Goal: Task Accomplishment & Management: Complete application form

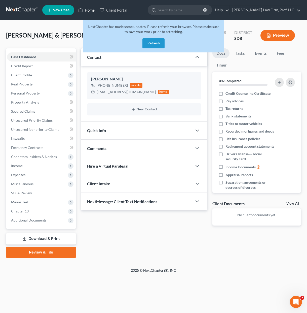
drag, startPoint x: 85, startPoint y: 9, endPoint x: 82, endPoint y: 7, distance: 4.0
click at [85, 9] on link "Home" at bounding box center [86, 10] width 21 height 9
click at [155, 46] on button "Refresh" at bounding box center [154, 43] width 22 height 10
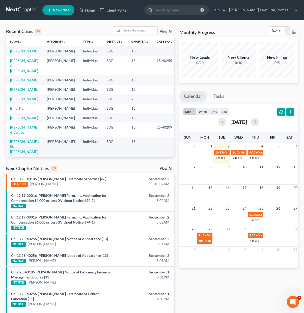
click at [218, 158] on link "+3 more" at bounding box center [219, 158] width 11 height 4
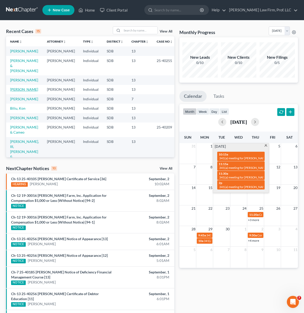
click at [25, 90] on link "[PERSON_NAME]" at bounding box center [24, 89] width 28 height 4
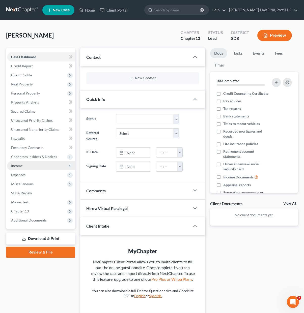
click at [20, 161] on span "Income" at bounding box center [41, 165] width 68 height 9
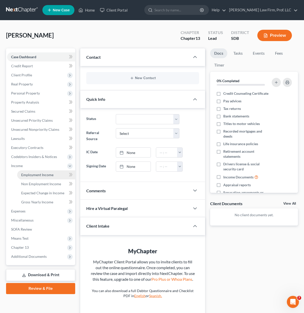
click at [28, 175] on span "Employment Income" at bounding box center [37, 175] width 32 height 4
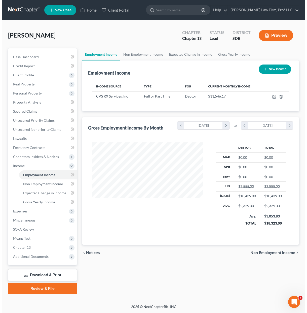
scroll to position [90, 121]
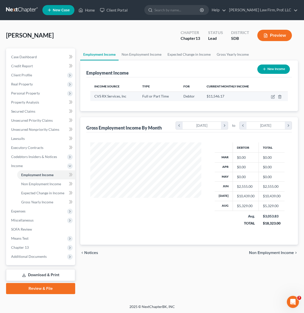
click at [269, 97] on td at bounding box center [275, 96] width 25 height 10
click at [272, 97] on icon "button" at bounding box center [273, 97] width 4 height 4
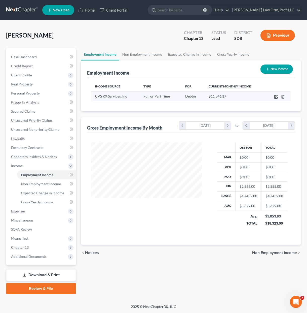
select select "0"
select select "41"
select select "2"
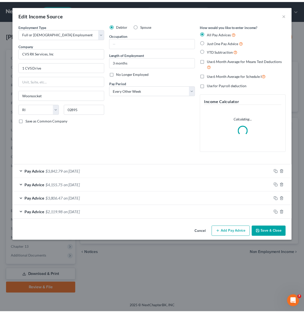
scroll to position [90, 122]
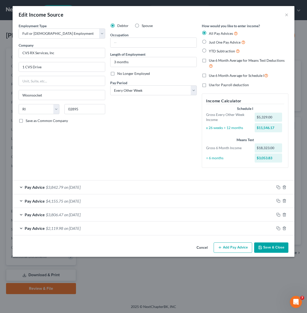
drag, startPoint x: 263, startPoint y: 251, endPoint x: 264, endPoint y: 248, distance: 2.8
click at [263, 251] on button "Save & Close" at bounding box center [272, 247] width 34 height 11
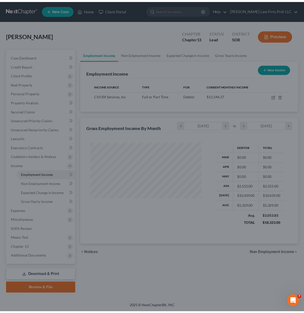
scroll to position [251898, 251867]
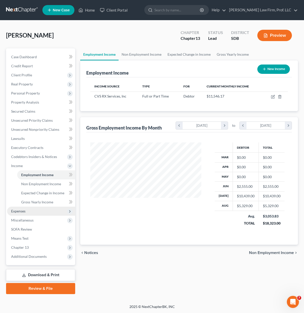
click at [17, 210] on span "Expenses" at bounding box center [18, 211] width 14 height 4
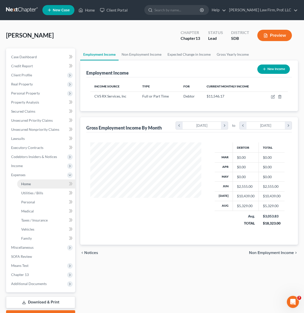
click at [32, 187] on link "Home" at bounding box center [46, 183] width 58 height 9
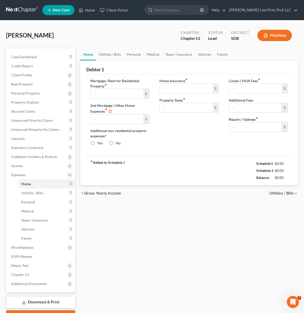
type input "1,400.00"
type input "0.00"
radio input "true"
type input "0.00"
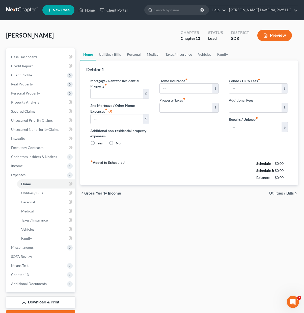
type input "0.00"
click at [109, 57] on link "Utilities / Bills" at bounding box center [110, 54] width 28 height 12
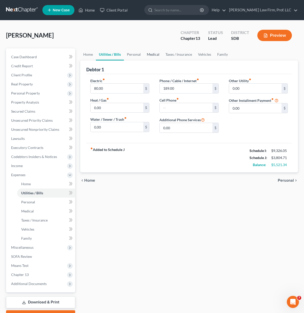
click at [144, 54] on link "Medical" at bounding box center [153, 54] width 19 height 12
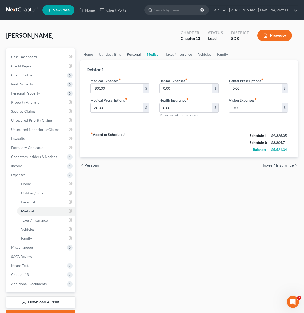
click at [125, 58] on link "Personal" at bounding box center [134, 54] width 20 height 12
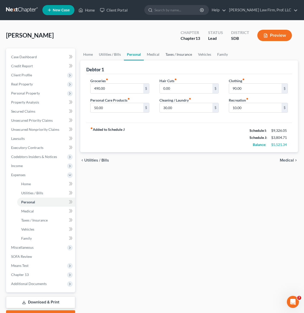
click at [179, 55] on link "Taxes / Insurance" at bounding box center [178, 54] width 33 height 12
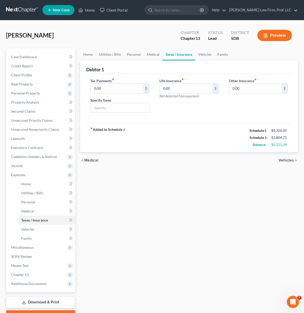
click at [79, 55] on div "Home Utilities / Bills Personal Medical Taxes / Insurance Vehicles Family Debto…" at bounding box center [189, 184] width 223 height 273
click at [89, 53] on link "Home" at bounding box center [88, 54] width 16 height 12
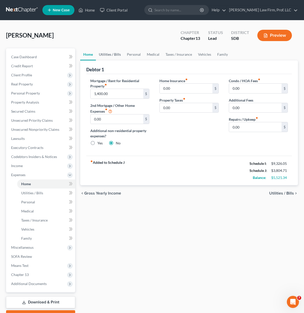
click at [108, 54] on link "Utilities / Bills" at bounding box center [110, 54] width 28 height 12
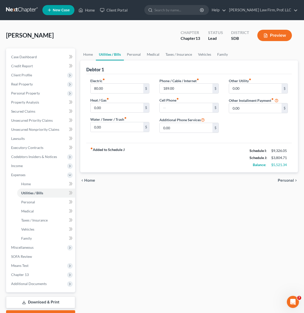
click at [103, 54] on link "Utilities / Bills" at bounding box center [110, 54] width 28 height 12
click at [184, 218] on div "Home Utilities / Bills Personal Medical Taxes / Insurance Vehicles Family Debto…" at bounding box center [189, 184] width 223 height 273
click at [179, 89] on input "189.00" at bounding box center [186, 89] width 52 height 10
click at [128, 91] on input "80.00" at bounding box center [116, 89] width 52 height 10
click at [197, 207] on div "Home Utilities / Bills Personal Medical Taxes / Insurance Vehicles Family Debto…" at bounding box center [189, 184] width 223 height 273
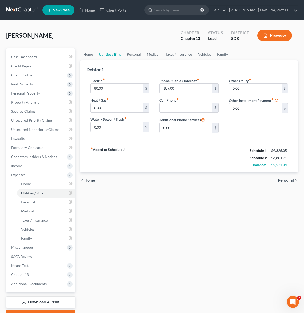
drag, startPoint x: 187, startPoint y: 195, endPoint x: 122, endPoint y: 138, distance: 86.6
click at [186, 195] on div "Home Utilities / Bills Personal Medical Taxes / Insurance Vehicles Family Debto…" at bounding box center [189, 184] width 223 height 273
click at [91, 54] on link "Home" at bounding box center [88, 54] width 16 height 12
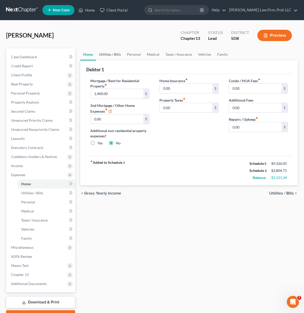
click at [108, 55] on link "Utilities / Bills" at bounding box center [110, 54] width 28 height 12
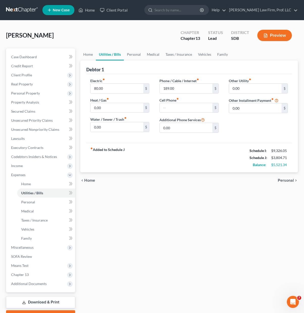
click at [118, 55] on link "Utilities / Bills" at bounding box center [110, 54] width 28 height 12
click at [144, 56] on link "Medical" at bounding box center [153, 54] width 19 height 12
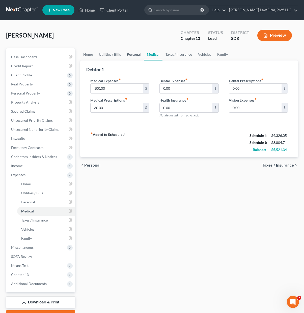
click at [133, 56] on link "Personal" at bounding box center [134, 54] width 20 height 12
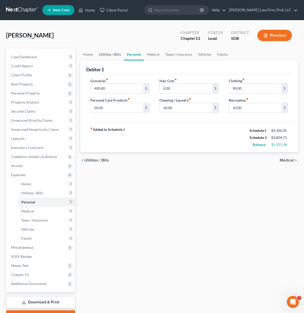
click at [111, 55] on link "Utilities / Bills" at bounding box center [110, 54] width 28 height 12
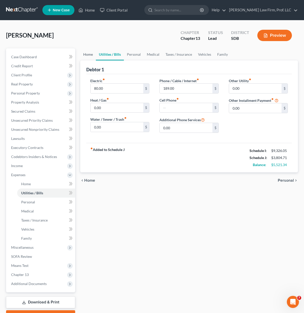
click at [92, 55] on link "Home" at bounding box center [88, 54] width 16 height 12
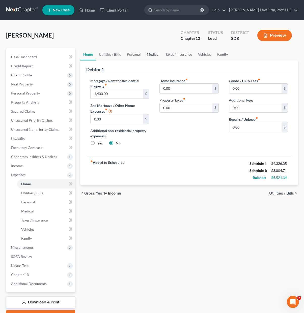
click at [153, 54] on link "Medical" at bounding box center [153, 54] width 19 height 12
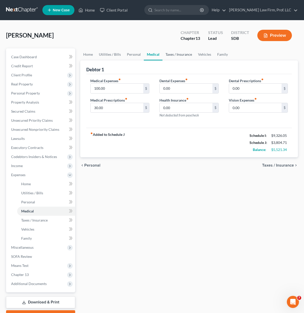
click at [172, 54] on link "Taxes / Insurance" at bounding box center [178, 54] width 33 height 12
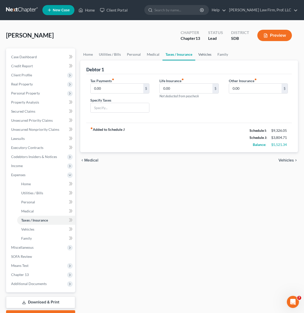
click at [201, 54] on link "Vehicles" at bounding box center [204, 54] width 19 height 12
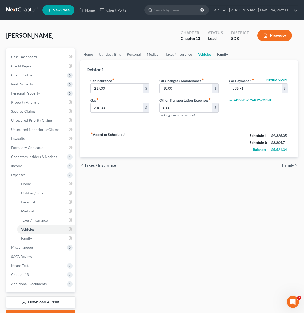
click at [224, 54] on link "Family" at bounding box center [222, 54] width 17 height 12
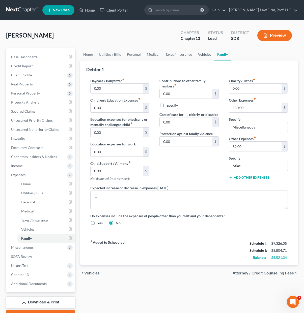
click at [202, 56] on link "Vehicles" at bounding box center [204, 54] width 19 height 12
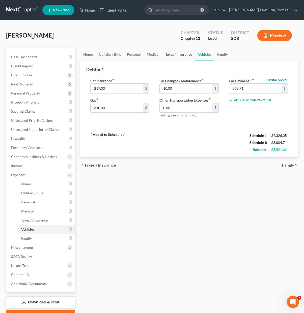
click at [170, 55] on link "Taxes / Insurance" at bounding box center [178, 54] width 33 height 12
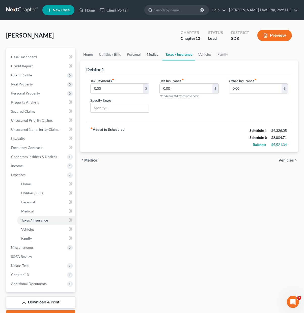
click at [149, 56] on link "Medical" at bounding box center [153, 54] width 19 height 12
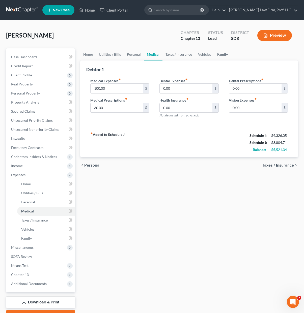
click at [223, 56] on link "Family" at bounding box center [222, 54] width 17 height 12
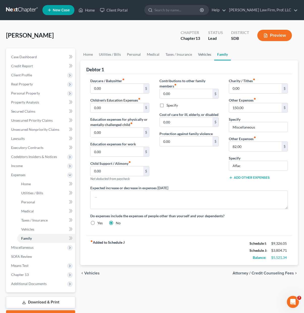
click at [199, 56] on link "Vehicles" at bounding box center [204, 54] width 19 height 12
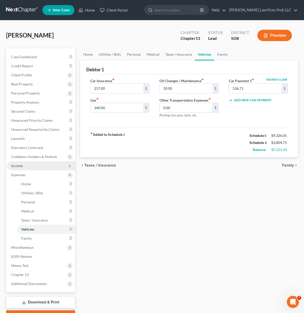
click at [21, 166] on span "Income" at bounding box center [17, 166] width 12 height 4
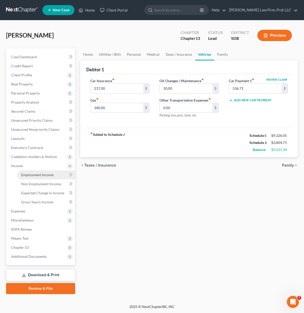
click at [27, 175] on span "Employment Income" at bounding box center [37, 175] width 32 height 4
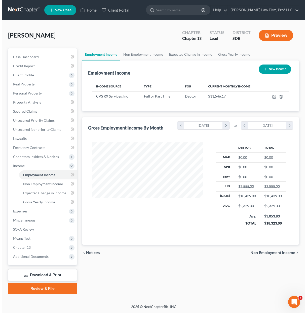
scroll to position [90, 121]
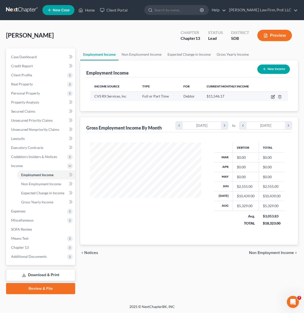
click at [272, 97] on icon "button" at bounding box center [273, 97] width 4 height 4
select select "0"
select select "41"
select select "2"
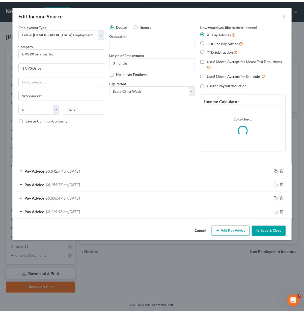
scroll to position [90, 122]
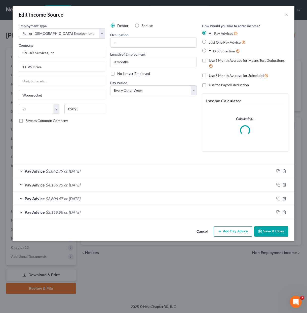
click at [127, 124] on div "Debtor Spouse Occupation Length of Employment 3 months No Longer Employed Pay P…" at bounding box center [154, 89] width 92 height 133
click at [140, 93] on select "Select Monthly Twice Monthly Every Other Week Weekly" at bounding box center [153, 90] width 87 height 10
click at [135, 129] on div "Debtor Spouse Occupation Length of Employment 3 months No Longer Employed Pay P…" at bounding box center [154, 89] width 92 height 133
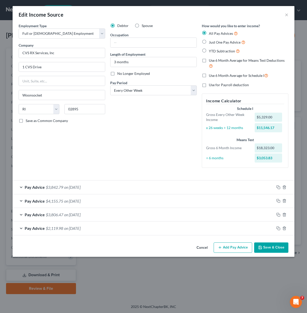
click at [105, 133] on div "Employment Type * Select Full or [DEMOGRAPHIC_DATA] Employment Self Employment …" at bounding box center [62, 97] width 92 height 149
click at [112, 139] on div "Debtor Spouse Occupation Length of Employment 3 months No Longer Employed Pay P…" at bounding box center [154, 97] width 92 height 149
click at [269, 250] on button "Save & Close" at bounding box center [272, 247] width 34 height 11
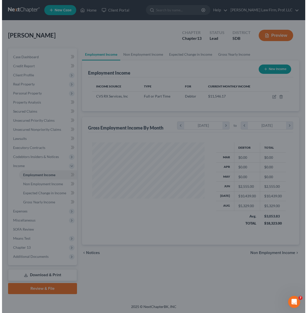
scroll to position [251898, 251867]
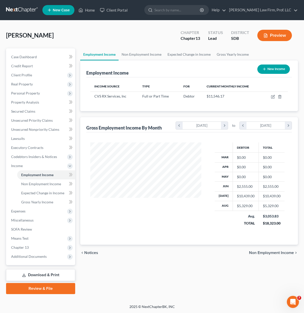
drag, startPoint x: 191, startPoint y: 263, endPoint x: 193, endPoint y: 260, distance: 4.1
click at [190, 261] on div "Employment Income Non Employment Income Expected Change in Income Gross Yearly …" at bounding box center [189, 171] width 223 height 246
click at [95, 9] on link "Home" at bounding box center [86, 10] width 21 height 9
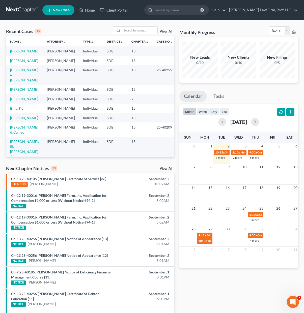
drag, startPoint x: 116, startPoint y: 162, endPoint x: 81, endPoint y: 139, distance: 41.9
click at [111, 158] on div "Recent Cases 15 View All Name unfold_more expand_more expand_less Attorney unfo…" at bounding box center [90, 204] width 173 height 356
click at [22, 98] on link "[PERSON_NAME]" at bounding box center [24, 99] width 28 height 4
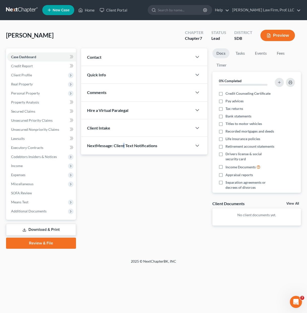
click at [124, 219] on div "Updates & News × Contact New Contact Quick Info Status Discharged Discharged & …" at bounding box center [145, 140] width 132 height 185
click at [124, 186] on div "Updates & News × Contact New Contact Quick Info Status Discharged Discharged & …" at bounding box center [145, 140] width 132 height 185
click at [151, 177] on div "Updates & News × Contact New Contact Quick Info Status Discharged Discharged & …" at bounding box center [145, 140] width 132 height 185
click at [22, 75] on span "Client Profile" at bounding box center [21, 75] width 21 height 4
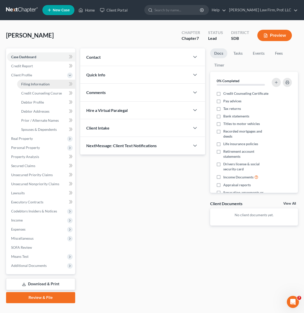
click at [42, 85] on span "Filing Information" at bounding box center [35, 84] width 28 height 4
select select "1"
select select "0"
select select "43"
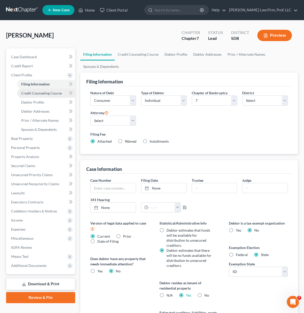
click at [41, 93] on span "Credit Counseling Course" at bounding box center [41, 93] width 41 height 4
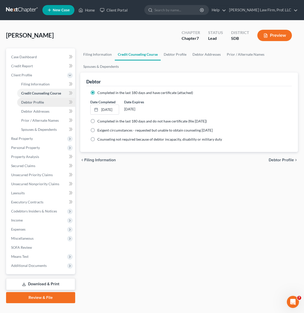
click at [43, 105] on link "Debtor Profile" at bounding box center [46, 102] width 58 height 9
select select "0"
select select "1"
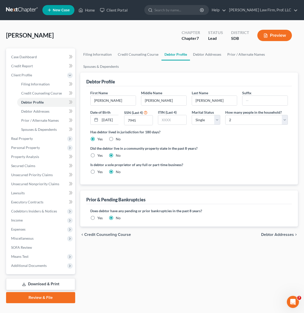
click at [218, 157] on div "Did the debtor live in a community property state in the past 8 years? Yes No" at bounding box center [188, 152] width 197 height 12
click at [242, 149] on label "Did the debtor live in a community property state in the past 8 years?" at bounding box center [188, 148] width 197 height 5
click at [22, 218] on span "Income" at bounding box center [17, 220] width 12 height 4
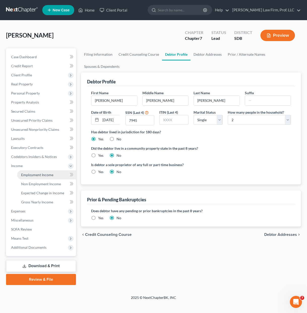
click at [41, 173] on span "Employment Income" at bounding box center [37, 175] width 32 height 4
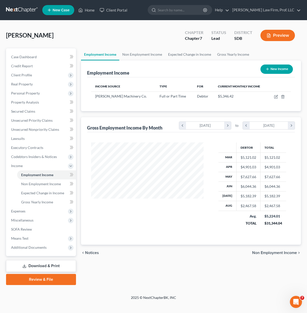
scroll to position [90, 122]
click at [275, 96] on icon "button" at bounding box center [276, 97] width 3 height 3
select select "0"
select select "29"
select select "2"
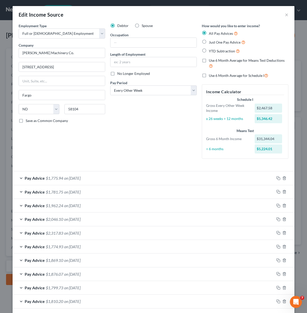
click at [81, 123] on div "Employment Type * Select Full or [DEMOGRAPHIC_DATA] Employment Self Employment …" at bounding box center [62, 93] width 92 height 140
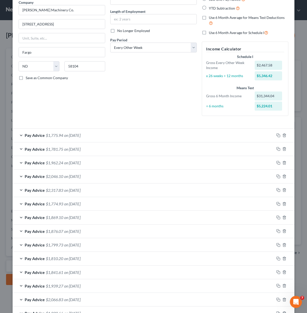
scroll to position [78, 0]
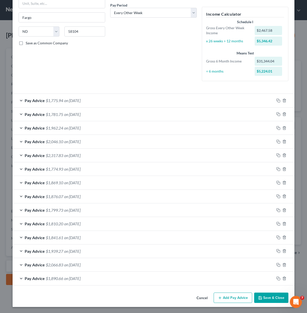
click at [218, 298] on icon "button" at bounding box center [220, 298] width 4 height 4
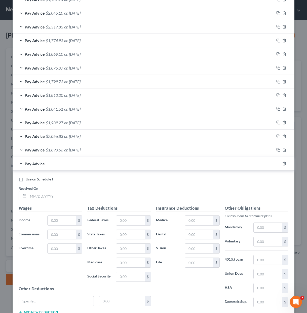
scroll to position [229, 0]
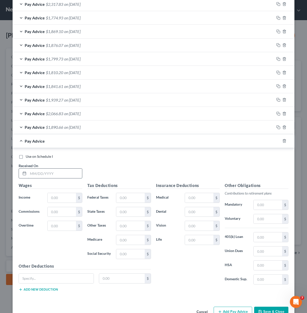
drag, startPoint x: 50, startPoint y: 174, endPoint x: 45, endPoint y: 171, distance: 6.7
click at [50, 174] on input "text" at bounding box center [55, 174] width 54 height 10
type input "[DATE]"
click at [52, 200] on input "text" at bounding box center [62, 198] width 28 height 10
type input "2,668.86"
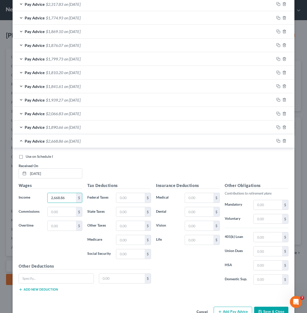
click at [185, 289] on div "Insurance Deductions Medical $ Dental $ Vision $ Life $ Other Obligations Contr…" at bounding box center [223, 238] width 138 height 113
click at [133, 197] on input "text" at bounding box center [130, 198] width 28 height 10
type input "203.36"
type input "35.21"
type input "150.55"
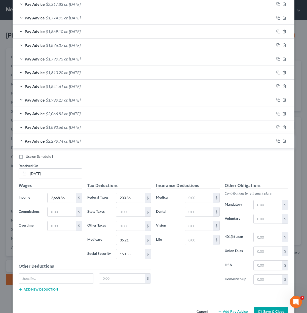
drag, startPoint x: 163, startPoint y: 263, endPoint x: 182, endPoint y: 250, distance: 23.3
click at [163, 263] on div "Insurance Deductions Medical $ Dental $ Vision $ Life $" at bounding box center [188, 235] width 69 height 106
click at [192, 197] on input "text" at bounding box center [199, 198] width 28 height 10
type input "1"
type input "87.23"
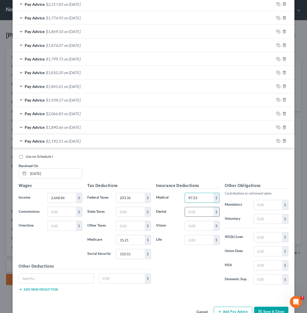
click at [191, 216] on input "text" at bounding box center [199, 212] width 28 height 10
click at [191, 213] on input "text" at bounding box center [199, 212] width 28 height 10
type input "19.98"
drag, startPoint x: 185, startPoint y: 233, endPoint x: 185, endPoint y: 228, distance: 5.1
click at [184, 233] on div "Insurance Deductions Medical 87.23 $ Dental 19.98 $ Vision $ Life $" at bounding box center [188, 235] width 69 height 106
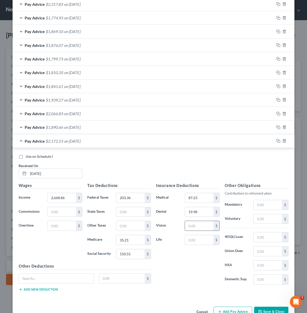
click at [185, 227] on input "text" at bounding box center [199, 226] width 28 height 10
type input "3.92"
drag, startPoint x: 170, startPoint y: 261, endPoint x: 301, endPoint y: 217, distance: 137.8
click at [172, 258] on div "Insurance Deductions Medical 87.23 $ Dental 19.98 $ Vision 3.92 $ Life $" at bounding box center [188, 235] width 69 height 106
click at [266, 217] on input "text" at bounding box center [268, 219] width 28 height 10
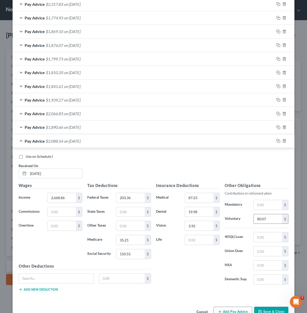
type input "80.07"
click at [198, 266] on div "Insurance Deductions Medical 87.23 $ Dental 19.98 $ Vision 3.92 $ Life $" at bounding box center [188, 235] width 69 height 106
click at [212, 268] on div "Insurance Deductions Medical 87.23 $ Dental 19.98 $ Vision 3.92 $ Life $" at bounding box center [188, 235] width 69 height 106
click at [272, 263] on input "text" at bounding box center [268, 266] width 28 height 10
type input "129.56"
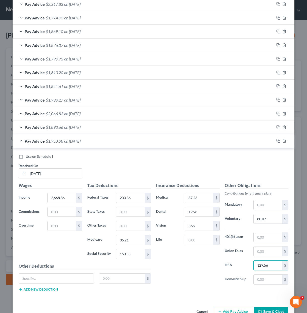
click at [199, 277] on div "Insurance Deductions Medical 87.23 $ Dental 19.98 $ Vision 3.92 $ Life $" at bounding box center [188, 235] width 69 height 106
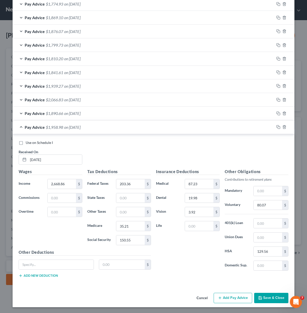
scroll to position [243, 0]
click at [52, 183] on input "2,668.86" at bounding box center [62, 184] width 28 height 10
type input "2,212.91"
click at [58, 242] on div "Wages Income * 2,212.91 $ Commissions $ Overtime $" at bounding box center [50, 208] width 69 height 81
click at [56, 235] on div "Wages Income * 2,212.91 $ Commissions $ Overtime $" at bounding box center [50, 208] width 69 height 81
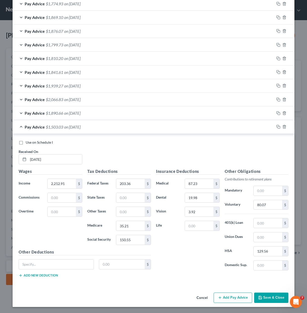
drag, startPoint x: 215, startPoint y: 255, endPoint x: 210, endPoint y: 244, distance: 12.3
click at [216, 255] on div "Insurance Deductions Medical 87.23 $ Dental 19.98 $ Vision 3.92 $ Life $" at bounding box center [188, 221] width 69 height 106
click at [206, 214] on input "3.92" at bounding box center [199, 212] width 28 height 10
click at [196, 226] on input "text" at bounding box center [199, 226] width 28 height 10
click at [200, 187] on input "87.23" at bounding box center [199, 184] width 28 height 10
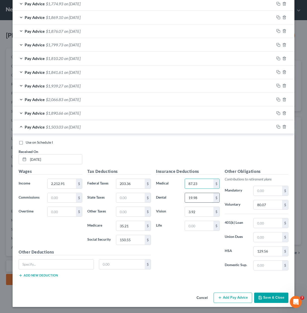
click at [196, 199] on input "19.98" at bounding box center [199, 198] width 28 height 10
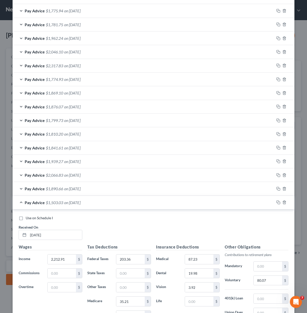
click at [130, 55] on div "Pay Advice $2,046.10 on [DATE]" at bounding box center [144, 51] width 262 height 13
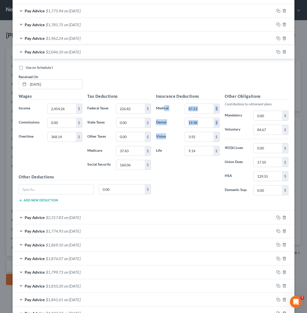
drag, startPoint x: 169, startPoint y: 117, endPoint x: 186, endPoint y: 144, distance: 32.3
click at [186, 141] on div "Insurance Deductions Medical 87.23 $ Dental 19.98 $ Vision 3.92 $ Life 9.14 $" at bounding box center [188, 146] width 69 height 106
click at [189, 172] on div "Insurance Deductions Medical 87.23 $ Dental 19.98 $ Vision 3.92 $ Life 9.14 $" at bounding box center [188, 146] width 69 height 106
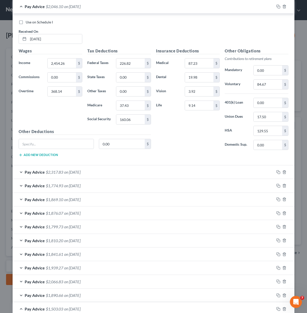
scroll to position [394, 0]
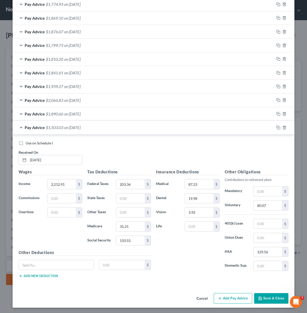
click at [180, 256] on div "Insurance Deductions Medical 87.23 $ Dental 19.98 $ Vision 3.92 $ Life $" at bounding box center [188, 222] width 69 height 106
click at [193, 226] on input "text" at bounding box center [199, 227] width 28 height 10
type input "9.14"
drag, startPoint x: 185, startPoint y: 256, endPoint x: 126, endPoint y: 274, distance: 60.9
click at [185, 254] on div "Insurance Deductions Medical 87.23 $ Dental 19.98 $ Vision 3.92 $ Life 9.14 $" at bounding box center [188, 222] width 69 height 106
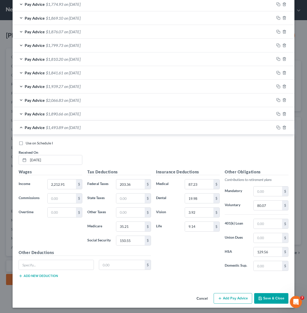
click at [88, 292] on div "Cancel Add Pay Advice Save & Close" at bounding box center [154, 299] width 282 height 17
drag, startPoint x: 218, startPoint y: 271, endPoint x: 288, endPoint y: 224, distance: 83.8
click at [219, 269] on div "Insurance Deductions Medical 87.23 $ Dental 19.98 $ Vision 3.92 $ Life 9.14 $" at bounding box center [188, 222] width 69 height 106
click at [259, 239] on input "text" at bounding box center [268, 238] width 28 height 10
click at [170, 253] on div "Insurance Deductions Medical 87.23 $ Dental 19.98 $ Vision 3.92 $ Life 9.14 $" at bounding box center [188, 222] width 69 height 106
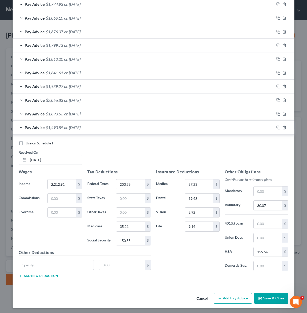
click at [190, 262] on div "Insurance Deductions Medical 87.23 $ Dental 19.98 $ Vision 3.92 $ Life 9.14 $" at bounding box center [188, 222] width 69 height 106
click at [214, 253] on div "Insurance Deductions Medical 87.23 $ Dental 19.98 $ Vision 3.92 $ Life 9.14 $" at bounding box center [188, 222] width 69 height 106
drag, startPoint x: 171, startPoint y: 254, endPoint x: 197, endPoint y: 228, distance: 36.5
click at [171, 254] on div "Insurance Deductions Medical 87.23 $ Dental 19.98 $ Vision 3.92 $ Life 9.14 $" at bounding box center [188, 222] width 69 height 106
click at [203, 211] on input "3.92" at bounding box center [199, 213] width 28 height 10
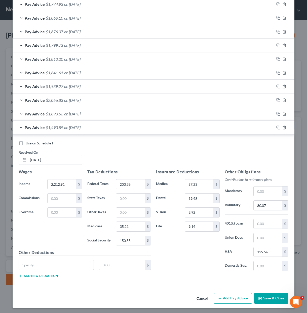
click at [192, 244] on div "Insurance Deductions Medical 87.23 $ Dental 19.98 $ Vision 3.92 $ Life 9.14 $" at bounding box center [188, 222] width 69 height 106
click at [129, 228] on input "35.21" at bounding box center [130, 227] width 28 height 10
click at [177, 252] on div "Insurance Deductions Medical 87.23 $ Dental 19.98 $ Vision 3.92 $ Life 9.14 $" at bounding box center [188, 222] width 69 height 106
click at [273, 204] on input "80.07" at bounding box center [268, 206] width 28 height 10
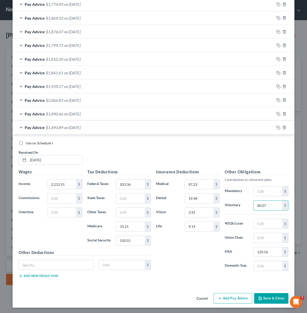
drag, startPoint x: 193, startPoint y: 266, endPoint x: 285, endPoint y: 231, distance: 98.8
click at [196, 265] on div "Insurance Deductions Medical 87.23 $ Dental 19.98 $ Vision 3.92 $ Life 9.14 $" at bounding box center [188, 222] width 69 height 106
click at [256, 236] on input "text" at bounding box center [268, 238] width 28 height 10
type input "17.50"
click at [195, 250] on div "Insurance Deductions Medical 87.23 $ Dental 19.98 $ Vision 3.92 $ Life 9.14 $" at bounding box center [188, 222] width 69 height 106
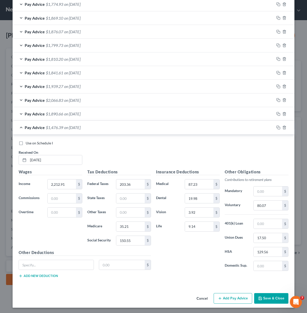
click at [214, 281] on div "Insurance Deductions Medical 87.23 $ Dental 19.98 $ Vision 3.92 $ Life 9.14 $ O…" at bounding box center [223, 225] width 138 height 113
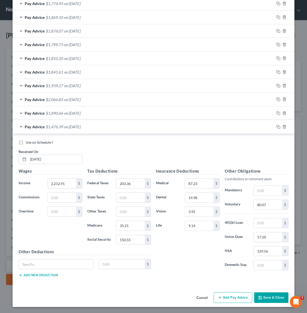
click at [265, 295] on button "Save & Close" at bounding box center [272, 297] width 34 height 11
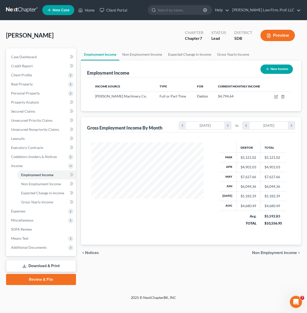
click at [221, 101] on div "Income Source Type For Current Monthly Income [PERSON_NAME] Machinery Co. Full …" at bounding box center [191, 94] width 208 height 34
drag, startPoint x: 221, startPoint y: 101, endPoint x: 140, endPoint y: 102, distance: 80.4
click at [220, 100] on td "$4,794.64" at bounding box center [241, 96] width 54 height 10
click at [118, 99] on div "[PERSON_NAME] Machinery Co." at bounding box center [123, 96] width 56 height 5
click at [276, 96] on icon "button" at bounding box center [276, 97] width 3 height 3
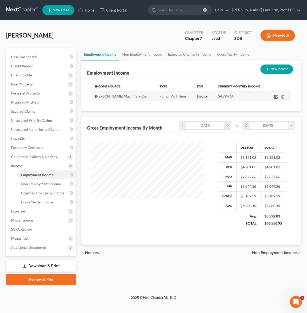
select select "0"
select select "29"
select select "2"
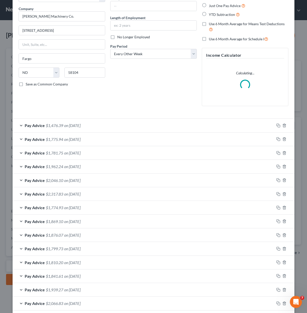
scroll to position [0, 0]
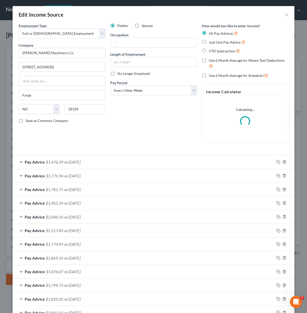
click at [125, 195] on div "Pay Advice $1,476.39 on [DATE] Use on Schedule I Received On * [DATE] Wages Inc…" at bounding box center [154, 258] width 282 height 206
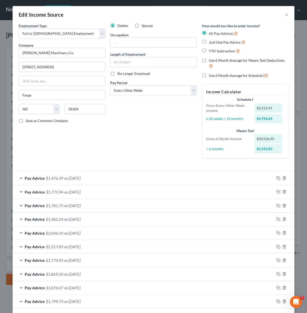
click at [152, 197] on div "Pay Advice $1,775.94 on [DATE]" at bounding box center [144, 191] width 262 height 13
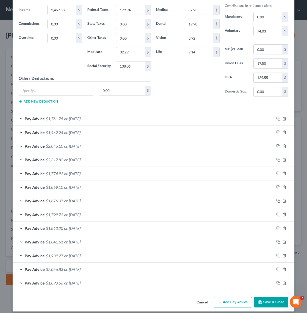
scroll to position [243, 0]
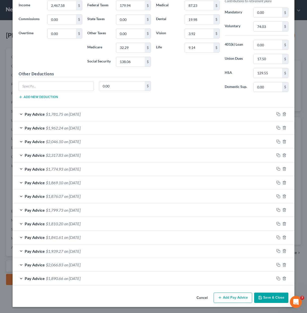
click at [117, 135] on div "Pay Advice $2,046.10 on [DATE]" at bounding box center [144, 141] width 262 height 13
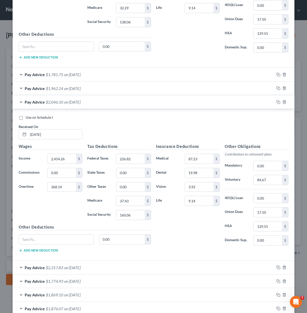
scroll to position [395, 0]
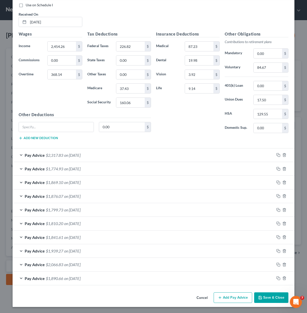
click at [267, 297] on button "Save & Close" at bounding box center [272, 297] width 34 height 11
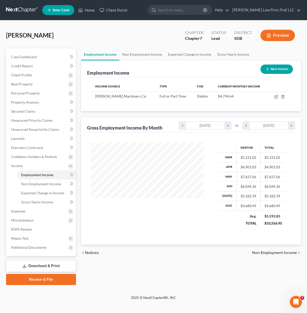
scroll to position [90, 122]
click at [160, 250] on div "chevron_left Notices Non Employment Income chevron_right" at bounding box center [191, 253] width 220 height 16
click at [275, 97] on icon "button" at bounding box center [276, 97] width 3 height 3
select select "0"
select select "29"
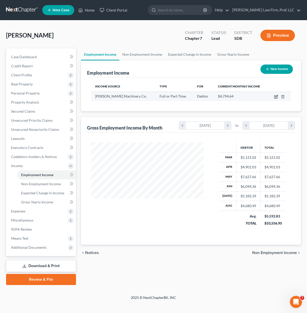
select select "2"
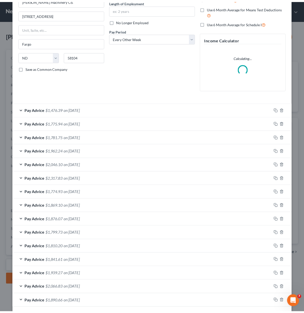
scroll to position [75, 0]
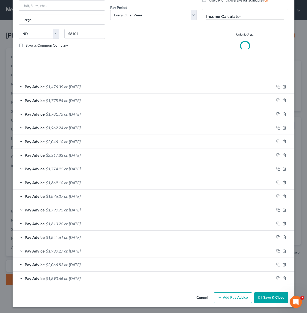
click at [262, 295] on button "Save & Close" at bounding box center [272, 297] width 34 height 11
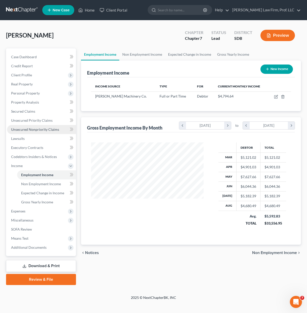
click at [39, 129] on span "Unsecured Nonpriority Claims" at bounding box center [35, 129] width 48 height 4
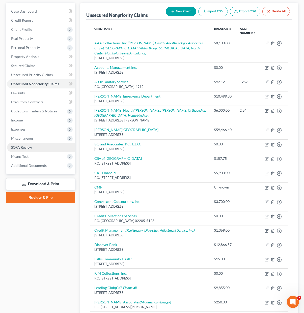
scroll to position [25, 0]
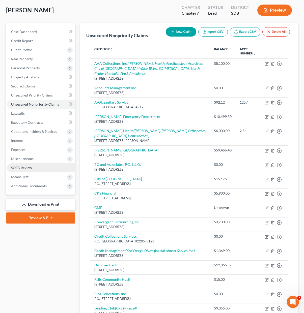
click at [28, 170] on span "SOFA Review" at bounding box center [21, 168] width 21 height 4
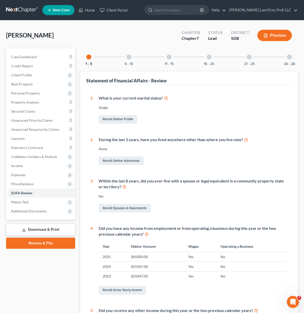
click at [160, 59] on div "11 - 15" at bounding box center [168, 56] width 17 height 17
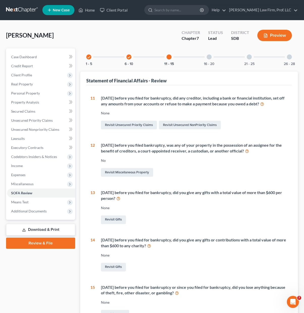
drag, startPoint x: 199, startPoint y: 59, endPoint x: 202, endPoint y: 58, distance: 3.1
click at [199, 59] on div "check 1 - 5 check 6 - 10 11 - 15 16 - 20 21 - 25 26 - 28" at bounding box center [188, 56] width 217 height 17
click at [209, 57] on div at bounding box center [208, 56] width 5 height 5
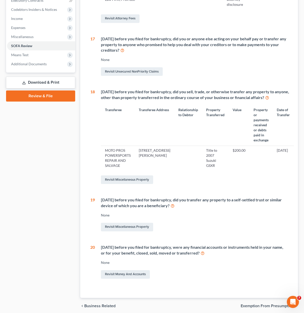
scroll to position [46, 0]
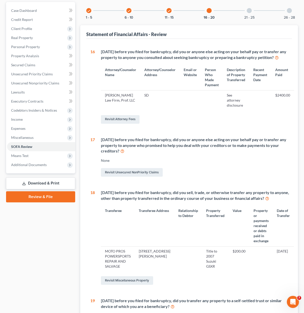
click at [250, 13] on div "21 - 25" at bounding box center [248, 10] width 17 height 17
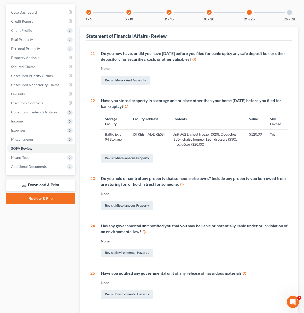
scroll to position [0, 0]
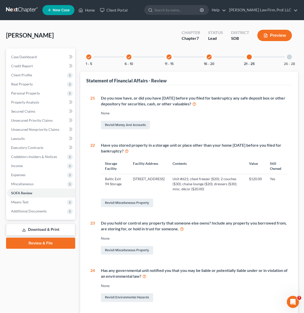
click at [176, 56] on div "check 11 - 15" at bounding box center [168, 56] width 17 height 17
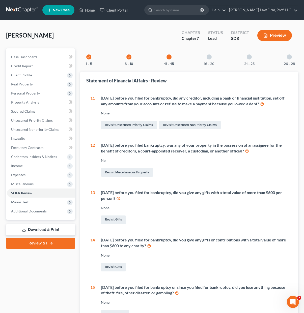
click at [171, 56] on div at bounding box center [168, 56] width 5 height 5
click at [131, 58] on icon "check" at bounding box center [129, 57] width 4 height 4
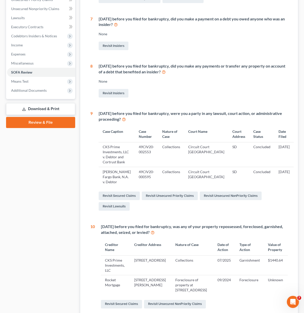
scroll to position [181, 0]
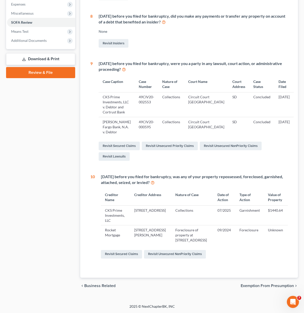
click at [229, 259] on div "Revisit Secured Claims Revisit Unsecured NonPriority Claims" at bounding box center [194, 254] width 187 height 11
drag, startPoint x: 123, startPoint y: 204, endPoint x: 286, endPoint y: 204, distance: 162.0
click at [286, 205] on tr "CKS Prime Investments, LLC [STREET_ADDRESS] Collections 07/2025 Garnishment $14…" at bounding box center [194, 215] width 187 height 20
click at [227, 215] on td "07/2025" at bounding box center [224, 215] width 22 height 20
click at [59, 159] on div "Case Dashboard Payments Invoices Payments Payments Credit Report Client Profile" at bounding box center [41, 86] width 74 height 416
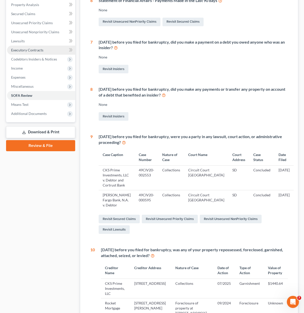
scroll to position [25, 0]
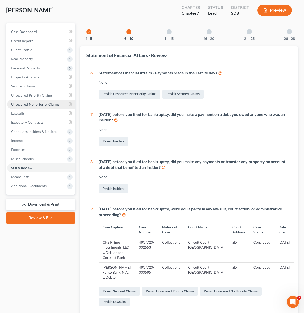
drag, startPoint x: 43, startPoint y: 102, endPoint x: 51, endPoint y: 103, distance: 8.9
click at [43, 102] on span "Unsecured Nonpriority Claims" at bounding box center [35, 104] width 48 height 4
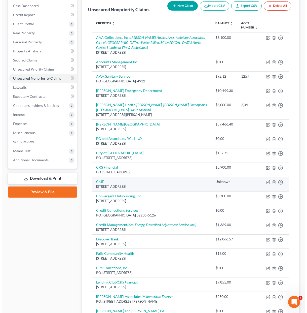
scroll to position [50, 0]
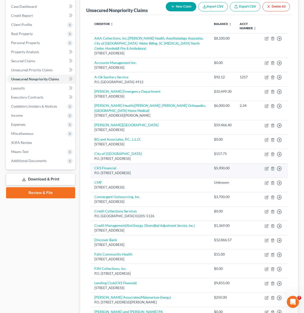
click at [189, 163] on td "CKS Financial P.O. [STREET_ADDRESS]" at bounding box center [149, 170] width 119 height 14
click at [267, 167] on icon "button" at bounding box center [267, 168] width 2 height 2
select select "23"
select select "14"
select select "0"
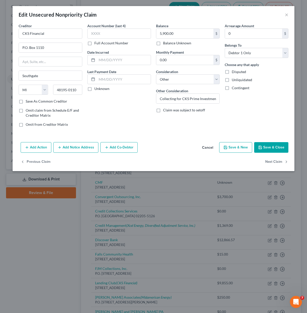
click at [184, 130] on div "Balance 5,900.00 $ Balance Unknown Balance Undetermined 5,900.00 $ Balance Unkn…" at bounding box center [188, 77] width 69 height 108
click at [262, 114] on div "Arrearage Amount 0 $ Belongs To * Select Debtor 1 Only Debtor 2 Only Debtor 1 A…" at bounding box center [257, 77] width 69 height 108
click at [199, 103] on input "Collecting for CKS Prime Investments LLC; WebBank" at bounding box center [187, 99] width 63 height 10
drag, startPoint x: 201, startPoint y: 98, endPoint x: 251, endPoint y: 99, distance: 49.7
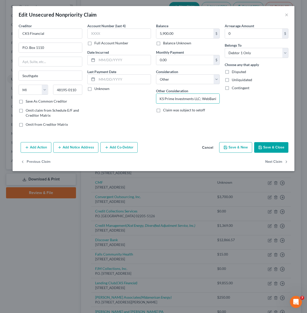
click at [266, 90] on div "Creditor * CKS Financial P.O. [GEOGRAPHIC_DATA] [US_STATE] AK AR AZ CA CO CT DE…" at bounding box center [153, 77] width 275 height 108
click at [244, 105] on div "Arrearage Amount 0 $ Belongs To * Select Debtor 1 Only Debtor 2 Only Debtor 1 A…" at bounding box center [257, 77] width 69 height 108
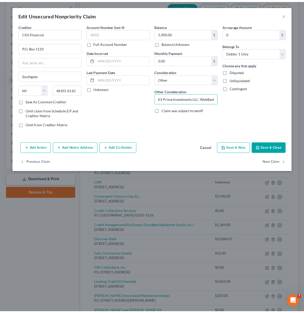
scroll to position [0, 0]
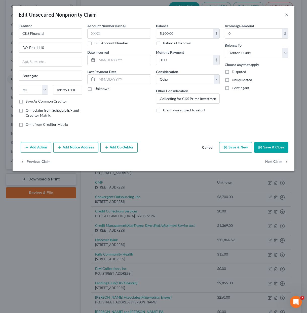
click at [286, 14] on button "×" at bounding box center [287, 15] width 4 height 6
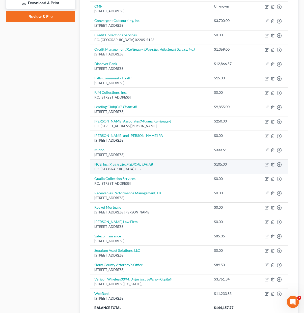
scroll to position [227, 0]
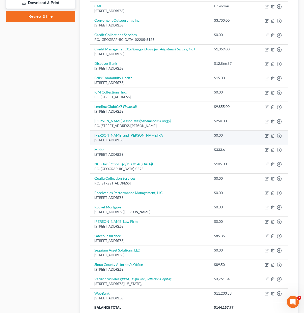
click at [122, 133] on link "[PERSON_NAME] and [PERSON_NAME] PA" at bounding box center [128, 135] width 69 height 4
select select "24"
select select "14"
select select "0"
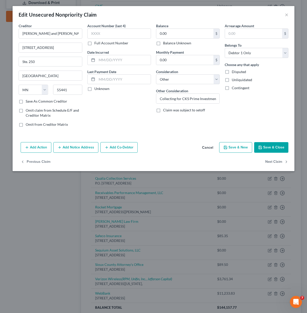
click at [146, 128] on div "Account Number (last 4) Full Account Number Date Incurred Last Payment Date Unk…" at bounding box center [119, 77] width 69 height 108
click at [169, 139] on div "Creditor * [PERSON_NAME] and [PERSON_NAME][GEOGRAPHIC_DATA][STREET_ADDRESS] [US…" at bounding box center [154, 81] width 282 height 117
click at [269, 144] on button "Save & Close" at bounding box center [272, 147] width 34 height 11
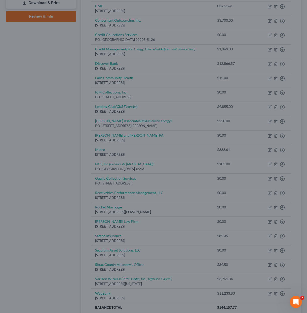
type input "0"
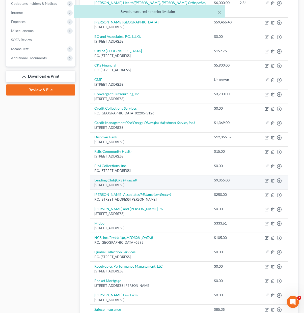
scroll to position [151, 0]
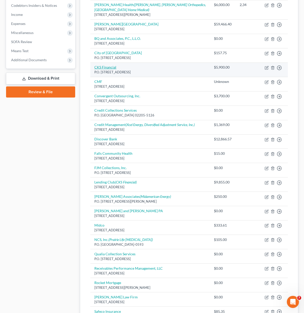
click at [110, 65] on link "CKS Financial" at bounding box center [105, 67] width 22 height 4
select select "23"
select select "14"
select select "0"
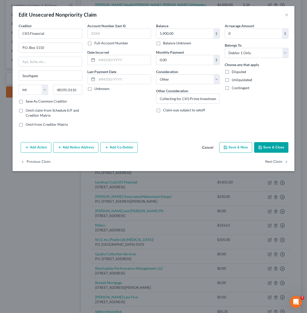
click at [42, 100] on label "Save As Common Creditor" at bounding box center [47, 101] width 42 height 5
click at [31, 100] on input "Save As Common Creditor" at bounding box center [29, 100] width 3 height 3
click at [274, 148] on button "Save & Close" at bounding box center [272, 147] width 34 height 11
checkbox input "false"
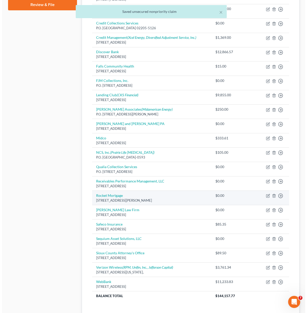
scroll to position [227, 0]
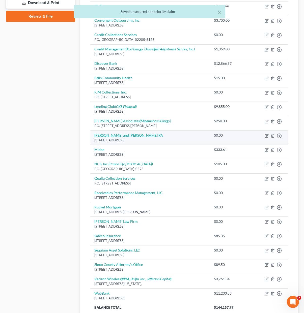
click at [110, 133] on link "[PERSON_NAME] and [PERSON_NAME] PA" at bounding box center [128, 135] width 69 height 4
select select "24"
select select "14"
select select "0"
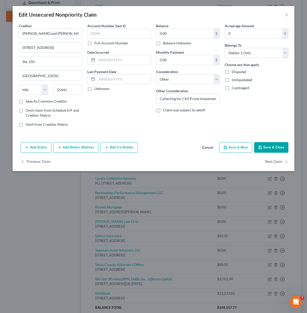
click at [76, 150] on button "Add Notice Address" at bounding box center [75, 147] width 45 height 11
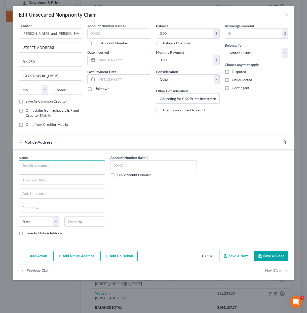
click at [36, 167] on input "text" at bounding box center [62, 165] width 87 height 10
click at [43, 176] on div "CKS Financial" at bounding box center [49, 174] width 52 height 5
type input "CKS Financial"
type input "P.O. Box 1110"
type input "Southgate"
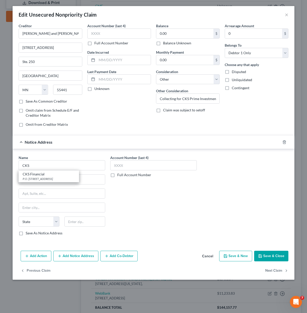
select select "23"
type input "48195-0110"
click at [135, 198] on div "Account Number (last 4) Full Account Number" at bounding box center [154, 197] width 92 height 85
click at [197, 33] on input "0.00" at bounding box center [184, 34] width 57 height 10
drag, startPoint x: 195, startPoint y: 103, endPoint x: 195, endPoint y: 100, distance: 3.5
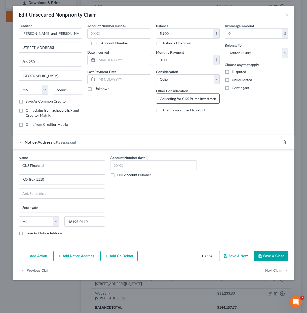
click at [195, 103] on input "Collecting for CKS Prime Investments, LLC" at bounding box center [187, 99] width 63 height 10
drag, startPoint x: 195, startPoint y: 100, endPoint x: 268, endPoint y: 100, distance: 72.8
click at [267, 100] on div "Creditor * [PERSON_NAME] and [PERSON_NAME][GEOGRAPHIC_DATA][STREET_ADDRESS] [US…" at bounding box center [153, 77] width 275 height 108
click at [194, 102] on input "Collecting for CKS Prime Investments, LLC" at bounding box center [187, 99] width 63 height 10
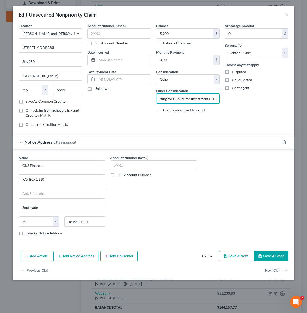
click at [172, 220] on div "Account Number (last 4) Full Account Number" at bounding box center [154, 197] width 92 height 85
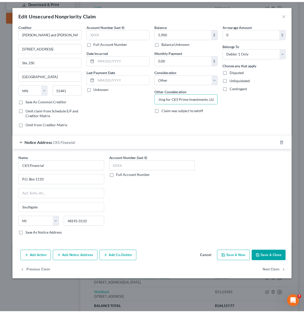
scroll to position [0, 0]
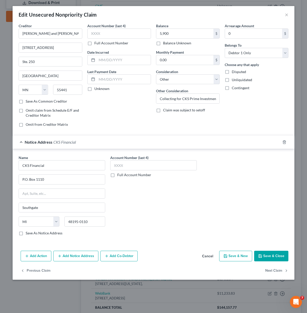
click at [185, 39] on div "5,900 $ Balance Unknown" at bounding box center [188, 36] width 64 height 17
drag, startPoint x: 173, startPoint y: 211, endPoint x: 248, endPoint y: 219, distance: 76.0
click at [173, 211] on div "Account Number (last 4) Full Account Number" at bounding box center [154, 197] width 92 height 85
click at [270, 251] on div "Add Action Add Notice Address Add Co-Debtor Cancel Save & New Save & Close" at bounding box center [154, 257] width 282 height 17
click at [270, 252] on button "Save & Close" at bounding box center [272, 256] width 34 height 11
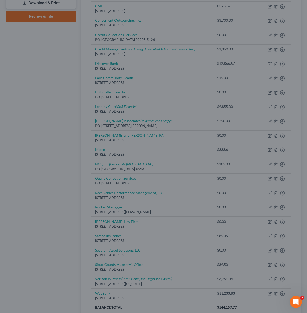
type input "5,900.00"
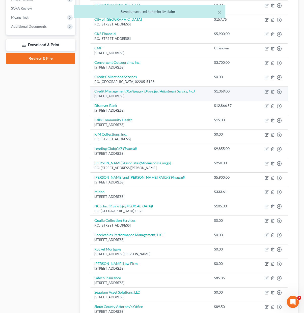
scroll to position [176, 0]
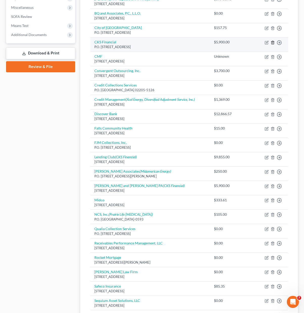
click at [273, 41] on icon "button" at bounding box center [272, 42] width 2 height 3
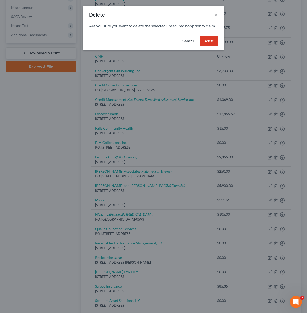
click at [208, 46] on button "Delete" at bounding box center [209, 41] width 18 height 10
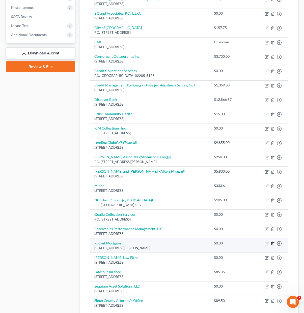
click at [272, 243] on line "button" at bounding box center [272, 243] width 0 height 1
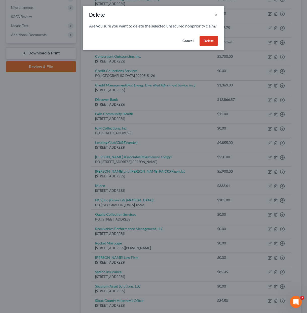
click at [208, 46] on button "Delete" at bounding box center [209, 41] width 18 height 10
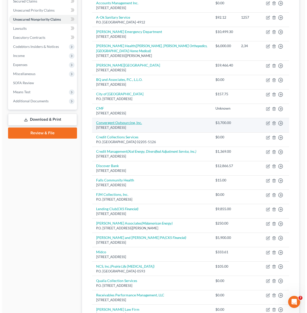
scroll to position [103, 0]
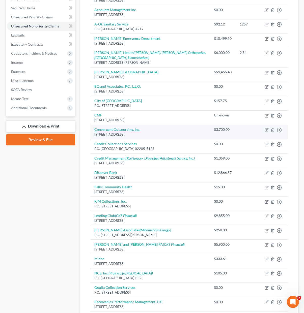
click at [117, 127] on link "Convergent Outsourcing, Inc." at bounding box center [117, 129] width 46 height 4
select select "50"
select select "14"
select select "0"
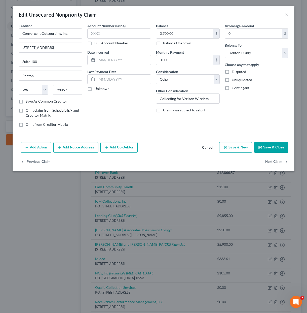
click at [29, 101] on label "Save As Common Creditor" at bounding box center [47, 101] width 42 height 5
click at [29, 101] on input "Save As Common Creditor" at bounding box center [29, 100] width 3 height 3
click at [267, 145] on button "Save & Close" at bounding box center [272, 147] width 34 height 11
checkbox input "false"
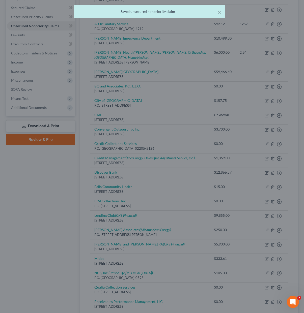
scroll to position [229, 0]
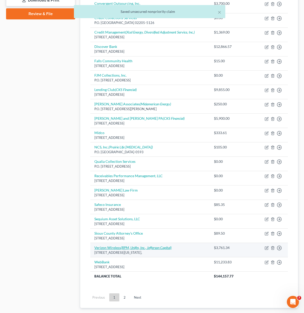
click at [117, 245] on link "Verizon Wireless (RPM, Unifin, Inc., Jefferson Capital)" at bounding box center [132, 247] width 77 height 4
select select "19"
select select "0"
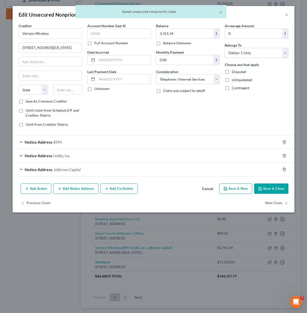
click at [79, 187] on button "Add Notice Address" at bounding box center [75, 188] width 45 height 11
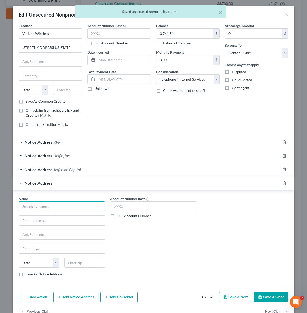
click at [45, 208] on input "text" at bounding box center [62, 206] width 87 height 10
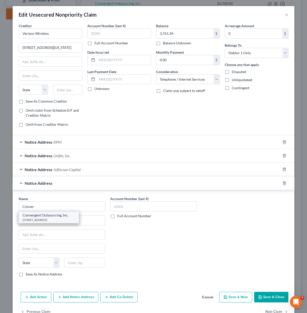
click at [64, 217] on div "Convergent Outsourcing, Inc." at bounding box center [49, 215] width 52 height 5
type input "Convergent Outsourcing, Inc."
type input "[STREET_ADDRESS]"
type input "Suite 100"
type input "Renton"
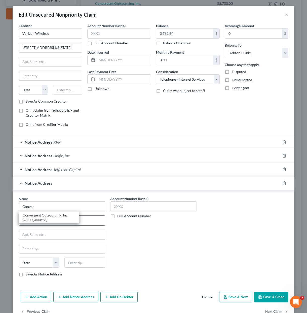
select select "50"
type input "98057"
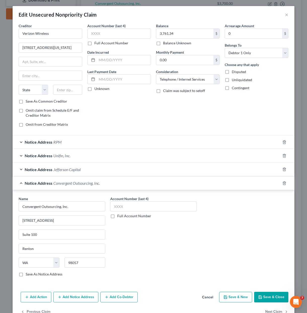
drag, startPoint x: 177, startPoint y: 241, endPoint x: 279, endPoint y: 288, distance: 112.9
click at [178, 241] on div "Account Number (last 4) Full Account Number" at bounding box center [154, 238] width 92 height 85
click at [269, 299] on button "Save & Close" at bounding box center [272, 297] width 34 height 11
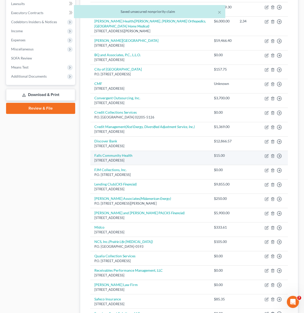
scroll to position [129, 0]
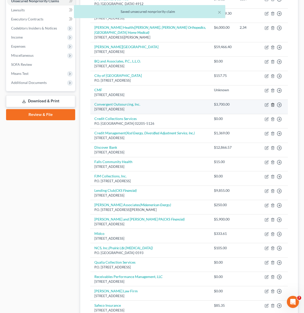
click at [273, 103] on icon "button" at bounding box center [272, 105] width 4 height 4
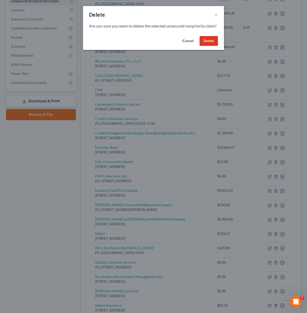
click at [208, 46] on button "Delete" at bounding box center [209, 41] width 18 height 10
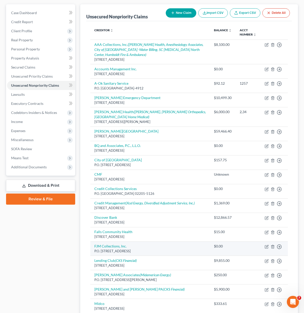
scroll to position [53, 0]
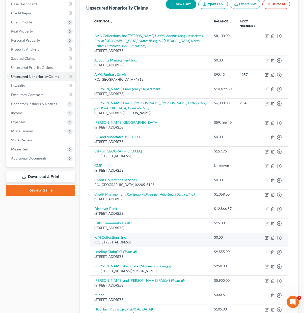
click at [110, 235] on link "FJM Collections, Inc." at bounding box center [110, 237] width 32 height 4
select select "43"
select select "14"
select select "0"
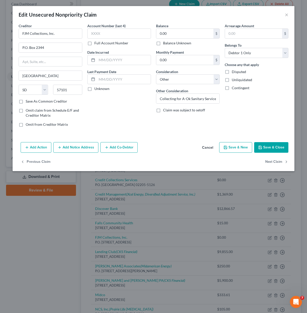
drag, startPoint x: 40, startPoint y: 101, endPoint x: 252, endPoint y: 102, distance: 211.4
click at [41, 100] on label "Save As Common Creditor" at bounding box center [47, 101] width 42 height 5
click at [31, 100] on input "Save As Common Creditor" at bounding box center [29, 100] width 3 height 3
click at [273, 148] on button "Save & Close" at bounding box center [272, 147] width 34 height 11
checkbox input "false"
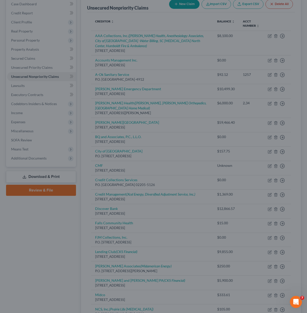
type input "0"
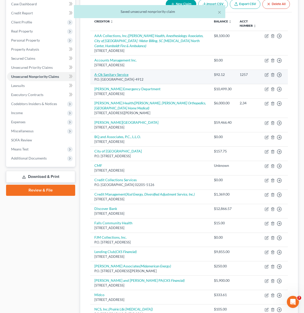
click at [116, 74] on link "A-Ok Sanitary Service" at bounding box center [111, 74] width 34 height 4
select select "43"
select select "20"
select select "0"
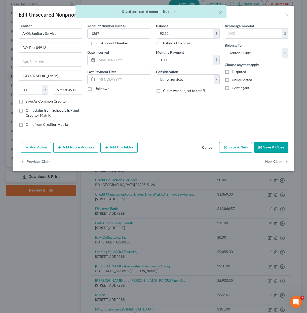
click at [78, 147] on button "Add Notice Address" at bounding box center [75, 147] width 45 height 11
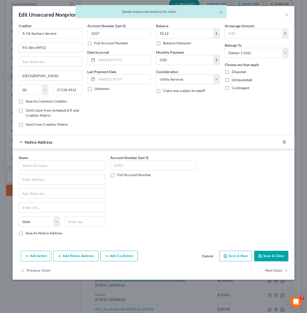
click at [61, 171] on div "Name * State [US_STATE] AK AR AZ CA CO CT DE DC [GEOGRAPHIC_DATA] [GEOGRAPHIC_D…" at bounding box center [62, 195] width 87 height 81
drag, startPoint x: 66, startPoint y: 153, endPoint x: 62, endPoint y: 168, distance: 15.2
click at [66, 154] on div "Name * State [US_STATE] AK AR AZ CA CO CT DE DC [GEOGRAPHIC_DATA] [GEOGRAPHIC_D…" at bounding box center [154, 196] width 282 height 95
click at [61, 168] on input "text" at bounding box center [62, 165] width 87 height 10
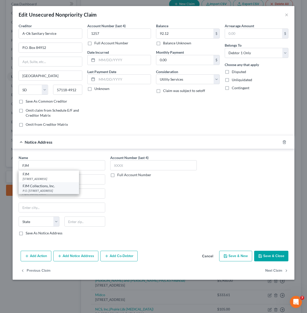
click at [49, 184] on div "FJM Collections, Inc." at bounding box center [49, 185] width 52 height 5
type input "FJM Collections, Inc."
type input "P.O. Box 2344"
type input "[GEOGRAPHIC_DATA]"
select select "43"
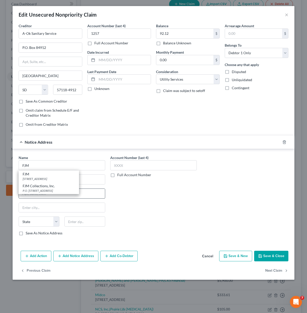
type input "57101"
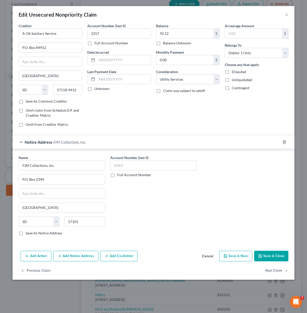
click at [217, 202] on div "Name * FJM Collections, Inc. P.O. [GEOGRAPHIC_DATA] [US_STATE][GEOGRAPHIC_DATA]…" at bounding box center [153, 197] width 275 height 85
click at [282, 253] on button "Save & Close" at bounding box center [272, 256] width 34 height 11
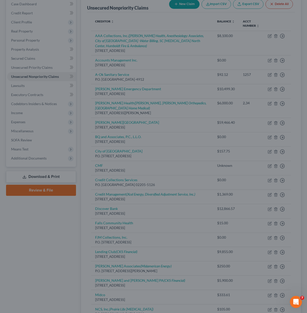
type input "0"
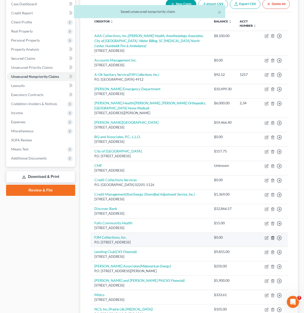
click at [271, 236] on icon "button" at bounding box center [272, 237] width 2 height 3
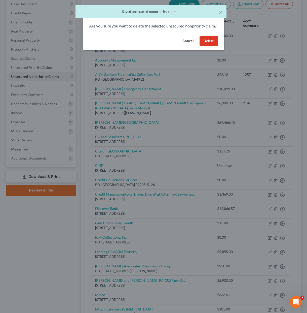
click at [208, 46] on button "Delete" at bounding box center [209, 41] width 18 height 10
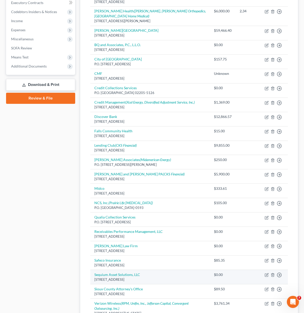
scroll to position [154, 0]
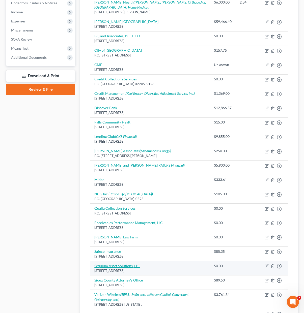
click at [129, 264] on link "Sequium Asset Solutions, LLC" at bounding box center [117, 266] width 46 height 4
select select "10"
select select "14"
select select "0"
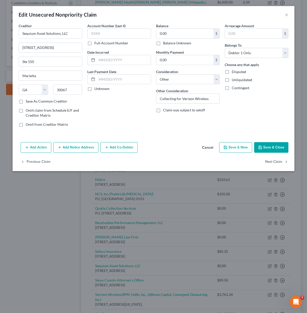
click at [45, 99] on label "Save As Common Creditor" at bounding box center [47, 101] width 42 height 5
click at [31, 99] on input "Save As Common Creditor" at bounding box center [29, 100] width 3 height 3
click at [271, 146] on button "Save & Close" at bounding box center [272, 147] width 34 height 11
checkbox input "false"
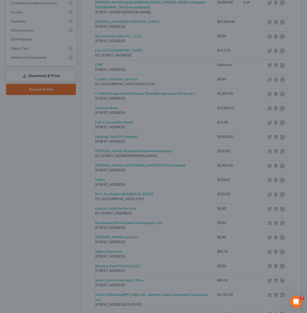
type input "0"
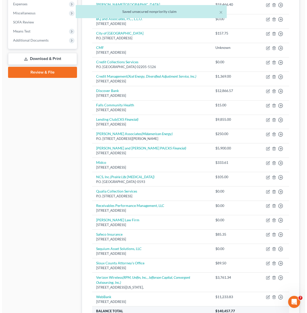
scroll to position [179, 0]
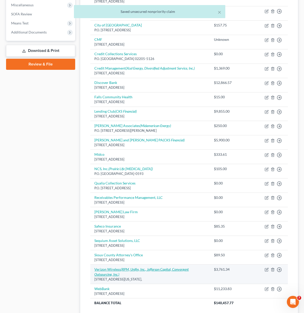
click at [105, 267] on link "Verizon Wireless (RPM, Unifin, Inc., Jefferson Capital, Convergent Outsourcing,…" at bounding box center [141, 271] width 94 height 9
select select "19"
select select "0"
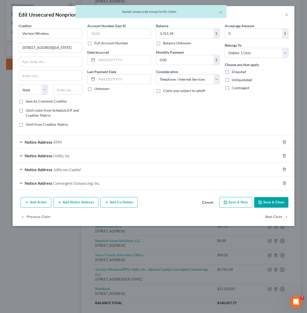
click at [68, 207] on button "Add Notice Address" at bounding box center [75, 202] width 45 height 11
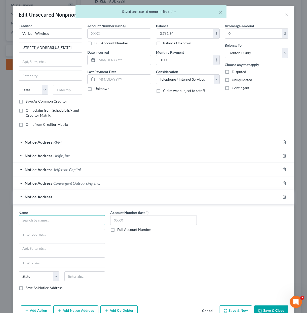
click at [50, 222] on input "text" at bounding box center [62, 220] width 87 height 10
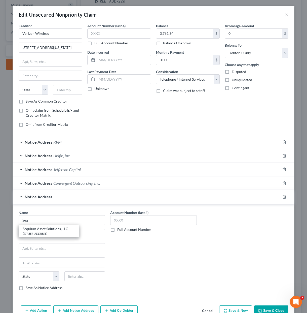
click at [52, 229] on div "Sequium Asset Solutions, LLC" at bounding box center [49, 228] width 52 height 5
type input "Sequium Asset Solutions, LLC"
type input "[STREET_ADDRESS]"
type input "Ste 150"
type input "Marietta"
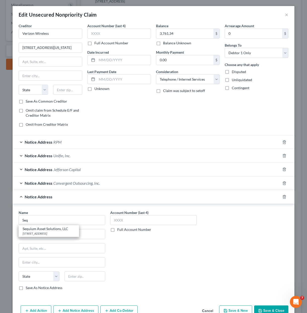
select select "10"
type input "30067"
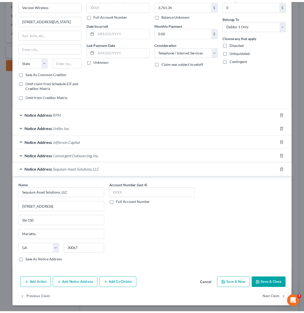
scroll to position [28, 0]
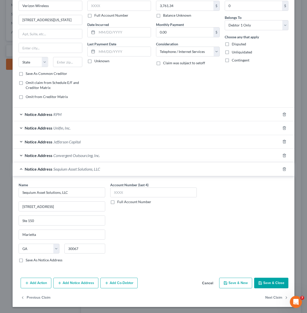
click at [267, 280] on button "Save & Close" at bounding box center [272, 283] width 34 height 11
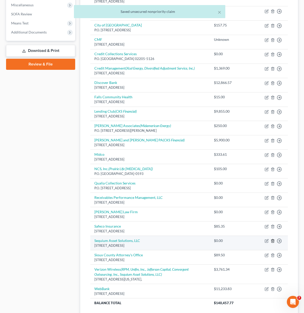
click at [272, 239] on icon "button" at bounding box center [272, 240] width 2 height 3
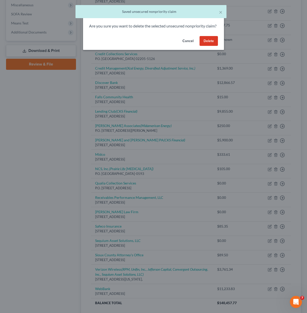
drag, startPoint x: 207, startPoint y: 45, endPoint x: 205, endPoint y: 52, distance: 7.4
click at [207, 45] on button "Delete" at bounding box center [209, 41] width 18 height 10
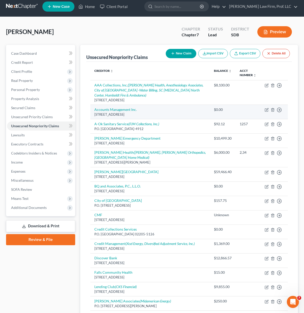
scroll to position [0, 0]
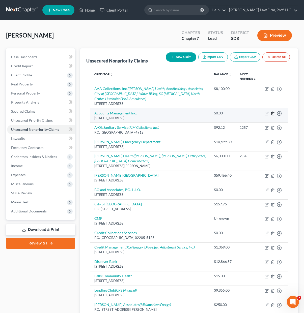
click at [274, 113] on icon "button" at bounding box center [272, 113] width 4 height 4
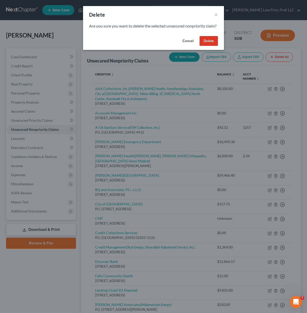
click at [207, 46] on button "Delete" at bounding box center [209, 41] width 18 height 10
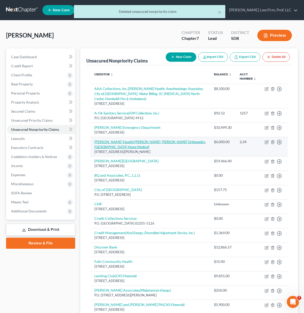
click at [137, 141] on icon "([PERSON_NAME], [PERSON_NAME] Orthopedics, [GEOGRAPHIC_DATA] Home Medical)" at bounding box center [149, 144] width 111 height 9
select select "43"
select select "9"
select select "0"
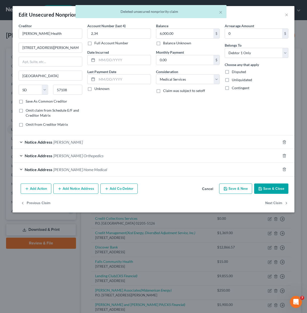
click at [73, 186] on button "Add Notice Address" at bounding box center [75, 188] width 45 height 11
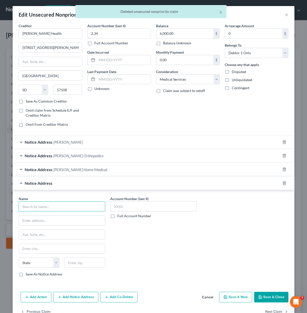
click at [51, 208] on input "text" at bounding box center [62, 206] width 87 height 10
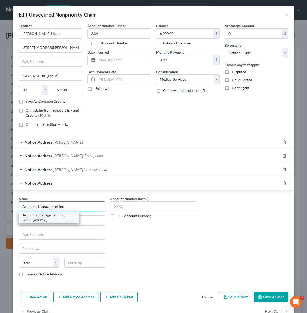
type input "Accounts Management Inc."
click at [54, 216] on div "Accounts Management Inc." at bounding box center [49, 215] width 52 height 5
type input "PO Box 1843"
type input "[GEOGRAPHIC_DATA]"
select select "43"
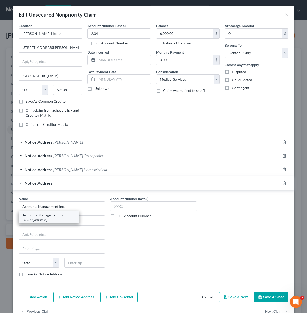
type input "57101"
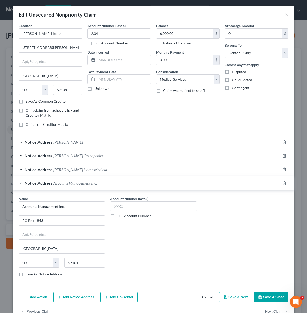
click at [169, 250] on div "Account Number (last 4) Full Account Number" at bounding box center [154, 238] width 92 height 85
click at [272, 295] on button "Save & Close" at bounding box center [272, 297] width 34 height 11
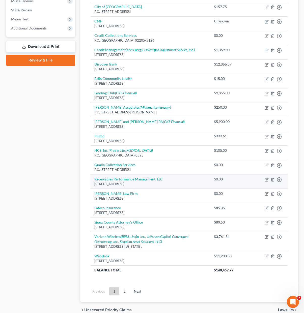
scroll to position [182, 0]
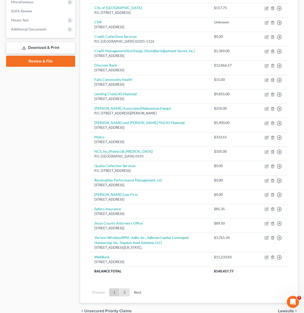
click at [125, 290] on link "2" at bounding box center [124, 292] width 10 height 8
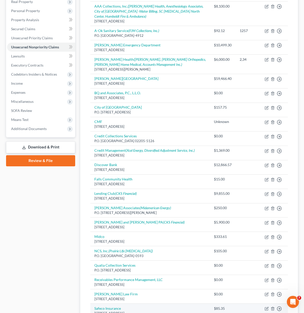
scroll to position [204, 0]
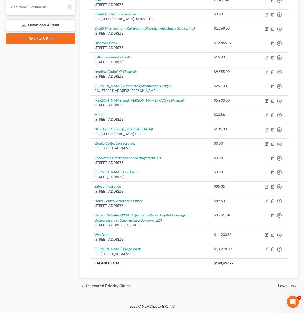
click at [125, 285] on span "Unsecured Priority Claims" at bounding box center [107, 286] width 47 height 4
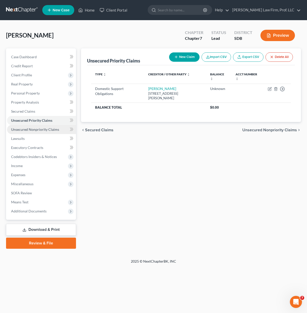
drag, startPoint x: 41, startPoint y: 130, endPoint x: 180, endPoint y: 126, distance: 139.2
click at [41, 130] on span "Unsecured Nonpriority Claims" at bounding box center [35, 129] width 48 height 4
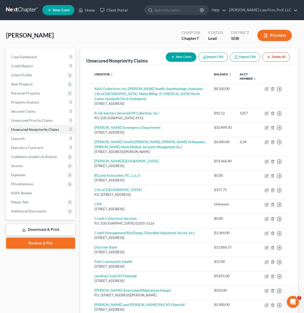
click at [178, 57] on button "New Claim" at bounding box center [181, 56] width 30 height 9
select select "0"
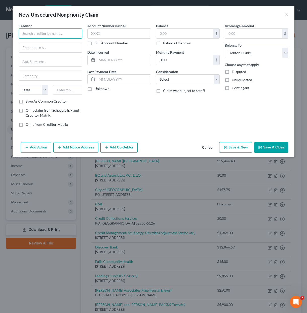
click at [54, 35] on input "text" at bounding box center [51, 33] width 64 height 10
type input "Natural Arts [MEDICAL_DATA] & Accupuncture"
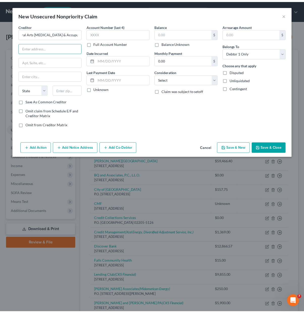
scroll to position [0, 0]
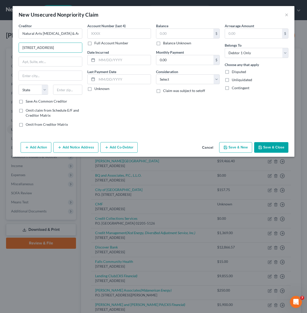
type input "[STREET_ADDRESS]"
type input "57105"
type input "[GEOGRAPHIC_DATA]"
select select "43"
click at [127, 106] on div "Account Number (last 4) Full Account Number Date Incurred Last Payment Date Unk…" at bounding box center [119, 77] width 69 height 108
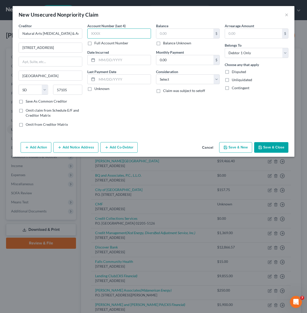
click at [124, 34] on input "text" at bounding box center [119, 33] width 64 height 10
click at [174, 29] on input "text" at bounding box center [184, 34] width 57 height 10
type input "79.00"
click at [229, 121] on div "Arrearage Amount $ Belongs To * Select Debtor 1 Only Debtor 2 Only Debtor 1 And…" at bounding box center [257, 77] width 69 height 108
click at [284, 147] on button "Save & Close" at bounding box center [272, 147] width 34 height 11
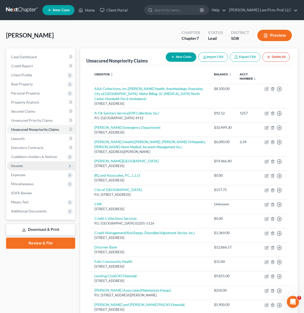
drag, startPoint x: 24, startPoint y: 165, endPoint x: 28, endPoint y: 168, distance: 5.2
click at [24, 165] on span "Income" at bounding box center [41, 165] width 68 height 9
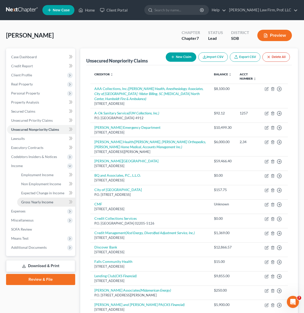
click at [43, 201] on span "Gross Yearly Income" at bounding box center [37, 202] width 32 height 4
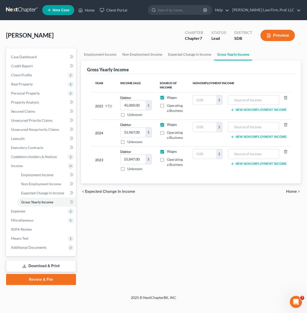
drag, startPoint x: 186, startPoint y: 220, endPoint x: 139, endPoint y: 181, distance: 61.2
click at [185, 220] on div "Employment Income Non Employment Income Expected Change in Income Gross Yearly …" at bounding box center [191, 166] width 225 height 237
click at [133, 104] on input "45,000.00" at bounding box center [133, 106] width 25 height 10
type input "44,532.31"
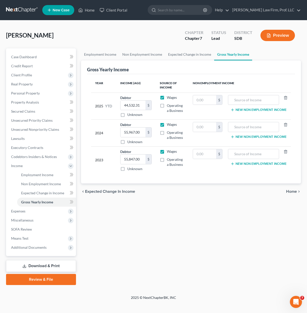
drag, startPoint x: 147, startPoint y: 264, endPoint x: 153, endPoint y: 258, distance: 8.6
click at [148, 264] on div "Employment Income Non Employment Income Expected Change in Income Gross Yearly …" at bounding box center [191, 166] width 225 height 237
click at [144, 240] on div "Employment Income Non Employment Income Expected Change in Income Gross Yearly …" at bounding box center [191, 166] width 225 height 237
click at [44, 192] on span "Expected Change in Income" at bounding box center [42, 193] width 43 height 4
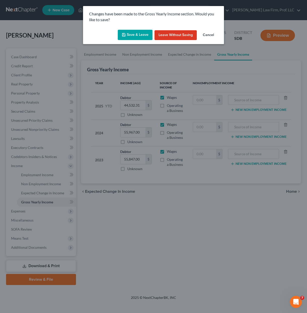
click at [140, 32] on button "Save & Leave" at bounding box center [135, 35] width 35 height 11
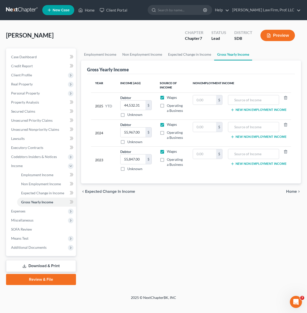
click at [31, 213] on span "Expenses" at bounding box center [41, 211] width 69 height 9
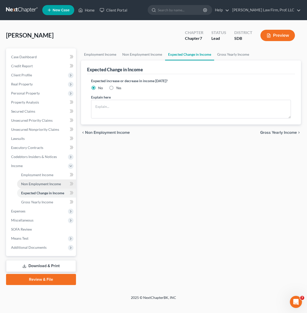
click at [33, 183] on span "Non Employment Income" at bounding box center [41, 184] width 40 height 4
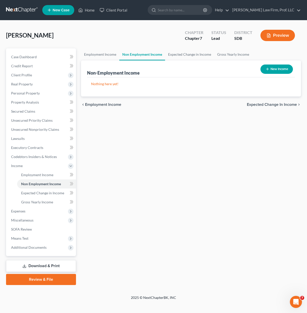
drag, startPoint x: 143, startPoint y: 183, endPoint x: 140, endPoint y: 185, distance: 3.7
click at [142, 183] on div "Employment Income Non Employment Income Expected Change in Income Gross Yearly …" at bounding box center [191, 166] width 225 height 237
click at [39, 244] on span "Additional Documents" at bounding box center [41, 247] width 69 height 9
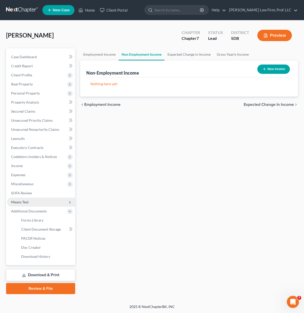
click at [35, 201] on span "Means Test" at bounding box center [41, 202] width 68 height 9
click at [40, 212] on span "Exemption from Presumption" at bounding box center [44, 211] width 47 height 4
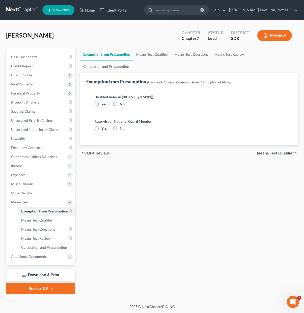
click at [120, 102] on label "No" at bounding box center [122, 104] width 5 height 5
click at [122, 102] on input "No" at bounding box center [123, 103] width 3 height 3
radio input "true"
click at [120, 126] on label "No" at bounding box center [122, 128] width 5 height 5
click at [122, 126] on input "No" at bounding box center [123, 127] width 3 height 3
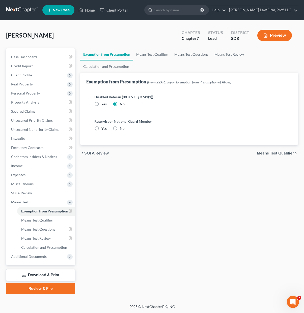
radio input "true"
click at [137, 218] on div "Exemption from Presumption Means Test Qualifier Means Test Questions Means Test…" at bounding box center [189, 171] width 223 height 246
click at [47, 220] on span "Means Test Qualifier" at bounding box center [37, 220] width 32 height 4
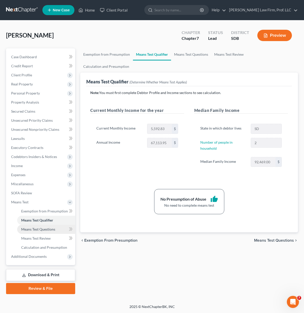
click at [47, 230] on span "Means Test Questions" at bounding box center [38, 229] width 34 height 4
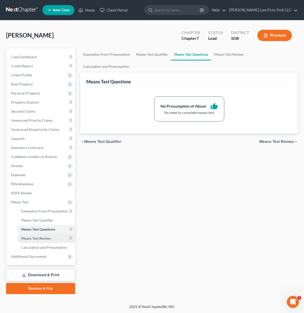
click at [48, 238] on span "Means Test Review" at bounding box center [35, 238] width 29 height 4
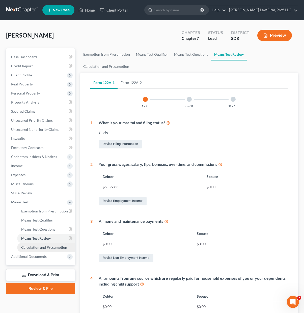
click at [46, 246] on span "Calculation and Presumption" at bounding box center [44, 247] width 46 height 4
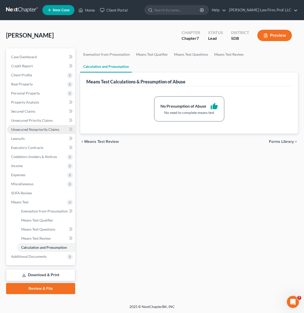
click at [46, 130] on span "Unsecured Nonpriority Claims" at bounding box center [35, 129] width 48 height 4
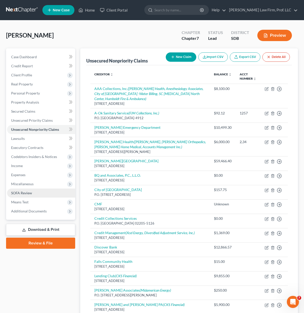
drag, startPoint x: 14, startPoint y: 190, endPoint x: 154, endPoint y: 131, distance: 152.0
click at [14, 190] on link "SOFA Review" at bounding box center [41, 192] width 68 height 9
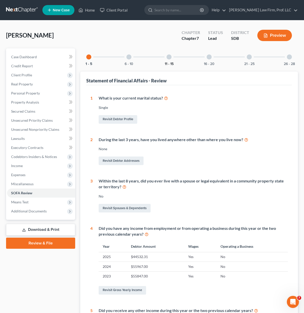
click at [171, 62] on button "11 - 15" at bounding box center [169, 64] width 9 height 4
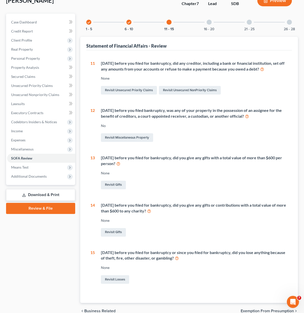
click at [131, 26] on div "check 6 - 10" at bounding box center [128, 22] width 17 height 17
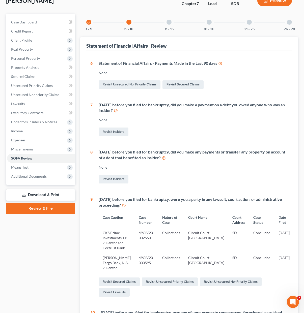
scroll to position [151, 0]
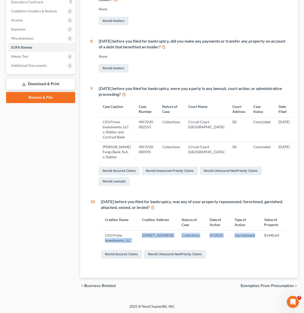
drag, startPoint x: 257, startPoint y: 244, endPoint x: 171, endPoint y: 233, distance: 87.1
click at [141, 230] on tr "CKS Prime Investments, LLC [STREET_ADDRESS] Collections 07/2025 Garnishment $14…" at bounding box center [194, 237] width 187 height 15
click at [196, 238] on td "Collections" at bounding box center [191, 237] width 28 height 15
click at [167, 252] on link "Revisit Unsecured NonPriority Claims" at bounding box center [175, 254] width 62 height 9
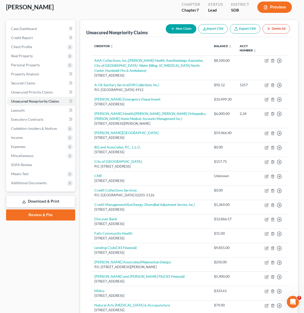
scroll to position [50, 0]
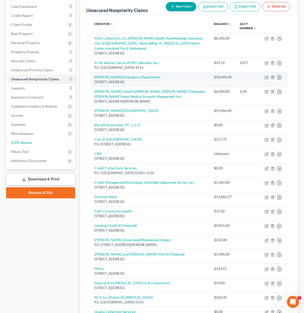
drag, startPoint x: 33, startPoint y: 140, endPoint x: 98, endPoint y: 74, distance: 92.8
click at [33, 140] on link "SOFA Review" at bounding box center [41, 142] width 68 height 9
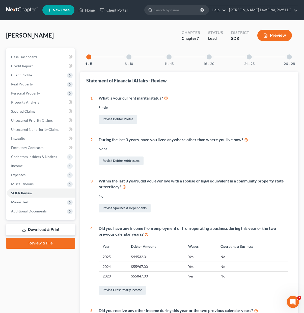
click at [127, 61] on div "6 - 10" at bounding box center [128, 56] width 17 height 17
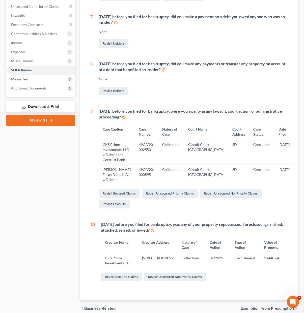
scroll to position [151, 0]
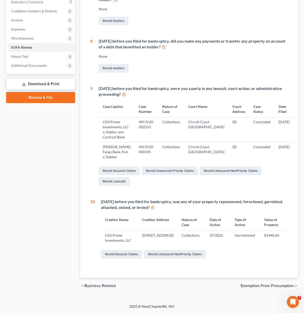
click at [176, 237] on td "[STREET_ADDRESS]" at bounding box center [158, 237] width 40 height 15
click at [176, 236] on td "[STREET_ADDRESS]" at bounding box center [158, 237] width 40 height 15
drag, startPoint x: 170, startPoint y: 242, endPoint x: 104, endPoint y: 229, distance: 67.8
click at [104, 230] on tr "CKS Prime Investments, LLC [STREET_ADDRESS] Collections 07/2025 Garnishment $14…" at bounding box center [194, 237] width 187 height 15
click at [96, 235] on div "[DATE] before you filed for bankruptcy, was any of your property repossessed, f…" at bounding box center [191, 229] width 193 height 61
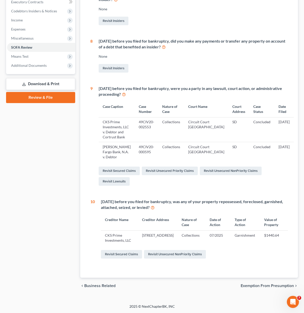
click at [246, 249] on div "[DATE] before you filed for bankruptcy, was any of your property repossessed, f…" at bounding box center [191, 229] width 193 height 61
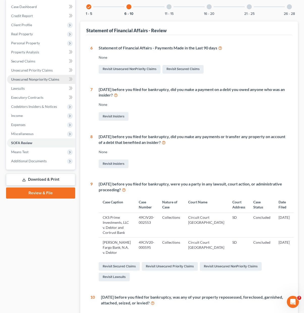
scroll to position [50, 0]
click at [46, 80] on span "Unsecured Nonpriority Claims" at bounding box center [35, 79] width 48 height 4
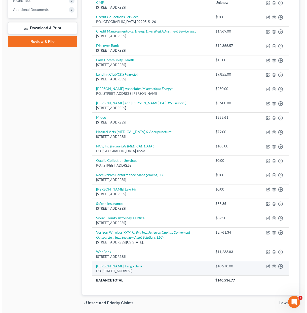
scroll to position [219, 0]
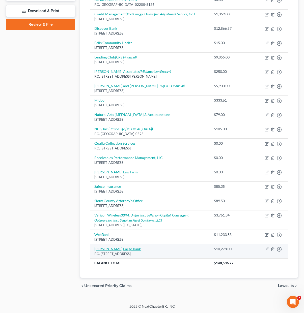
click at [112, 250] on link "[PERSON_NAME] Fargo Bank" at bounding box center [117, 249] width 46 height 4
select select "24"
select select "2"
select select "0"
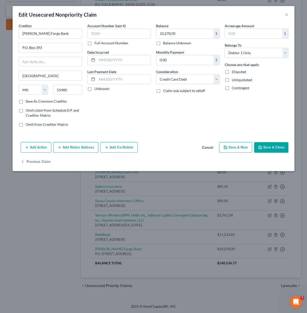
drag, startPoint x: 172, startPoint y: 128, endPoint x: 96, endPoint y: 144, distance: 78.0
click at [172, 128] on div "Balance 10,278.00 $ Balance Unknown Balance Undetermined 10,278.00 $ Balance Un…" at bounding box center [188, 77] width 69 height 108
click at [84, 163] on div "Previous Claim" at bounding box center [154, 164] width 282 height 15
click at [30, 149] on button "Add Action" at bounding box center [36, 147] width 31 height 11
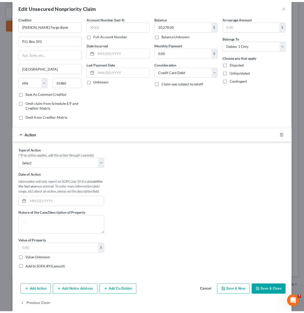
scroll to position [15, 0]
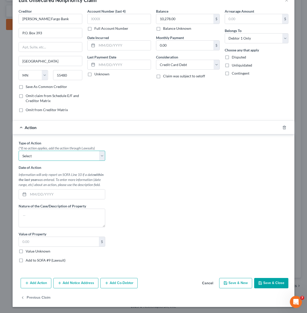
click at [44, 160] on select "Select Repossession Garnishment Foreclosure Personal Injury Attached, Seized, O…" at bounding box center [62, 156] width 87 height 10
select select "1"
click at [19, 151] on select "Select Repossession Garnishment Foreclosure Personal Injury Attached, Seized, O…" at bounding box center [62, 156] width 87 height 10
click at [48, 195] on input "text" at bounding box center [66, 194] width 77 height 10
type input "[DATE]"
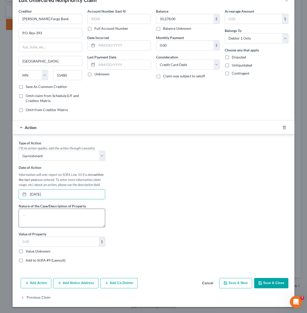
drag, startPoint x: 112, startPoint y: 197, endPoint x: 91, endPoint y: 221, distance: 31.8
click at [112, 198] on div "Type of Action * (*If no action applies, add the action through Lawsuits) Selec…" at bounding box center [153, 203] width 275 height 126
click at [79, 224] on textarea at bounding box center [62, 218] width 87 height 19
click at [81, 218] on textarea at bounding box center [62, 218] width 87 height 19
click at [168, 199] on div "Type of Action * (*If no action applies, add the action through Lawsuits) Selec…" at bounding box center [153, 203] width 275 height 126
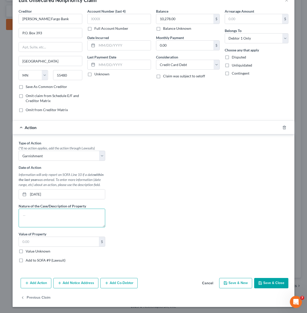
click at [66, 217] on textarea at bounding box center [62, 218] width 87 height 19
type textarea "G"
type textarea "Total garnished in [DATE] $387.08"
click at [138, 217] on div "Type of Action * (*If no action applies, add the action through Lawsuits) Selec…" at bounding box center [153, 203] width 275 height 126
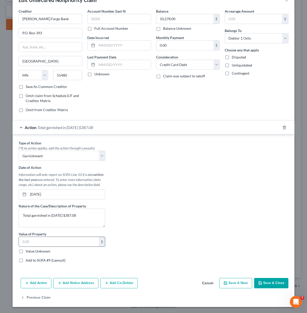
click at [51, 245] on input "text" at bounding box center [59, 242] width 80 height 10
click at [158, 249] on div "Type of Action * (*If no action applies, add the action through Lawsuits) Selec…" at bounding box center [153, 203] width 275 height 126
click at [59, 245] on input "text" at bounding box center [59, 242] width 80 height 10
type input "387.08"
click at [193, 206] on div "Type of Action * (*If no action applies, add the action through Lawsuits) Selec…" at bounding box center [153, 203] width 275 height 126
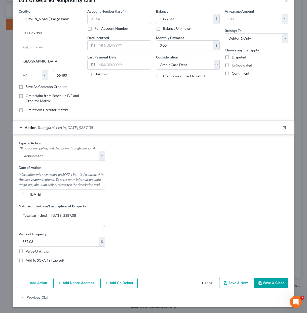
click at [137, 252] on div "Type of Action * (*If no action applies, add the action through Lawsuits) Selec…" at bounding box center [153, 203] width 275 height 126
click at [38, 263] on div "Type of Action * (*If no action applies, add the action through Lawsuits) Selec…" at bounding box center [62, 203] width 92 height 126
click at [38, 260] on label "Add to SOFA #9 (Lawsuit)" at bounding box center [46, 260] width 40 height 5
click at [31, 260] on input "Add to SOFA #9 (Lawsuit)" at bounding box center [29, 259] width 3 height 3
checkbox input "true"
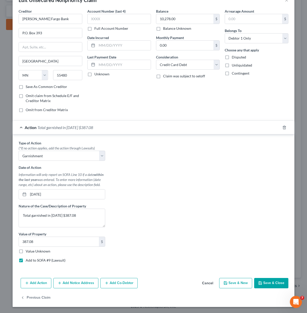
select select "0"
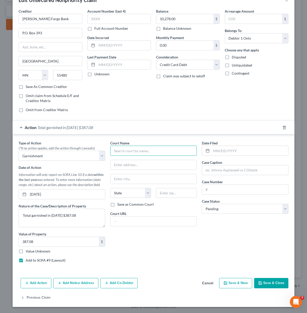
click at [169, 150] on input "text" at bounding box center [153, 151] width 87 height 10
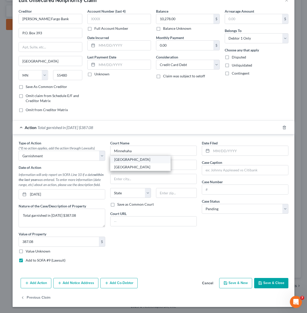
click at [157, 163] on div "[GEOGRAPHIC_DATA]" at bounding box center [140, 160] width 60 height 8
type input "[GEOGRAPHIC_DATA]"
type input "[STREET_ADDRESS]"
type input "[GEOGRAPHIC_DATA]"
select select "43"
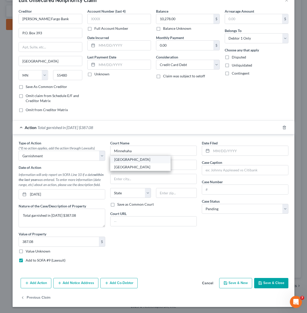
type input "57104"
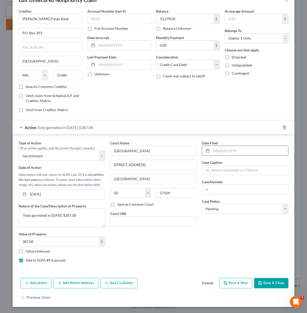
click at [236, 150] on input "text" at bounding box center [250, 151] width 77 height 10
type input "1"
type input "[DATE]"
click at [249, 168] on input "text" at bounding box center [245, 170] width 86 height 10
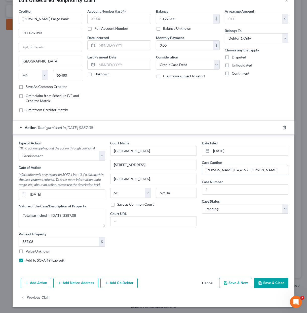
type input "[PERSON_NAME] Fargo Vs. [PERSON_NAME]"
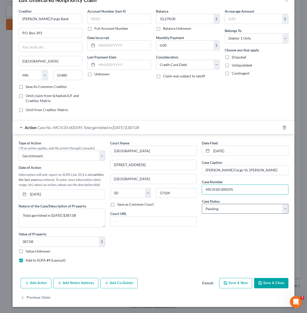
type input "49CIV20-000595"
click at [229, 212] on select "Select Pending On Appeal Concluded" at bounding box center [245, 209] width 87 height 10
select select "2"
click at [202, 204] on select "Select Pending On Appeal Concluded" at bounding box center [245, 209] width 87 height 10
drag, startPoint x: 209, startPoint y: 239, endPoint x: 221, endPoint y: 195, distance: 45.4
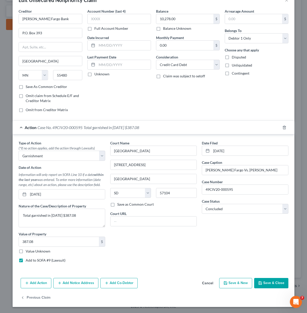
click at [209, 238] on div "Date Filed [DATE] Case Caption [PERSON_NAME] Fargo Vs. [PERSON_NAME] Case Numbe…" at bounding box center [246, 203] width 92 height 126
click at [242, 237] on div "Date Filed [DATE] Case Caption [PERSON_NAME] Fargo Vs. [PERSON_NAME] Case Numbe…" at bounding box center [246, 203] width 92 height 126
click at [262, 251] on div "Date Filed [DATE] Case Caption [PERSON_NAME] Fargo Vs. [PERSON_NAME] Case Numbe…" at bounding box center [246, 203] width 92 height 126
click at [272, 283] on button "Save & Close" at bounding box center [272, 283] width 34 height 11
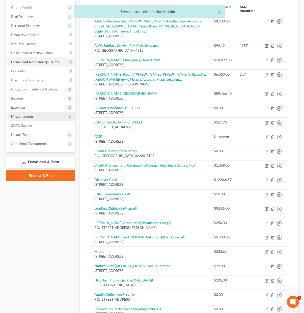
scroll to position [17, 0]
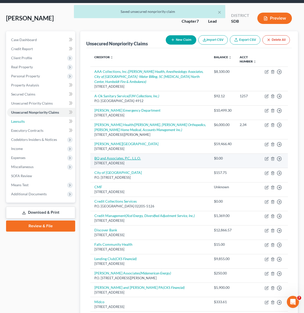
drag, startPoint x: 22, startPoint y: 122, endPoint x: 104, endPoint y: 159, distance: 89.7
click at [22, 122] on span "Lawsuits" at bounding box center [18, 121] width 14 height 4
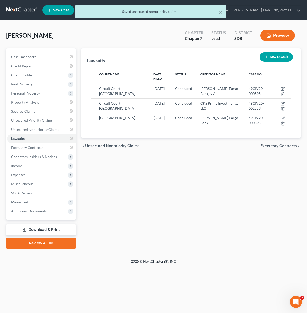
click at [215, 156] on div "Lawsuits New Lawsuit Court Name Date Filed Status Creditor Name Case No Circuit…" at bounding box center [191, 148] width 225 height 200
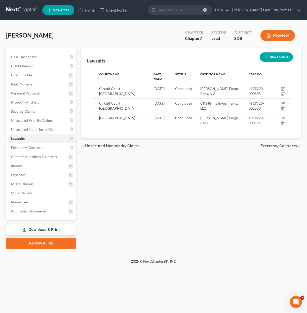
drag, startPoint x: 262, startPoint y: 301, endPoint x: 265, endPoint y: 285, distance: 16.7
click at [263, 296] on div "Home New Case Client Portal [PERSON_NAME] Law Firm, Prof. LLC [PERSON_NAME][EMA…" at bounding box center [153, 156] width 307 height 313
click at [252, 243] on div "Lawsuits New Lawsuit Court Name Date Filed Status Creditor Name Case No Circuit…" at bounding box center [191, 148] width 225 height 200
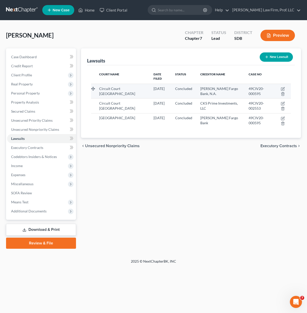
click at [251, 86] on span "49CIV20-000595" at bounding box center [256, 90] width 15 height 9
click at [284, 87] on icon "button" at bounding box center [283, 88] width 2 height 2
select select "43"
select select "2"
select select "4"
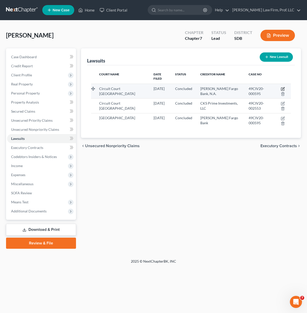
select select "4"
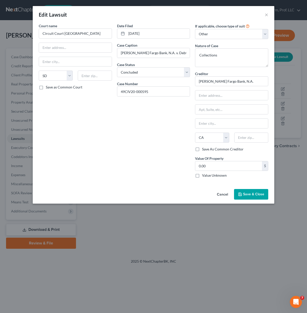
click at [161, 125] on div "Date Filed [DATE] Case Caption [PERSON_NAME] Fargo Bank, N.A. v. Debtor Case St…" at bounding box center [154, 102] width 78 height 159
click at [224, 197] on button "Cancel" at bounding box center [222, 194] width 19 height 10
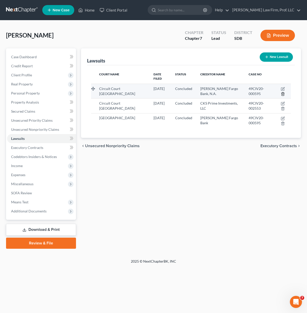
click at [282, 92] on icon "button" at bounding box center [283, 94] width 4 height 4
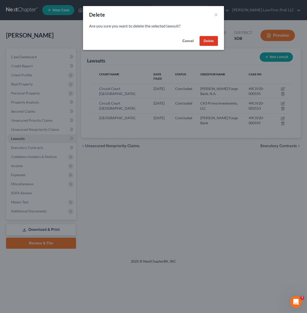
click at [204, 40] on button "Delete" at bounding box center [209, 41] width 18 height 10
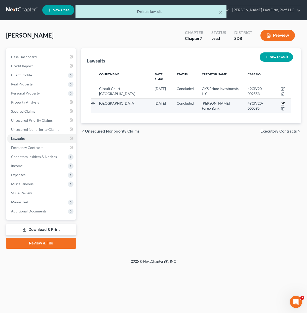
click at [282, 102] on icon "button" at bounding box center [283, 104] width 4 height 4
select select "43"
select select "2"
select select "1"
select select "24"
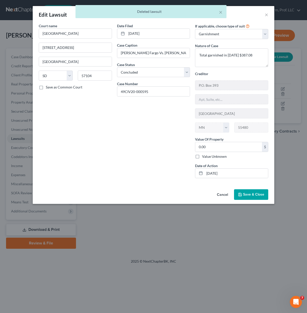
click at [153, 133] on div "Date Filed [DATE] Case Caption [PERSON_NAME] Fargo Vs. [PERSON_NAME] Case Statu…" at bounding box center [154, 102] width 78 height 159
click at [267, 15] on div "× Deleted lawsuit" at bounding box center [150, 13] width 307 height 16
click at [267, 18] on body "Home New Case Client Portal [PERSON_NAME] Law Firm, Prof. LLC [PERSON_NAME][EMA…" at bounding box center [153, 156] width 307 height 313
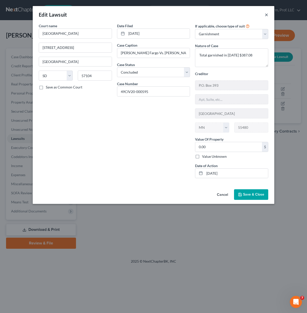
click at [267, 15] on button "×" at bounding box center [267, 15] width 4 height 6
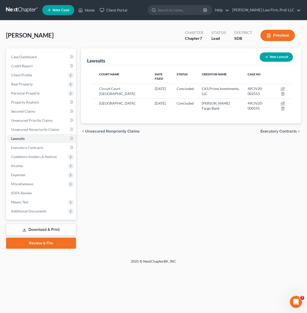
click at [194, 144] on div "Lawsuits New Lawsuit Court Name Date Filed Status Creditor Name Case No Circuit…" at bounding box center [191, 148] width 225 height 200
click at [152, 170] on div "Lawsuits New Lawsuit Court Name Date Filed Status Creditor Name Case No Circuit…" at bounding box center [191, 148] width 225 height 200
click at [150, 186] on div "Lawsuits New Lawsuit Court Name Date Filed Status Creditor Name Case No Circuit…" at bounding box center [191, 148] width 225 height 200
drag, startPoint x: 151, startPoint y: 192, endPoint x: 129, endPoint y: 117, distance: 77.8
click at [151, 191] on div "Lawsuits New Lawsuit Court Name Date Filed Status Creditor Name Case No Circuit…" at bounding box center [191, 148] width 225 height 200
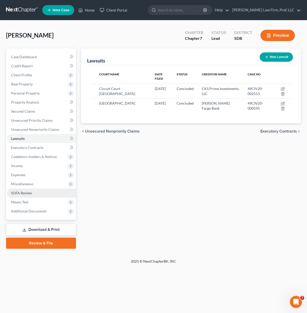
click at [25, 193] on span "SOFA Review" at bounding box center [21, 193] width 21 height 4
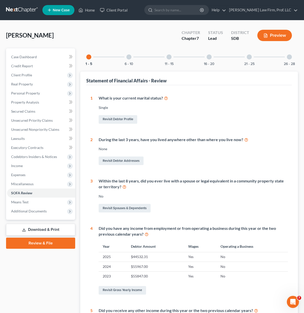
click at [135, 61] on div "6 - 10" at bounding box center [128, 56] width 17 height 17
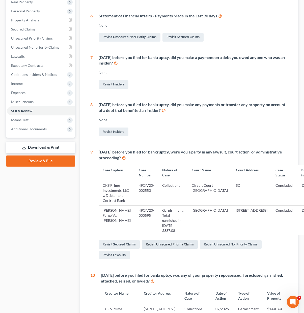
scroll to position [176, 0]
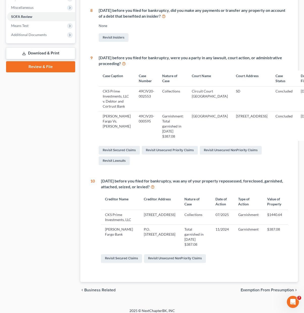
click at [118, 210] on th "Creditor Name" at bounding box center [120, 202] width 39 height 16
click at [274, 210] on th "Value of Property" at bounding box center [275, 202] width 25 height 16
drag, startPoint x: 274, startPoint y: 218, endPoint x: 270, endPoint y: 227, distance: 9.8
click at [274, 210] on th "Value of Property" at bounding box center [275, 202] width 25 height 16
click at [270, 224] on td "$1440.64" at bounding box center [275, 217] width 25 height 15
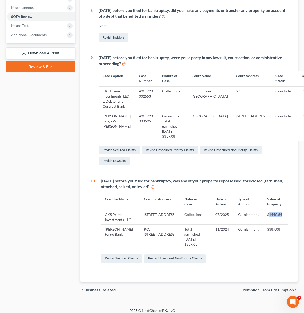
click at [270, 224] on td "$1440.64" at bounding box center [275, 217] width 25 height 15
click at [168, 263] on link "Revisit Unsecured NonPriority Claims" at bounding box center [175, 258] width 62 height 9
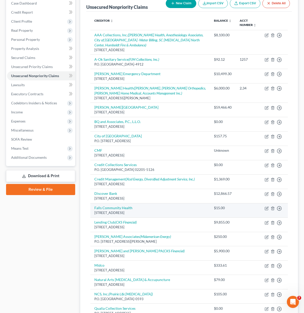
scroll to position [101, 0]
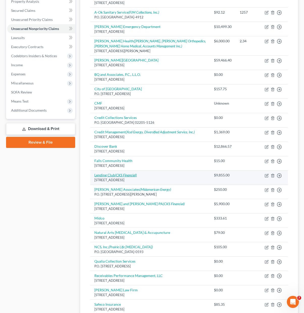
click at [132, 177] on icon "(CKS Financial)" at bounding box center [126, 175] width 22 height 4
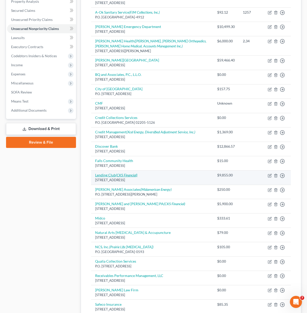
select select "4"
select select "0"
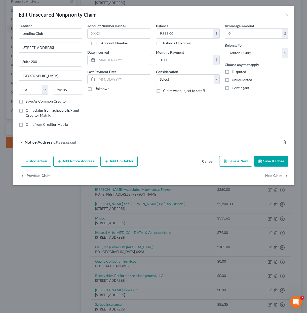
click at [116, 135] on div "Notice Address CKS Financial" at bounding box center [147, 141] width 268 height 13
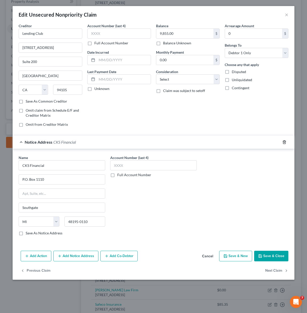
click at [285, 142] on icon "button" at bounding box center [285, 142] width 4 height 4
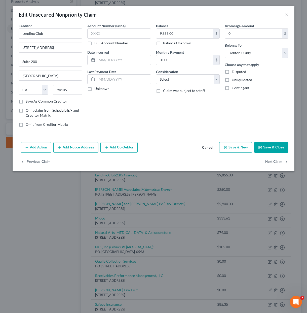
click at [277, 146] on button "Save & Close" at bounding box center [272, 147] width 34 height 11
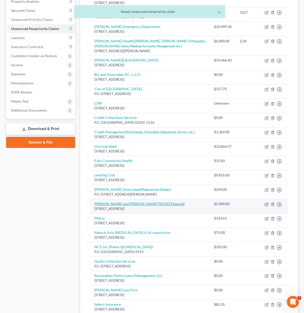
click at [130, 203] on link "[PERSON_NAME] and [PERSON_NAME] PA (CKS Financial)" at bounding box center [139, 204] width 90 height 4
select select "24"
select select "14"
select select "0"
select select "23"
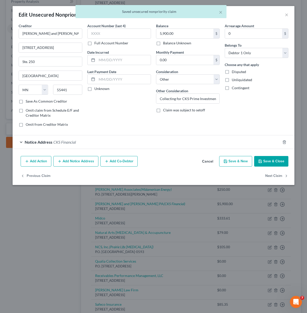
click at [127, 140] on div "Notice Address CKS Financial" at bounding box center [147, 141] width 268 height 13
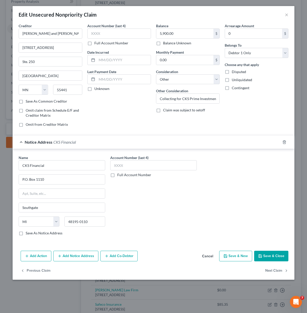
click at [146, 93] on div "Account Number (last 4) Full Account Number Date Incurred Last Payment Date Unk…" at bounding box center [119, 77] width 69 height 108
drag, startPoint x: 137, startPoint y: 118, endPoint x: 153, endPoint y: 126, distance: 18.3
click at [139, 123] on div "Account Number (last 4) Full Account Number Date Incurred Last Payment Date Unk…" at bounding box center [119, 77] width 69 height 108
click at [263, 254] on button "Save & Close" at bounding box center [272, 256] width 34 height 11
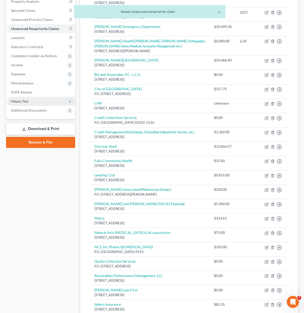
click at [25, 102] on span "Means Test" at bounding box center [19, 101] width 17 height 4
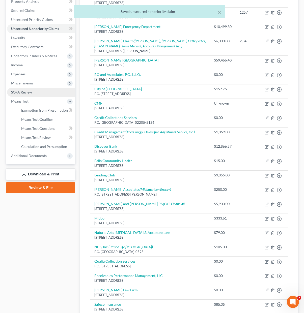
click at [26, 92] on span "SOFA Review" at bounding box center [21, 92] width 21 height 4
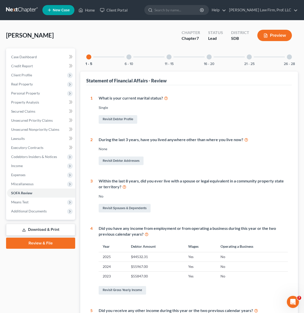
click at [132, 56] on div "6 - 10" at bounding box center [128, 56] width 17 height 17
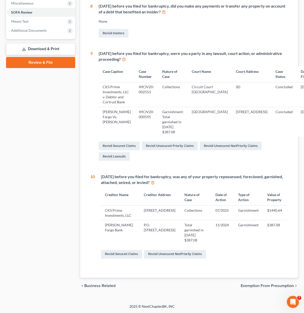
scroll to position [191, 0]
click at [197, 220] on td "Collections" at bounding box center [195, 212] width 31 height 15
click at [133, 209] on td "CKS Prime Investments, LLC" at bounding box center [120, 212] width 39 height 15
click at [127, 215] on td "CKS Prime Investments, LLC" at bounding box center [120, 212] width 39 height 15
click at [125, 217] on td "CKS Prime Investments, LLC" at bounding box center [120, 212] width 39 height 15
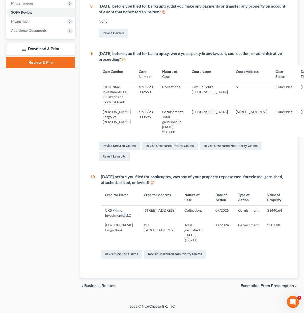
click at [125, 217] on td "CKS Prime Investments, LLC" at bounding box center [120, 212] width 39 height 15
click at [154, 184] on icon at bounding box center [152, 182] width 4 height 5
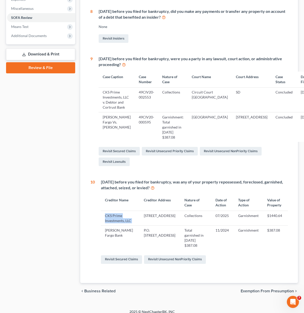
scroll to position [115, 0]
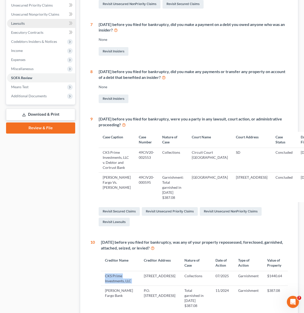
drag, startPoint x: 23, startPoint y: 22, endPoint x: 69, endPoint y: 43, distance: 50.0
click at [23, 22] on span "Lawsuits" at bounding box center [18, 23] width 14 height 4
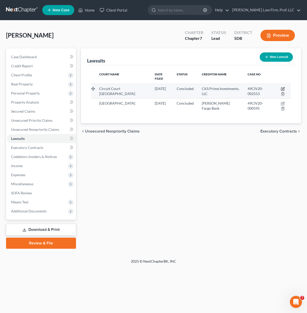
click at [284, 87] on icon "button" at bounding box center [283, 88] width 2 height 2
select select "43"
select select "2"
select select "1"
select select "33"
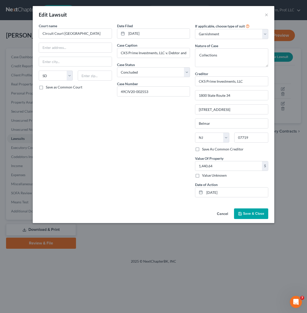
drag, startPoint x: 106, startPoint y: 170, endPoint x: 168, endPoint y: 148, distance: 65.8
click at [106, 168] on div "Court name * Circuit Court [GEOGRAPHIC_DATA] [US_STATE] AK AR AZ CA CO CT DE DC…" at bounding box center [75, 112] width 78 height 178
drag, startPoint x: 130, startPoint y: 192, endPoint x: 223, endPoint y: 176, distance: 94.5
click at [130, 192] on div "Date Filed [DATE] Case Caption CKS Prime Investments, LLC v. Debtor and Cortrus…" at bounding box center [154, 112] width 78 height 178
click at [229, 166] on input "1,440.64" at bounding box center [229, 166] width 67 height 10
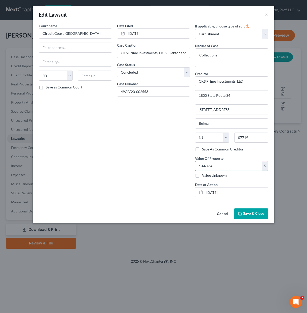
click at [152, 181] on div "Date Filed [DATE] Case Caption CKS Prime Investments, LLC v. Debtor and Cortrus…" at bounding box center [154, 112] width 78 height 178
click at [246, 167] on input "1,440.64" at bounding box center [229, 166] width 67 height 10
click at [80, 134] on div "Court name * Circuit Court [GEOGRAPHIC_DATA] [US_STATE] AK AR AZ CA CO CT DE DC…" at bounding box center [75, 112] width 78 height 178
click at [216, 168] on input "1,440.64" at bounding box center [229, 166] width 67 height 10
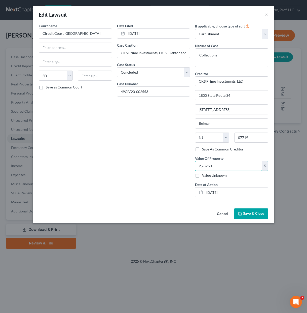
type input "2,782.21"
drag, startPoint x: 83, startPoint y: 152, endPoint x: 212, endPoint y: 173, distance: 130.2
click at [87, 152] on div "Court name * Circuit Court [GEOGRAPHIC_DATA] [US_STATE] AK AR AZ CA CO CT DE DC…" at bounding box center [75, 112] width 78 height 178
click at [257, 217] on button "Save & Close" at bounding box center [251, 213] width 34 height 11
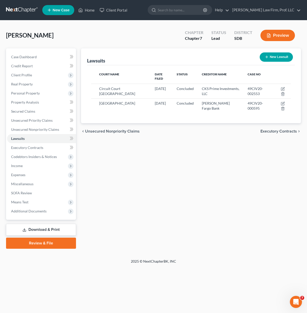
drag, startPoint x: 117, startPoint y: 211, endPoint x: 146, endPoint y: 171, distance: 49.8
click at [117, 205] on div "Lawsuits New Lawsuit Court Name Date Filed Status Creditor Name Case No Circuit…" at bounding box center [191, 148] width 225 height 200
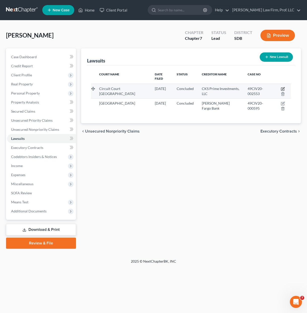
click at [284, 87] on icon "button" at bounding box center [283, 88] width 2 height 2
select select "43"
select select "2"
select select "1"
select select "33"
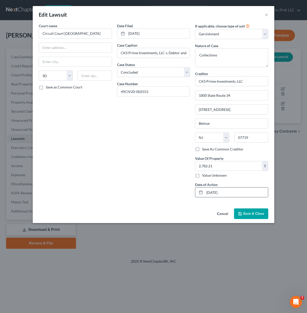
drag, startPoint x: 150, startPoint y: 169, endPoint x: 237, endPoint y: 190, distance: 90.1
click at [150, 171] on div "Date Filed [DATE] Case Caption CKS Prime Investments, LLC v. Debtor and Cortrus…" at bounding box center [154, 112] width 78 height 178
click at [257, 214] on span "Save & Close" at bounding box center [253, 213] width 21 height 4
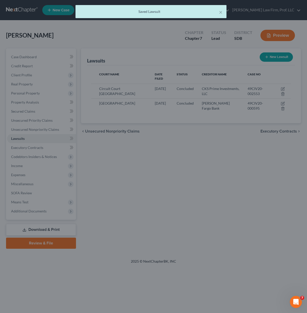
drag, startPoint x: 228, startPoint y: 246, endPoint x: 173, endPoint y: 220, distance: 60.7
click at [226, 246] on div at bounding box center [153, 156] width 307 height 313
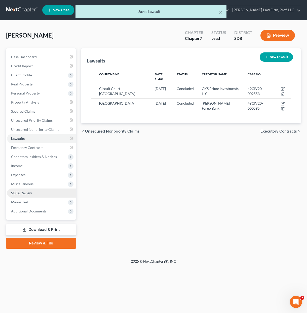
click at [40, 194] on link "SOFA Review" at bounding box center [41, 192] width 69 height 9
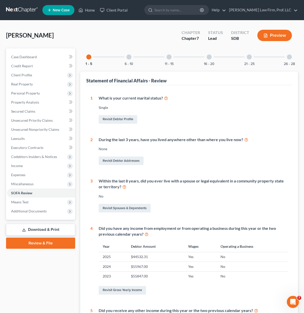
click at [125, 56] on div "6 - 10" at bounding box center [128, 56] width 17 height 17
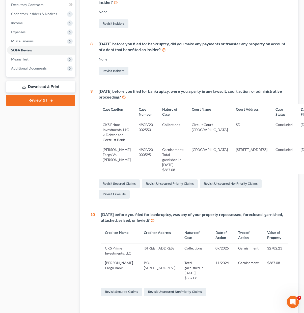
scroll to position [191, 0]
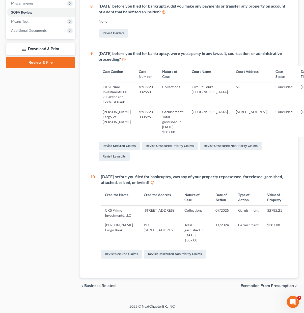
click at [245, 265] on div "1 What is your current marital status? [DEMOGRAPHIC_DATA] Revisit Debtor Profil…" at bounding box center [188, 90] width 205 height 373
click at [233, 245] on div "[DATE] before you filed for bankruptcy, was any of your property repossessed, f…" at bounding box center [191, 216] width 193 height 85
click at [228, 236] on td "11/2024" at bounding box center [222, 232] width 23 height 25
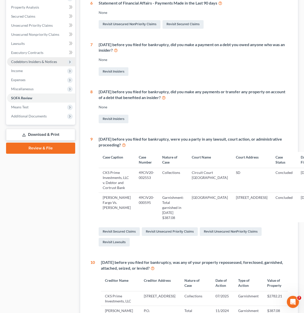
scroll to position [50, 0]
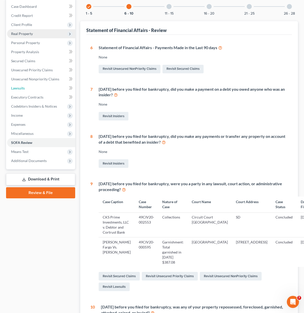
click at [25, 88] on link "Lawsuits" at bounding box center [41, 88] width 68 height 9
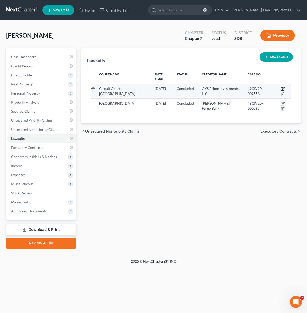
click at [283, 87] on icon "button" at bounding box center [283, 89] width 4 height 4
select select "43"
select select "2"
select select "1"
select select "33"
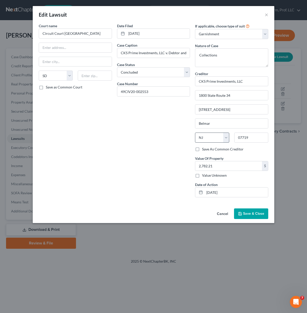
drag, startPoint x: 157, startPoint y: 151, endPoint x: 226, endPoint y: 138, distance: 70.1
click at [157, 152] on div "Date Filed [DATE] Case Caption CKS Prime Investments, LLC v. Debtor and Cortrus…" at bounding box center [154, 112] width 78 height 178
click at [240, 56] on textarea "Collections" at bounding box center [231, 57] width 73 height 19
drag, startPoint x: 134, startPoint y: 154, endPoint x: 164, endPoint y: 150, distance: 29.8
click at [135, 154] on div "Date Filed [DATE] Case Caption CKS Prime Investments, LLC v. Debtor and Cortrus…" at bounding box center [154, 112] width 78 height 178
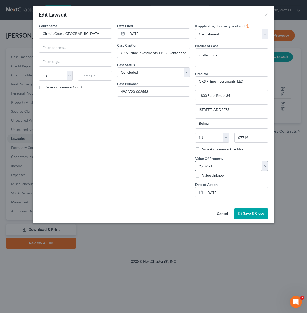
drag, startPoint x: 120, startPoint y: 166, endPoint x: 201, endPoint y: 170, distance: 81.5
click at [120, 166] on div "Date Filed [DATE] Case Caption CKS Prime Investments, LLC v. Debtor and Cortrus…" at bounding box center [154, 112] width 78 height 178
click at [142, 176] on div "Date Filed [DATE] Case Caption CKS Prime Investments, LLC v. Debtor and Cortrus…" at bounding box center [154, 112] width 78 height 178
click at [94, 50] on input "text" at bounding box center [75, 48] width 73 height 10
click at [105, 33] on input "Circuit Court [GEOGRAPHIC_DATA]" at bounding box center [75, 33] width 73 height 10
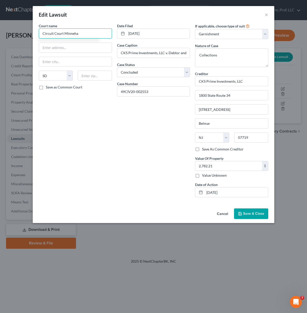
drag, startPoint x: 100, startPoint y: 35, endPoint x: -44, endPoint y: 40, distance: 143.7
click at [0, 40] on html "Home New Case Client Portal [PERSON_NAME] Law Firm, Prof. LLC [PERSON_NAME][EMA…" at bounding box center [153, 156] width 307 height 313
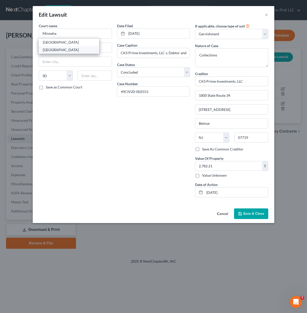
click at [79, 49] on div "[GEOGRAPHIC_DATA]" at bounding box center [69, 49] width 52 height 5
type input "[GEOGRAPHIC_DATA]"
type input "[STREET_ADDRESS]"
type input "[GEOGRAPHIC_DATA]"
type input "57104"
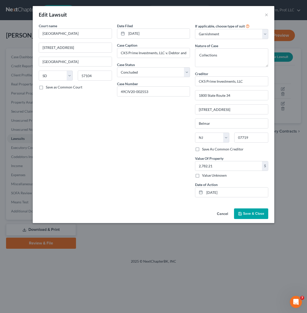
click at [94, 115] on div "Court name * [GEOGRAPHIC_DATA] [GEOGRAPHIC_DATA] [GEOGRAPHIC_DATA] [US_STATE][G…" at bounding box center [75, 112] width 78 height 178
click at [256, 215] on span "Save & Close" at bounding box center [253, 213] width 21 height 4
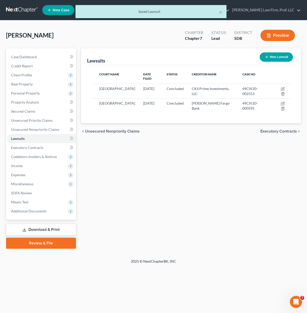
click at [256, 215] on div "Lawsuits New Lawsuit Court Name Date Filed Status Creditor Name Case No [GEOGRA…" at bounding box center [191, 148] width 225 height 200
drag, startPoint x: 160, startPoint y: 218, endPoint x: 154, endPoint y: 189, distance: 29.4
click at [160, 217] on div "Lawsuits New Lawsuit Court Name Date Filed Status Creditor Name Case No [GEOGRA…" at bounding box center [191, 148] width 225 height 200
click at [41, 129] on span "Unsecured Nonpriority Claims" at bounding box center [35, 129] width 48 height 4
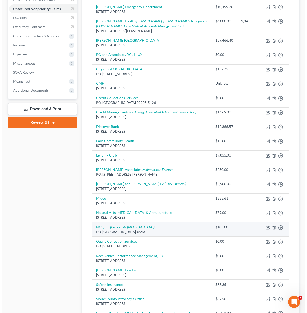
scroll to position [126, 0]
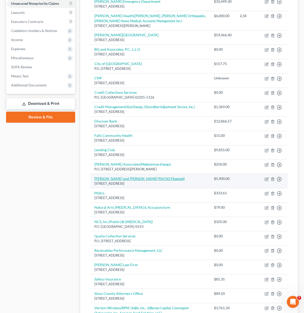
click at [163, 181] on icon "(CKS Financial)" at bounding box center [174, 178] width 22 height 4
select select "24"
select select "14"
select select "0"
select select "23"
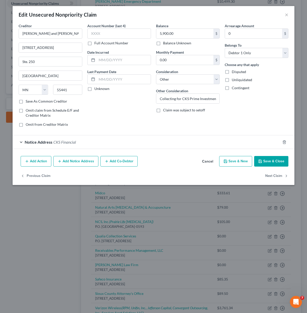
click at [135, 120] on div "Account Number (last 4) Full Account Number Date Incurred Last Payment Date Unk…" at bounding box center [119, 77] width 69 height 108
click at [89, 143] on div "Notice Address CKS Financial" at bounding box center [147, 141] width 268 height 13
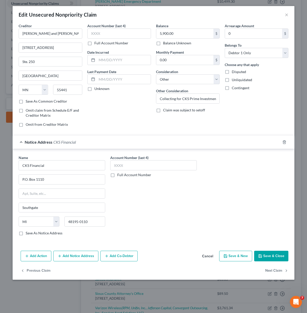
click at [173, 199] on div "Account Number (last 4) Full Account Number" at bounding box center [154, 197] width 92 height 85
click at [35, 254] on button "Add Action" at bounding box center [36, 256] width 31 height 11
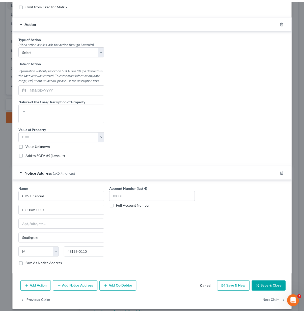
scroll to position [123, 0]
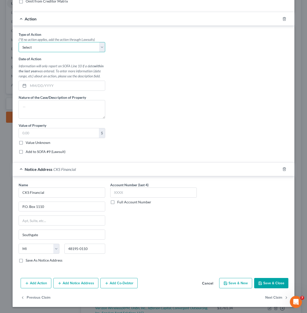
click at [79, 49] on select "Select Repossession Garnishment Foreclosure Personal Injury Attached, Seized, O…" at bounding box center [62, 47] width 87 height 10
click at [239, 67] on div "Type of Action * (*If no action applies, add the action through Lawsuits) Selec…" at bounding box center [153, 95] width 275 height 126
click at [67, 83] on input "text" at bounding box center [66, 86] width 77 height 10
click at [60, 87] on input "text" at bounding box center [66, 86] width 77 height 10
click at [61, 86] on input "text" at bounding box center [66, 86] width 77 height 10
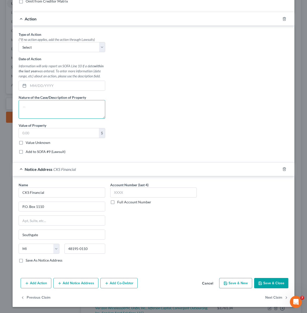
click at [52, 103] on textarea at bounding box center [62, 109] width 87 height 19
type textarea "Garnishment (90 Days)"
drag, startPoint x: 131, startPoint y: 95, endPoint x: 108, endPoint y: 92, distance: 23.2
click at [131, 95] on div "Type of Action * (*If no action applies, add the action through Lawsuits) Selec…" at bounding box center [153, 95] width 275 height 126
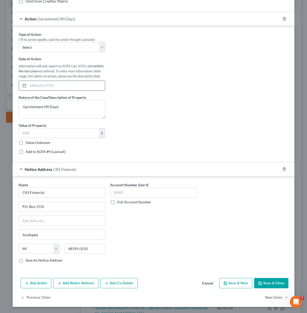
click at [93, 85] on input "text" at bounding box center [66, 86] width 77 height 10
click at [71, 45] on select "Select Repossession Garnishment Foreclosure Personal Injury Attached, Seized, O…" at bounding box center [62, 47] width 87 height 10
select select "1"
click at [19, 42] on select "Select Repossession Garnishment Foreclosure Personal Injury Attached, Seized, O…" at bounding box center [62, 47] width 87 height 10
click at [59, 86] on input "text" at bounding box center [66, 86] width 77 height 10
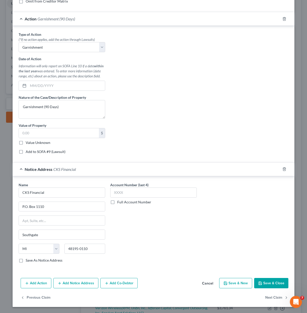
click at [209, 284] on button "Cancel" at bounding box center [207, 283] width 19 height 10
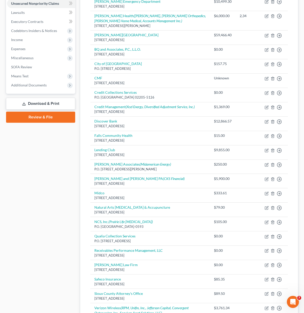
drag, startPoint x: 13, startPoint y: 196, endPoint x: 62, endPoint y: 196, distance: 48.9
click at [13, 196] on div "Case Dashboard Payments Invoices Payments Payments Credit Report Client Profile" at bounding box center [41, 154] width 74 height 464
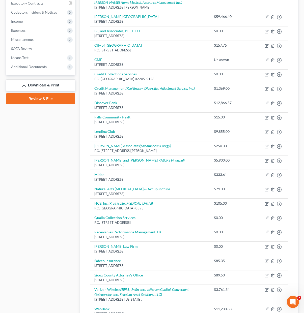
scroll to position [68, 0]
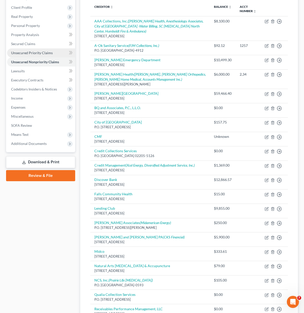
click at [35, 54] on span "Unsecured Priority Claims" at bounding box center [32, 53] width 42 height 4
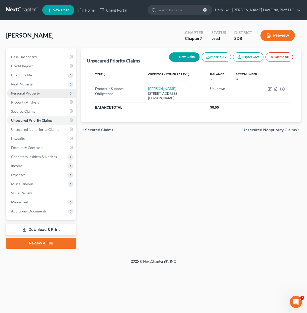
click at [34, 93] on span "Personal Property" at bounding box center [25, 93] width 29 height 4
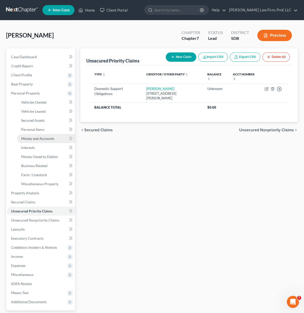
click at [38, 139] on span "Money and Accounts" at bounding box center [37, 138] width 33 height 4
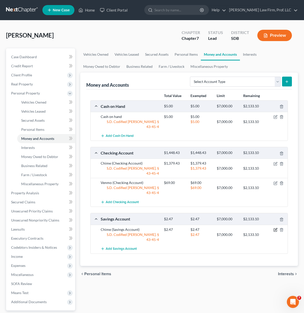
click at [275, 228] on icon "button" at bounding box center [275, 230] width 4 height 4
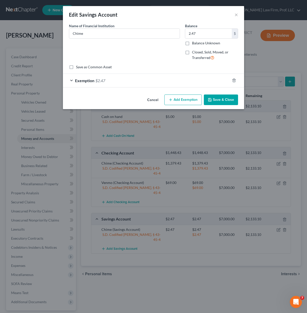
drag, startPoint x: 123, startPoint y: 84, endPoint x: 149, endPoint y: 70, distance: 29.0
click at [123, 84] on div "Exemption $2.47" at bounding box center [146, 80] width 167 height 13
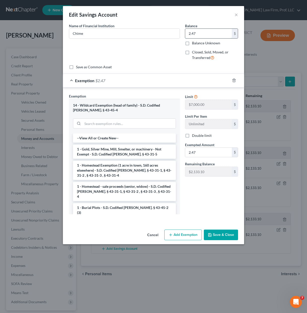
click at [214, 35] on input "2.47" at bounding box center [208, 34] width 47 height 10
type input "2.41"
click at [203, 156] on input "2.47" at bounding box center [208, 153] width 47 height 10
type input "2.41"
click at [222, 232] on button "Save & Close" at bounding box center [221, 235] width 34 height 11
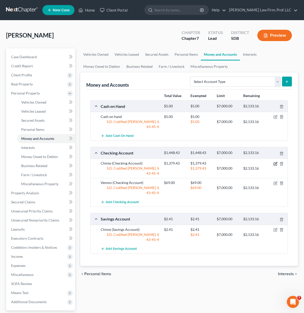
click at [274, 162] on icon "button" at bounding box center [275, 164] width 4 height 4
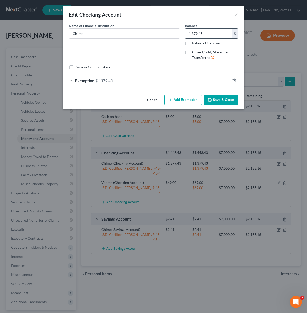
click at [207, 33] on input "1,379.43" at bounding box center [208, 34] width 47 height 10
type input "773.60"
click at [165, 81] on div "Exemption $1,379.43" at bounding box center [146, 80] width 167 height 13
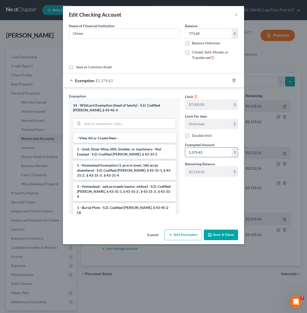
click at [216, 151] on input "1,379.43" at bounding box center [208, 153] width 47 height 10
type input "773.60"
click at [209, 189] on div "Limit $7,000.00 $ Limit Per Item Unlimited $ Double limit Exempted Amount * 773…" at bounding box center [212, 155] width 58 height 125
click at [213, 242] on div "Cancel Add Exemption Save & Close" at bounding box center [153, 236] width 181 height 17
click at [214, 237] on button "Save & Close" at bounding box center [221, 235] width 34 height 11
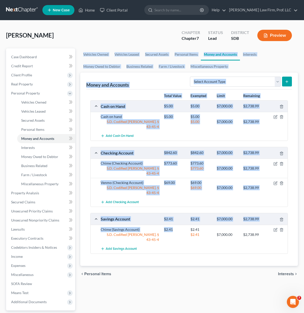
scroll to position [46, 0]
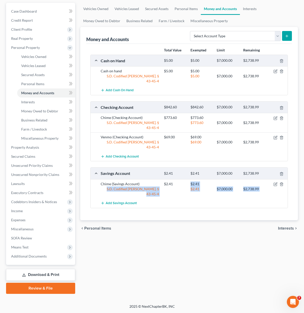
drag, startPoint x: 76, startPoint y: 328, endPoint x: 226, endPoint y: 196, distance: 199.2
click at [104, 293] on div "Vehicles Owned Vehicles Leased Secured Assets Personal Items Money and Accounts…" at bounding box center [189, 148] width 223 height 291
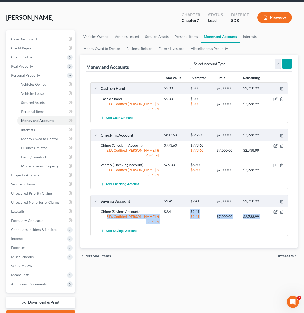
scroll to position [0, 0]
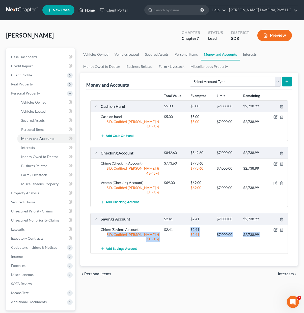
click at [94, 9] on link "Home" at bounding box center [86, 10] width 21 height 9
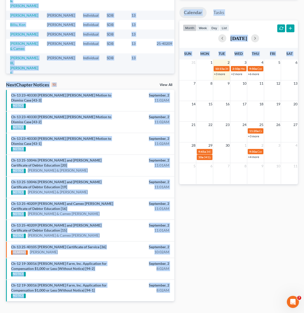
scroll to position [75, 0]
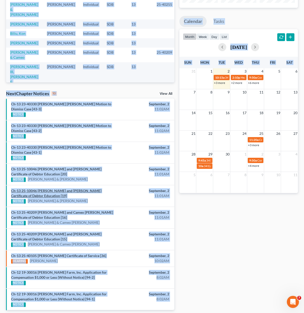
click at [61, 194] on link "Ch-13 25-10046 [PERSON_NAME] and [PERSON_NAME] Certificate of Debtor Education …" at bounding box center [56, 192] width 90 height 9
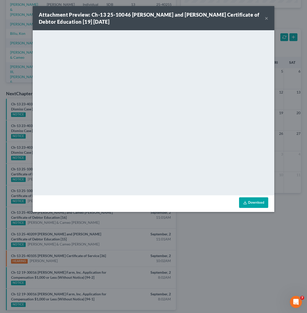
click at [265, 18] on div "Attachment Preview: Ch-13 25-10046 [PERSON_NAME] and [PERSON_NAME] Certificate …" at bounding box center [152, 18] width 226 height 14
click at [268, 20] on button "×" at bounding box center [267, 18] width 4 height 6
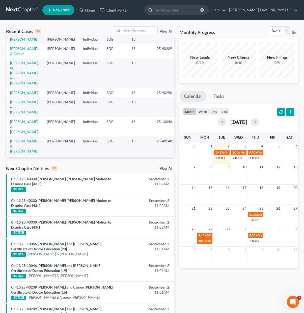
scroll to position [85, 0]
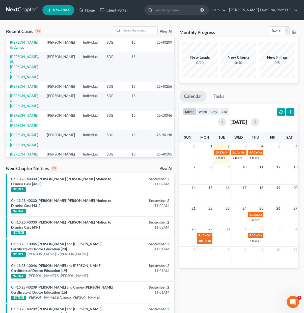
click at [18, 113] on link "[PERSON_NAME] & [PERSON_NAME]" at bounding box center [24, 120] width 28 height 14
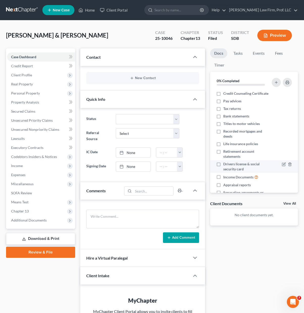
click at [50, 281] on div "Case Dashboard Payments Invoices Payments Payments Credit Report Client Profile" at bounding box center [41, 215] width 74 height 334
click at [36, 218] on span "Additional Documents" at bounding box center [29, 220] width 36 height 4
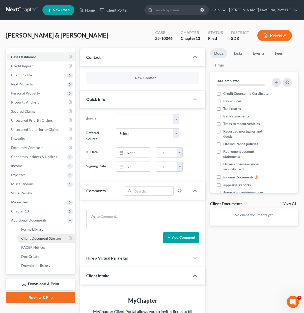
click at [40, 237] on span "Client Document Storage" at bounding box center [41, 238] width 40 height 4
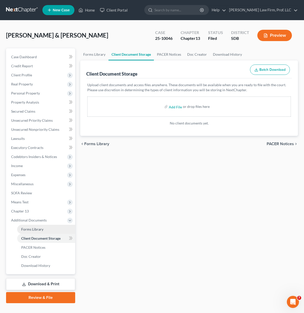
click at [36, 227] on span "Forms Library" at bounding box center [32, 229] width 22 height 4
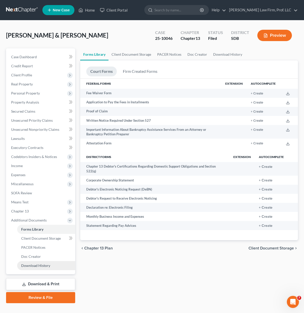
click at [39, 262] on link "Download History" at bounding box center [46, 265] width 58 height 9
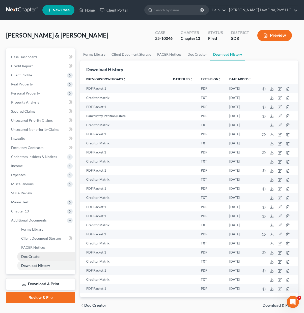
click at [30, 255] on span "Doc Creator" at bounding box center [31, 256] width 20 height 4
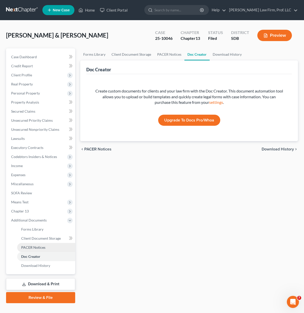
click at [40, 244] on link "PACER Notices" at bounding box center [46, 247] width 58 height 9
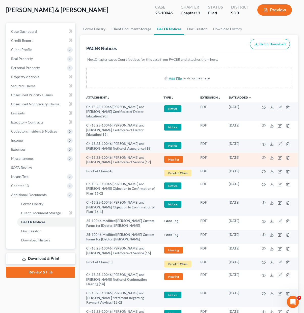
scroll to position [25, 0]
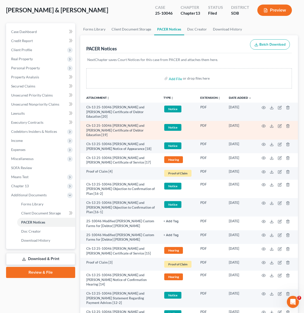
drag, startPoint x: 116, startPoint y: 153, endPoint x: 101, endPoint y: 128, distance: 29.0
click at [130, 137] on td "Ch-13 25-10046 [PERSON_NAME] and [PERSON_NAME] Certificate of Debtor Education …" at bounding box center [119, 130] width 79 height 18
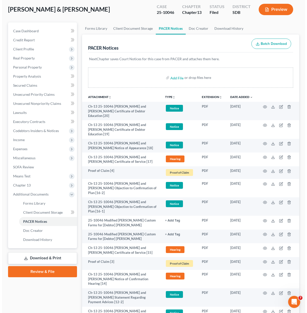
scroll to position [0, 0]
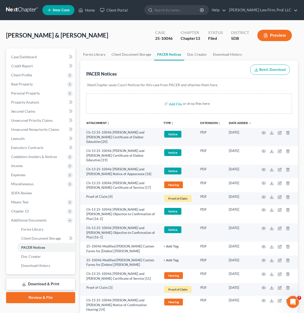
click at [84, 5] on ul "New Case Home Client Portal - No Result - See all results Or Press Enter... Hel…" at bounding box center [169, 10] width 255 height 13
click at [85, 10] on link "Home" at bounding box center [86, 10] width 21 height 9
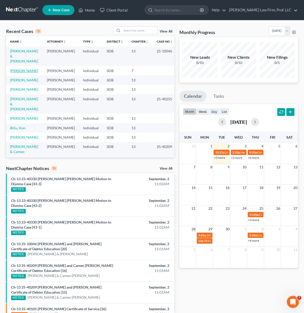
click at [24, 69] on link "[PERSON_NAME]" at bounding box center [24, 71] width 28 height 4
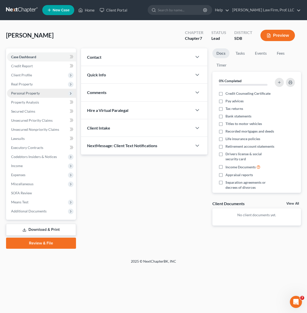
click at [33, 96] on span "Personal Property" at bounding box center [41, 93] width 69 height 9
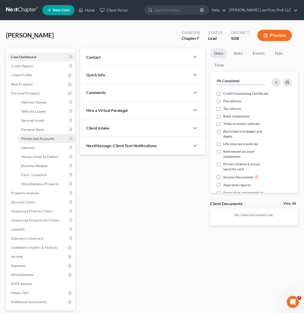
click at [41, 137] on span "Money and Accounts" at bounding box center [37, 138] width 33 height 4
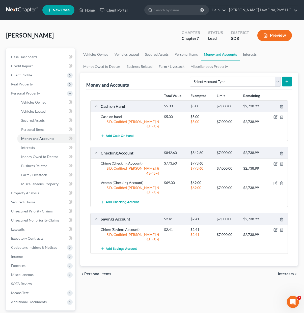
drag, startPoint x: 184, startPoint y: 275, endPoint x: 191, endPoint y: 266, distance: 11.3
click at [184, 275] on div "Vehicles Owned Vehicles Leased Secured Assets Personal Items Money and Accounts…" at bounding box center [189, 193] width 223 height 291
drag, startPoint x: 30, startPoint y: 148, endPoint x: 42, endPoint y: 159, distance: 16.1
click at [30, 148] on span "Interests" at bounding box center [28, 147] width 14 height 4
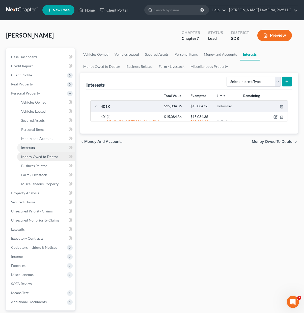
click at [47, 155] on span "Money Owed to Debtor" at bounding box center [39, 156] width 37 height 4
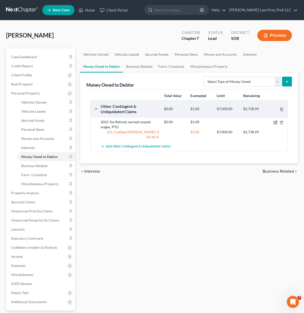
click at [273, 122] on icon "button" at bounding box center [275, 122] width 4 height 4
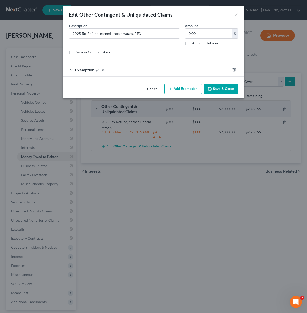
click at [141, 51] on div "Save as Common Asset" at bounding box center [153, 52] width 169 height 5
click at [147, 35] on input "2025 Tax Refund, earned unpaid wages, PTO" at bounding box center [124, 34] width 111 height 10
click at [149, 47] on div "Description * 2025 Tax Refund, earned unpaid wages, PTO Amount 0.00 $ Amount Un…" at bounding box center [154, 41] width 174 height 36
click at [153, 75] on div "Exemption $1.00" at bounding box center [146, 69] width 167 height 13
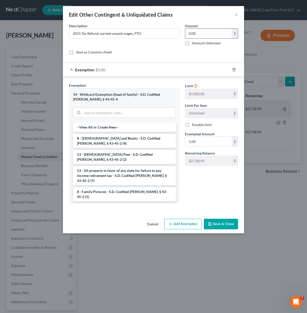
click at [216, 35] on input "0.00" at bounding box center [208, 34] width 47 height 10
type input "2,738.99"
click at [163, 55] on div "Description * 2025 Tax Refund, earned unpaid wages, PTO Amount 2,738.99 $ Amoun…" at bounding box center [154, 41] width 174 height 36
drag, startPoint x: 231, startPoint y: 191, endPoint x: 205, endPoint y: 144, distance: 53.7
click at [231, 191] on div "Limit $7,000.00 $ Limit Per Item Unlimited $ Double limit Exempted Amount * 1.0…" at bounding box center [212, 145] width 58 height 125
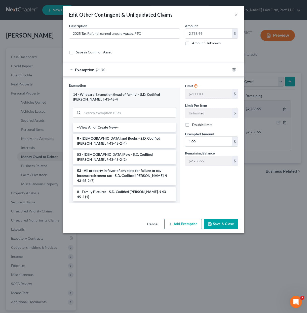
click at [205, 141] on input "1.00" at bounding box center [208, 142] width 47 height 10
click at [206, 205] on div "Limit $7,000.00 $ Limit Per Item Unlimited $ Double limit Exempted Amount * 2,7…" at bounding box center [212, 145] width 58 height 125
click at [197, 141] on input "2,738.99" at bounding box center [208, 142] width 47 height 10
type input "2"
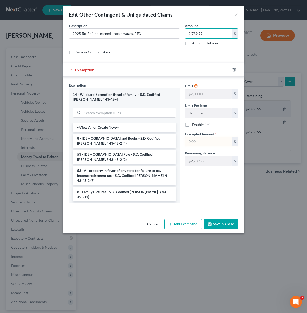
type input "2,739.99"
drag, startPoint x: 217, startPoint y: 145, endPoint x: 218, endPoint y: 142, distance: 2.7
click at [217, 145] on input "text" at bounding box center [208, 142] width 47 height 10
type input "2,739.99"
click at [108, 111] on input "search" at bounding box center [129, 113] width 93 height 10
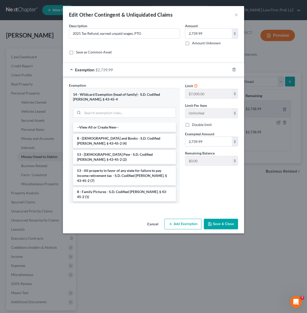
click at [216, 192] on div "Limit $7,000.00 $ Limit Per Item Unlimited $ Double limit Exempted Amount * 2,7…" at bounding box center [212, 145] width 58 height 125
click at [132, 53] on div "Save as Common Asset" at bounding box center [153, 52] width 169 height 5
click at [196, 188] on div "Limit $7,000.00 $ Limit Per Item Unlimited $ Double limit Exempted Amount * 2,7…" at bounding box center [212, 145] width 58 height 125
click at [223, 196] on div "Limit $7,000.00 $ Limit Per Item Unlimited $ Double limit Exempted Amount * 2,7…" at bounding box center [212, 145] width 58 height 125
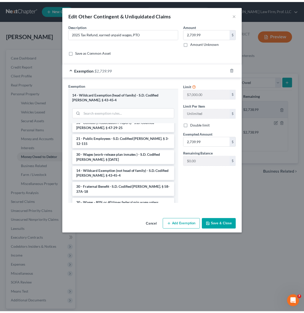
scroll to position [428, 0]
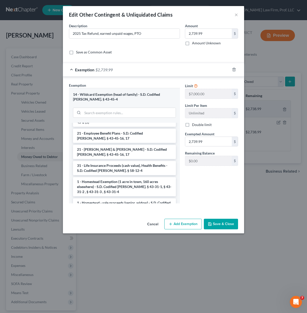
click at [224, 189] on div "Limit $7,000.00 $ Limit Per Item Unlimited $ Double limit Exempted Amount * 2,7…" at bounding box center [212, 145] width 58 height 125
click at [228, 223] on button "Save & Close" at bounding box center [221, 224] width 34 height 11
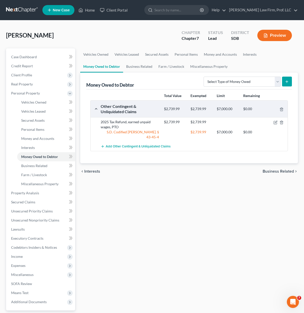
click at [236, 208] on div "Vehicles Owned Vehicles Leased Secured Assets Personal Items Money and Accounts…" at bounding box center [189, 193] width 223 height 291
click at [163, 220] on div "Vehicles Owned Vehicles Leased Secured Assets Personal Items Money and Accounts…" at bounding box center [189, 193] width 223 height 291
click at [178, 205] on div "Vehicles Owned Vehicles Leased Secured Assets Personal Items Money and Accounts…" at bounding box center [189, 193] width 223 height 291
click at [152, 185] on div "Vehicles Owned Vehicles Leased Secured Assets Personal Items Money and Accounts…" at bounding box center [189, 193] width 223 height 291
click at [42, 167] on span "Business Related" at bounding box center [34, 166] width 26 height 4
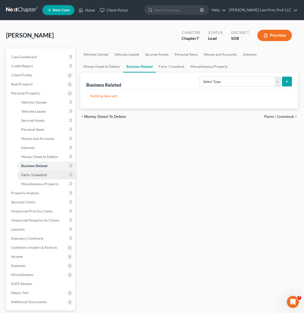
click at [43, 175] on span "Farm / Livestock" at bounding box center [34, 175] width 26 height 4
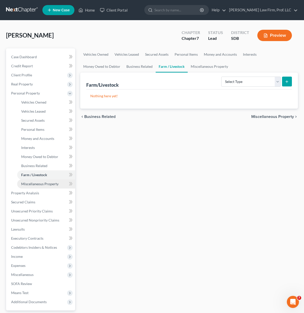
click at [44, 184] on span "Miscellaneous Property" at bounding box center [39, 184] width 37 height 4
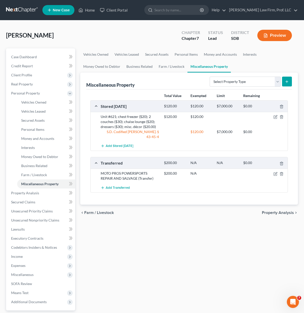
click at [214, 230] on div "Vehicles Owned Vehicles Leased Secured Assets Personal Items Money and Accounts…" at bounding box center [189, 193] width 223 height 291
click at [158, 236] on div "Vehicles Owned Vehicles Leased Secured Assets Personal Items Money and Accounts…" at bounding box center [189, 193] width 223 height 291
drag, startPoint x: 170, startPoint y: 129, endPoint x: 118, endPoint y: 118, distance: 52.9
click at [104, 113] on div "Unit #621; chest freezer ($20); 2 couches ($30); chaise lounge ($20); dressers …" at bounding box center [188, 126] width 197 height 29
click at [197, 131] on div "$120.00" at bounding box center [201, 131] width 26 height 5
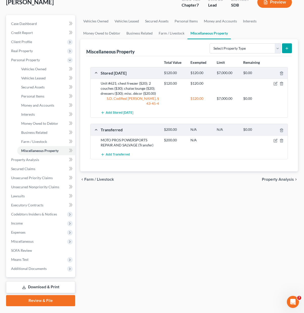
scroll to position [46, 0]
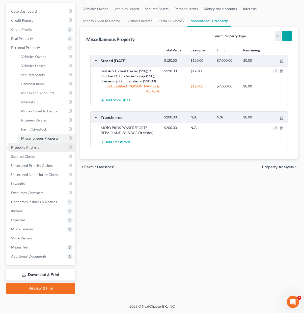
drag, startPoint x: 139, startPoint y: 218, endPoint x: 45, endPoint y: 150, distance: 116.1
click at [134, 213] on div "Vehicles Owned Vehicles Leased Secured Assets Personal Items Money and Accounts…" at bounding box center [189, 148] width 223 height 291
click at [17, 145] on span "Property Analysis" at bounding box center [25, 147] width 28 height 4
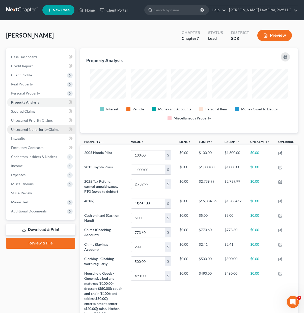
click at [32, 130] on span "Unsecured Nonpriority Claims" at bounding box center [35, 129] width 48 height 4
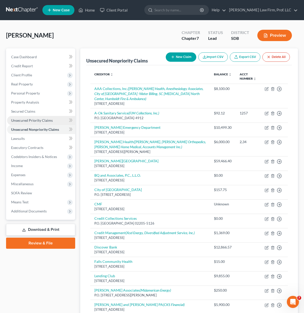
click at [32, 117] on link "Unsecured Priority Claims" at bounding box center [41, 120] width 68 height 9
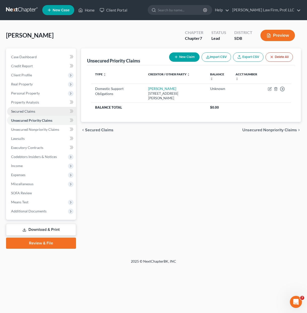
click at [31, 109] on span "Secured Claims" at bounding box center [23, 111] width 24 height 4
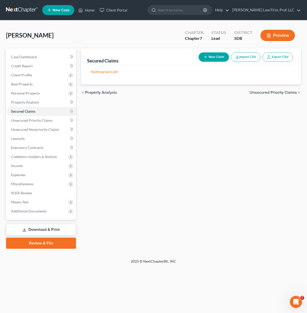
click at [126, 221] on div "Secured Claims New Claim Import CSV Export CSV Nothing here yet! Previous 1 Nex…" at bounding box center [191, 148] width 225 height 200
drag, startPoint x: 226, startPoint y: 160, endPoint x: 106, endPoint y: 135, distance: 123.0
click at [226, 159] on div "Secured Claims New Claim Import CSV Export CSV Nothing here yet! Previous 1 Nex…" at bounding box center [191, 148] width 225 height 200
click at [25, 121] on span "Unsecured Priority Claims" at bounding box center [32, 120] width 42 height 4
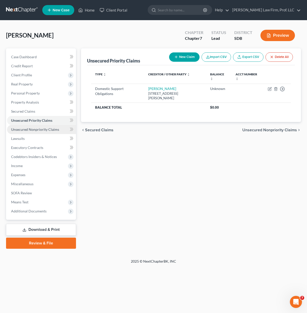
click at [40, 131] on span "Unsecured Nonpriority Claims" at bounding box center [35, 129] width 48 height 4
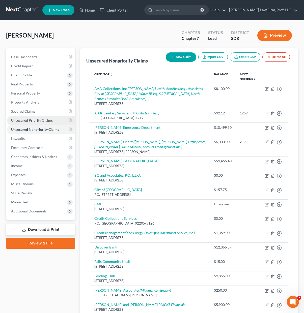
click at [47, 120] on span "Unsecured Priority Claims" at bounding box center [32, 120] width 42 height 4
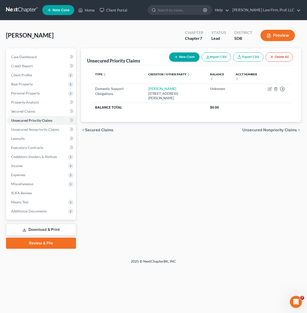
click at [203, 152] on div "Unsecured Priority Claims New Claim Import CSV Export CSV Delete All Type expan…" at bounding box center [191, 148] width 225 height 200
click at [31, 200] on span "Means Test" at bounding box center [41, 202] width 69 height 9
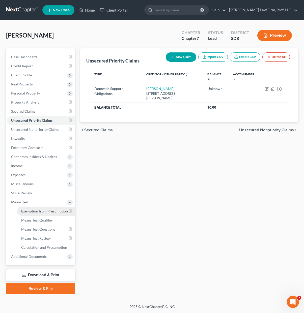
click at [44, 211] on span "Exemption from Presumption" at bounding box center [44, 211] width 47 height 4
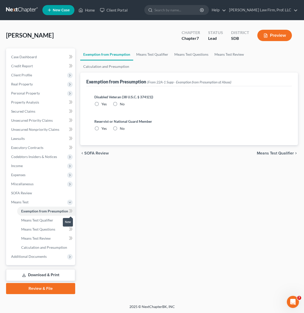
radio input "true"
click at [29, 94] on span "Personal Property" at bounding box center [25, 93] width 29 height 4
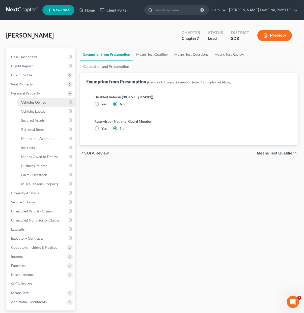
click at [33, 104] on span "Vehicles Owned" at bounding box center [33, 102] width 25 height 4
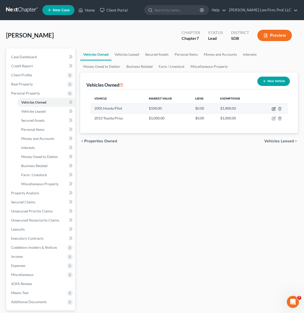
click at [274, 110] on icon "button" at bounding box center [273, 109] width 4 height 4
select select "0"
select select "21"
select select "3"
select select "0"
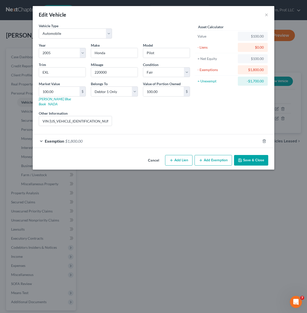
click at [164, 119] on div "Liens Select" at bounding box center [154, 118] width 78 height 15
click at [124, 134] on div "Exemption $1,800.00" at bounding box center [147, 140] width 228 height 13
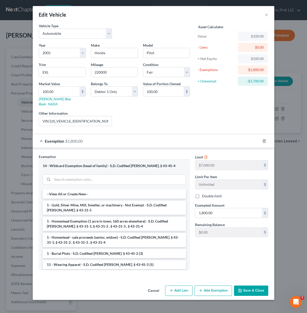
click at [142, 114] on div "Liens Select" at bounding box center [154, 118] width 78 height 15
click at [149, 92] on input "100.00" at bounding box center [163, 92] width 41 height 10
click at [171, 114] on div "Liens Select" at bounding box center [154, 118] width 78 height 15
click at [165, 113] on div "Liens Select" at bounding box center [154, 118] width 78 height 15
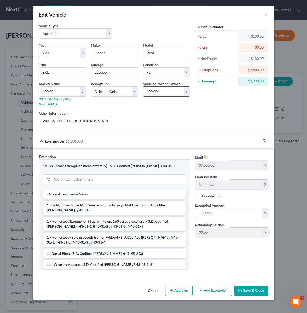
click at [153, 93] on input "100.00" at bounding box center [163, 92] width 41 height 10
drag, startPoint x: 148, startPoint y: 89, endPoint x: 151, endPoint y: 89, distance: 2.8
click at [149, 89] on input "100.00" at bounding box center [163, 92] width 41 height 10
click at [150, 90] on input "100.00" at bounding box center [163, 92] width 41 height 10
click at [170, 95] on input "100.00" at bounding box center [163, 92] width 41 height 10
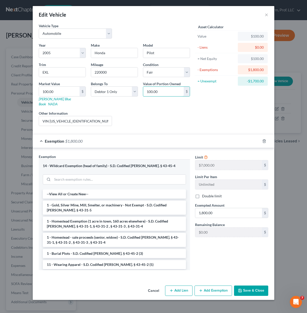
drag, startPoint x: 166, startPoint y: 94, endPoint x: 134, endPoint y: 83, distance: 33.2
click at [131, 94] on div "Year Select 2026 2025 2024 2023 2022 2021 2020 2019 2018 2017 2016 2015 2014 20…" at bounding box center [114, 86] width 156 height 87
type input "1,800"
drag, startPoint x: 163, startPoint y: 109, endPoint x: 231, endPoint y: 201, distance: 115.2
click at [163, 111] on div "Liens Select" at bounding box center [154, 118] width 78 height 15
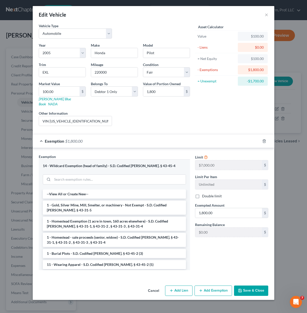
drag, startPoint x: 225, startPoint y: 201, endPoint x: 231, endPoint y: 230, distance: 29.8
click at [225, 203] on div "Exempted Amount * 1,800.00 $" at bounding box center [232, 210] width 78 height 15
drag, startPoint x: 229, startPoint y: 246, endPoint x: 259, endPoint y: 298, distance: 59.8
click at [229, 248] on div "Limit $7,000.00 $ Limit Per Item Unlimited $ Double limit Exempted Amount * 1,8…" at bounding box center [232, 214] width 78 height 120
click at [261, 287] on button "Save & Close" at bounding box center [251, 291] width 34 height 11
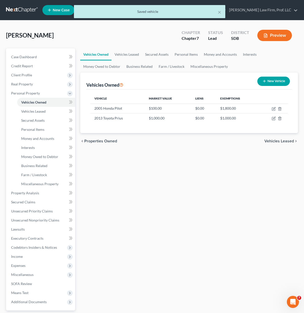
drag, startPoint x: 192, startPoint y: 212, endPoint x: 228, endPoint y: 191, distance: 41.9
click at [193, 211] on div "Vehicles Owned Vehicles Leased Secured Assets Personal Items Money and Accounts…" at bounding box center [189, 193] width 223 height 291
click at [210, 150] on div "Vehicles Owned Vehicles Leased Secured Assets Personal Items Money and Accounts…" at bounding box center [189, 193] width 223 height 291
click at [272, 109] on icon "button" at bounding box center [273, 109] width 3 height 3
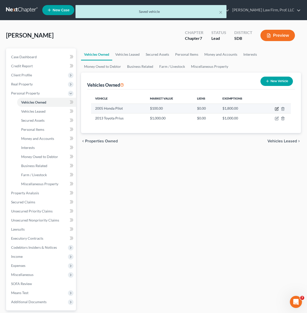
select select "0"
select select "21"
select select "3"
select select "0"
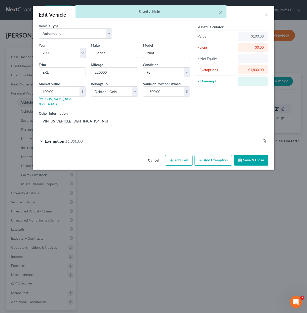
click at [273, 109] on div "Edit Vehicle × Vehicle Type Select Automobile Truck Trailer Watercraft Aircraft…" at bounding box center [153, 156] width 307 height 313
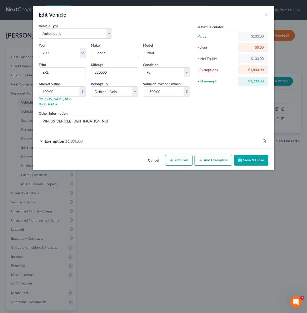
click at [235, 108] on div "Asset Calculator Value $100.00 - Liens $0.00 = Net Equity $100.00 - Exemptions …" at bounding box center [232, 76] width 78 height 107
click at [44, 91] on input "100.00" at bounding box center [59, 92] width 41 height 10
type input "1,800.00"
click at [250, 155] on button "Save & Close" at bounding box center [251, 160] width 34 height 11
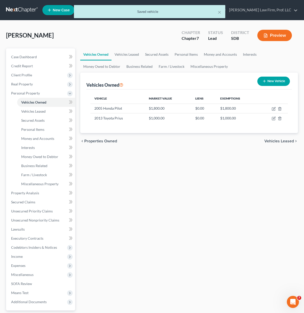
drag, startPoint x: 211, startPoint y: 228, endPoint x: 210, endPoint y: 222, distance: 5.9
click at [211, 226] on div "Vehicles Owned Vehicles Leased Secured Assets Personal Items Money and Accounts…" at bounding box center [189, 193] width 223 height 291
click at [29, 112] on span "Vehicles Leased" at bounding box center [33, 111] width 24 height 4
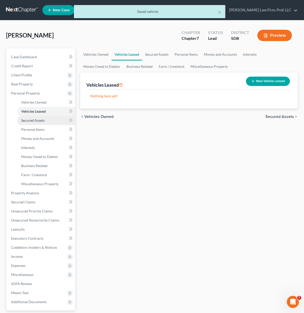
click at [30, 118] on span "Secured Assets" at bounding box center [32, 120] width 23 height 4
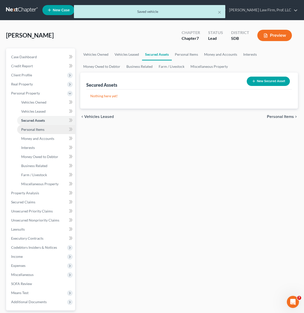
click at [30, 127] on span "Personal Items" at bounding box center [32, 129] width 23 height 4
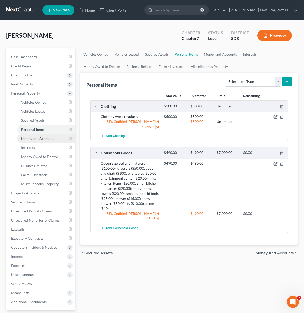
click at [34, 142] on link "Money and Accounts" at bounding box center [46, 138] width 58 height 9
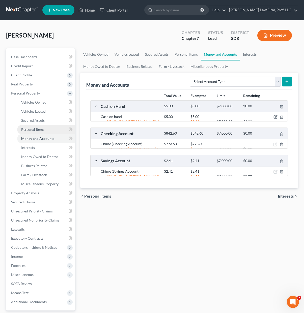
click at [34, 131] on span "Personal Items" at bounding box center [32, 129] width 23 height 4
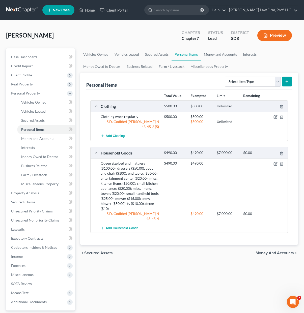
click at [179, 260] on div "Vehicles Owned Vehicles Leased Secured Assets Personal Items Money and Accounts…" at bounding box center [189, 193] width 223 height 291
click at [188, 256] on div "Vehicles Owned Vehicles Leased Secured Assets Personal Items Money and Accounts…" at bounding box center [189, 193] width 223 height 291
click at [177, 259] on div "Vehicles Owned Vehicles Leased Secured Assets Personal Items Money and Accounts…" at bounding box center [189, 193] width 223 height 291
click at [156, 247] on div "chevron_left Secured Assets Money and Accounts chevron_right" at bounding box center [188, 253] width 217 height 16
drag, startPoint x: 177, startPoint y: 257, endPoint x: 127, endPoint y: 237, distance: 53.7
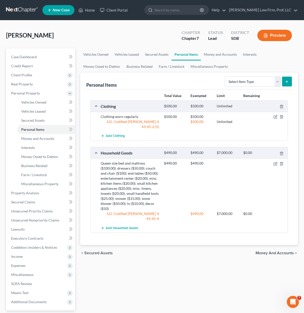
click at [176, 257] on div "Vehicles Owned Vehicles Leased Secured Assets Personal Items Money and Accounts…" at bounding box center [189, 193] width 223 height 291
click at [47, 140] on span "Money and Accounts" at bounding box center [37, 138] width 33 height 4
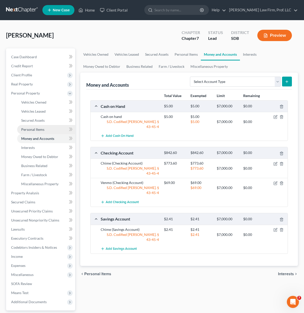
click at [46, 132] on link "Personal Items" at bounding box center [46, 129] width 58 height 9
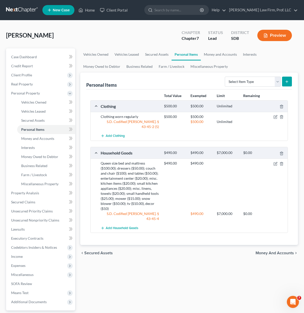
click at [205, 265] on div "Vehicles Owned Vehicles Leased Secured Assets Personal Items Money and Accounts…" at bounding box center [189, 193] width 223 height 291
click at [186, 270] on div "Vehicles Owned Vehicles Leased Secured Assets Personal Items Money and Accounts…" at bounding box center [189, 193] width 223 height 291
click at [37, 138] on span "Money and Accounts" at bounding box center [37, 138] width 33 height 4
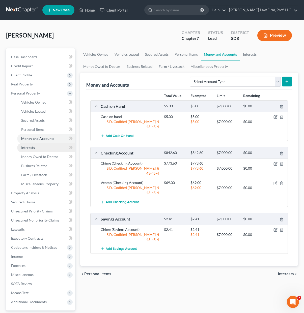
click at [41, 148] on link "Interests" at bounding box center [46, 147] width 58 height 9
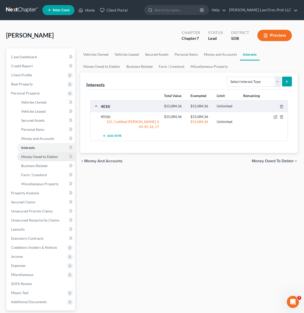
click at [43, 156] on span "Money Owed to Debtor" at bounding box center [39, 156] width 37 height 4
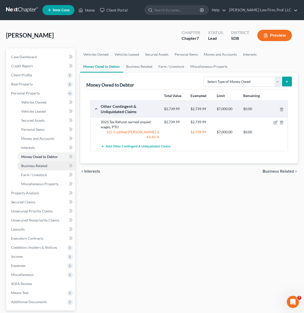
click at [49, 169] on link "Business Related" at bounding box center [46, 165] width 58 height 9
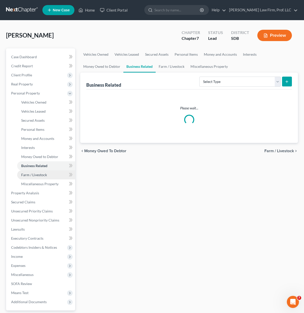
click at [45, 176] on span "Farm / Livestock" at bounding box center [34, 175] width 26 height 4
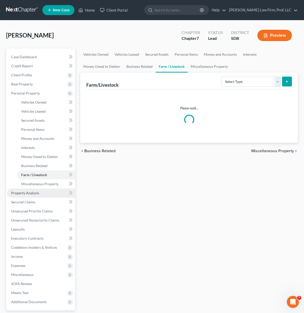
click at [37, 193] on span "Property Analysis" at bounding box center [25, 193] width 28 height 4
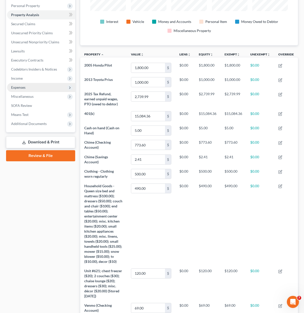
scroll to position [23, 0]
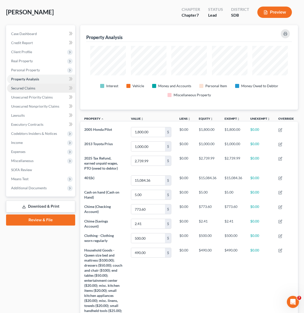
click at [34, 91] on link "Secured Claims" at bounding box center [41, 88] width 68 height 9
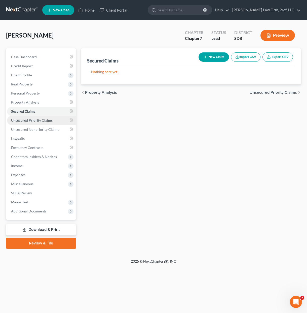
click at [40, 121] on span "Unsecured Priority Claims" at bounding box center [32, 120] width 42 height 4
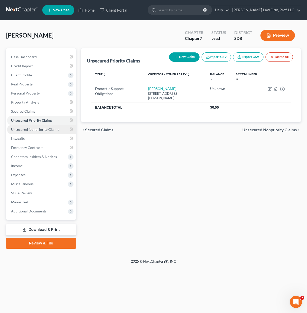
click at [41, 134] on link "Unsecured Nonpriority Claims" at bounding box center [41, 129] width 69 height 9
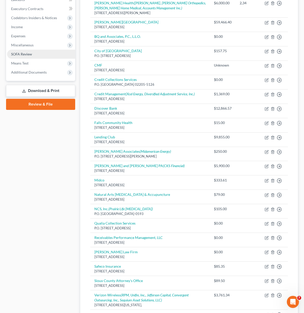
scroll to position [101, 0]
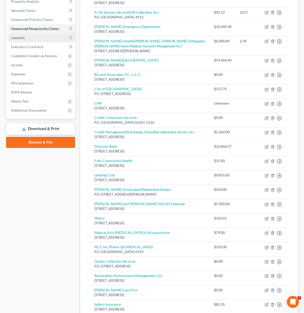
click at [27, 35] on link "Lawsuits" at bounding box center [41, 37] width 68 height 9
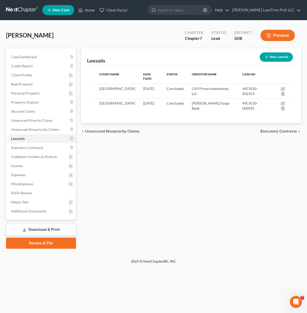
click at [38, 226] on link "Download & Print" at bounding box center [41, 230] width 70 height 12
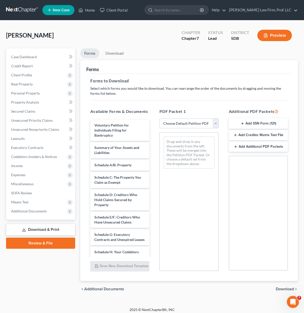
click at [211, 119] on select "Choose Default Petition PDF Packet Complete Bankruptcy Petition (all forms and …" at bounding box center [188, 123] width 59 height 10
select select "0"
click at [159, 118] on select "Choose Default Petition PDF Packet Complete Bankruptcy Petition (all forms and …" at bounding box center [188, 123] width 59 height 10
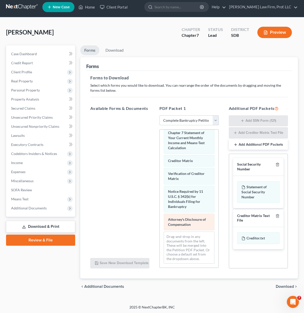
scroll to position [4, 0]
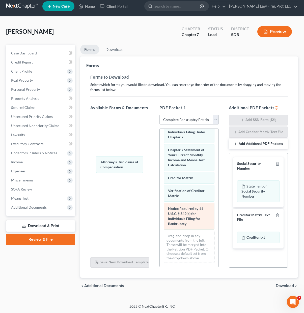
drag, startPoint x: 188, startPoint y: 218, endPoint x: 183, endPoint y: 214, distance: 6.8
click at [160, 159] on div "Attorney's Disclosure of Compensation Voluntary Petition for Individuals Filing…" at bounding box center [189, 74] width 58 height 385
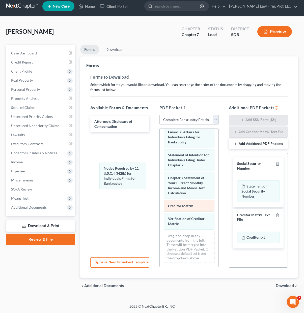
drag, startPoint x: 184, startPoint y: 214, endPoint x: 186, endPoint y: 204, distance: 9.9
click at [160, 164] on div "Notice Required by 11 U.S.C. § 342(b) for Individuals Filing for Bankruptcy Vol…" at bounding box center [189, 88] width 58 height 357
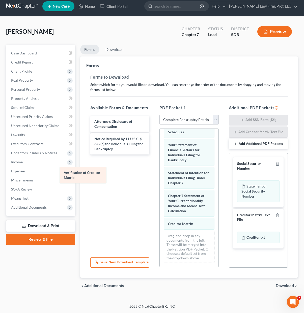
scroll to position [211, 0]
drag, startPoint x: 195, startPoint y: 226, endPoint x: 160, endPoint y: 194, distance: 47.3
click at [160, 168] on div "Verification of Creditor Matrix Voluntary Petition for Individuals Filing for B…" at bounding box center [189, 97] width 58 height 339
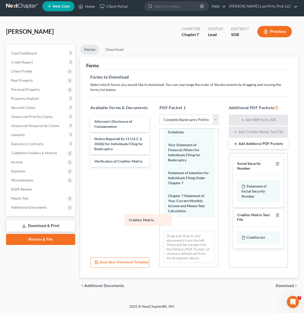
drag, startPoint x: 183, startPoint y: 226, endPoint x: 141, endPoint y: 190, distance: 55.0
click at [160, 198] on div "Creditor Matrix Voluntary Petition for Individuals Filing for Bankruptcy Summar…" at bounding box center [189, 97] width 58 height 339
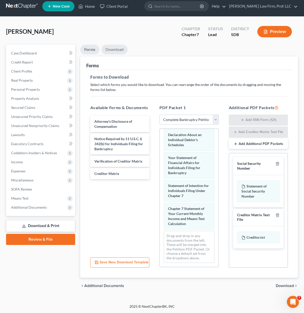
click at [119, 49] on link "Download" at bounding box center [114, 50] width 26 height 10
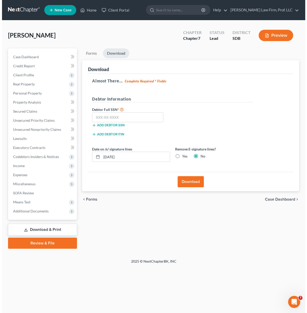
scroll to position [0, 0]
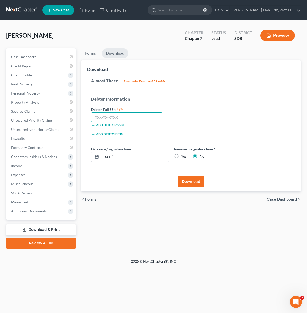
click at [125, 116] on input "text" at bounding box center [126, 117] width 71 height 10
type input "000-00-0000"
drag, startPoint x: 221, startPoint y: 206, endPoint x: 205, endPoint y: 185, distance: 26.9
click at [221, 205] on div "chevron_left Forms Case Dashboard chevron_right" at bounding box center [191, 199] width 220 height 16
click at [204, 184] on button "Download" at bounding box center [191, 181] width 26 height 11
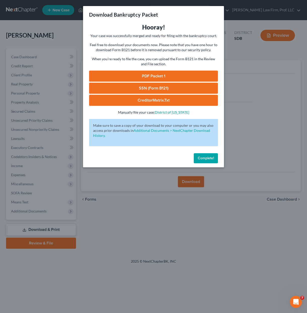
click at [160, 76] on link "PDF Packet 1" at bounding box center [153, 76] width 129 height 11
drag, startPoint x: 199, startPoint y: 161, endPoint x: 202, endPoint y: 162, distance: 3.2
click at [199, 161] on button "Complete!" at bounding box center [206, 158] width 24 height 10
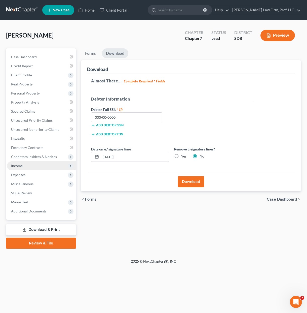
click at [25, 168] on span "Income" at bounding box center [41, 165] width 69 height 9
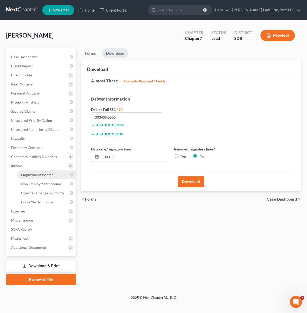
click at [27, 175] on span "Employment Income" at bounding box center [37, 175] width 32 height 4
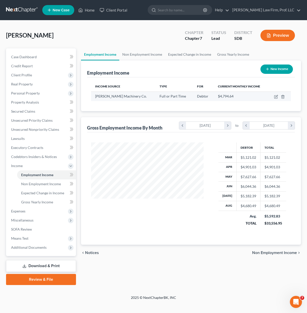
scroll to position [90, 122]
click at [277, 97] on icon "button" at bounding box center [276, 97] width 4 height 4
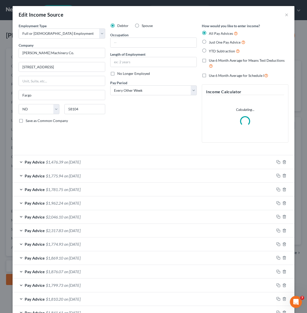
drag, startPoint x: 163, startPoint y: 121, endPoint x: 159, endPoint y: 120, distance: 4.7
click at [161, 121] on div "Debtor Spouse Occupation Length of Employment No Longer Employed Pay Period * S…" at bounding box center [154, 84] width 92 height 123
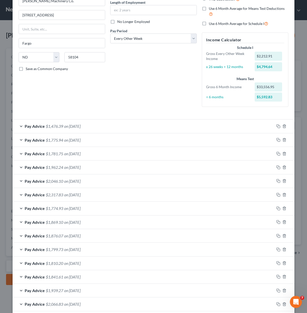
scroll to position [91, 0]
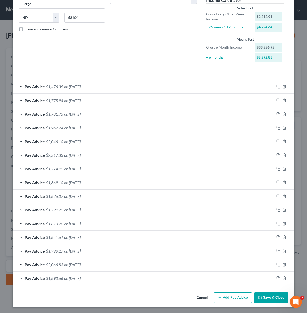
click at [276, 299] on button "Save & Close" at bounding box center [272, 297] width 34 height 11
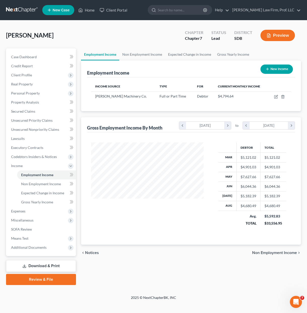
drag, startPoint x: 167, startPoint y: 214, endPoint x: 122, endPoint y: 202, distance: 46.3
click at [167, 214] on div at bounding box center [147, 187] width 123 height 90
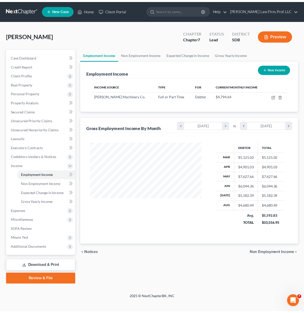
scroll to position [90, 122]
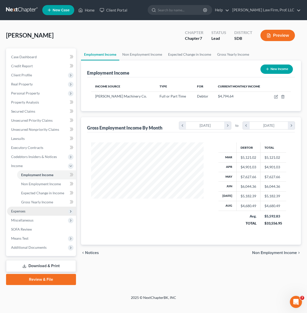
click at [23, 211] on span "Expenses" at bounding box center [18, 211] width 14 height 4
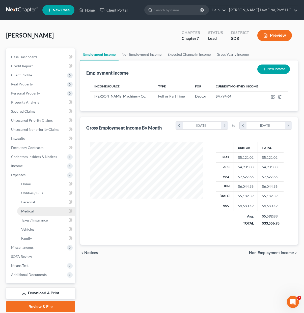
scroll to position [251898, 251867]
click at [32, 185] on link "Home" at bounding box center [46, 183] width 58 height 9
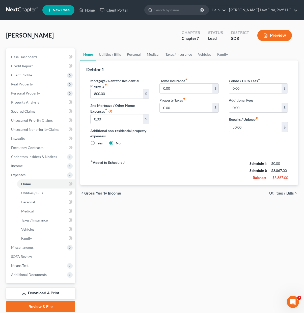
click at [193, 140] on div "Home Insurance fiber_manual_record 0.00 $ Property Taxes fiber_manual_record 0.…" at bounding box center [188, 114] width 69 height 72
click at [116, 52] on link "Utilities / Bills" at bounding box center [110, 54] width 28 height 12
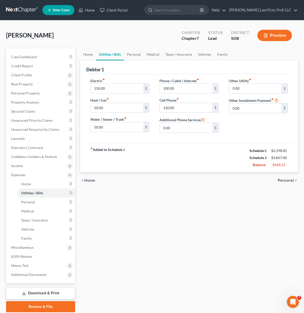
click at [244, 119] on div "Other Utility fiber_manual_record 0.00 $ Other Installment Payment fiber_manual…" at bounding box center [258, 107] width 69 height 59
click at [175, 85] on input "100.00" at bounding box center [186, 89] width 52 height 10
drag, startPoint x: 197, startPoint y: 175, endPoint x: 202, endPoint y: 171, distance: 5.5
click at [197, 175] on div "chevron_left Home Personal chevron_right" at bounding box center [188, 180] width 217 height 16
drag, startPoint x: 216, startPoint y: 151, endPoint x: 205, endPoint y: 100, distance: 52.1
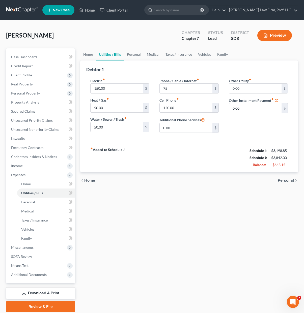
click at [216, 151] on div "fiber_manual_record Added to Schedule J Schedule I: $3,198.85 Schedule J: $3,84…" at bounding box center [188, 157] width 205 height 29
click at [137, 56] on link "Personal" at bounding box center [134, 54] width 20 height 12
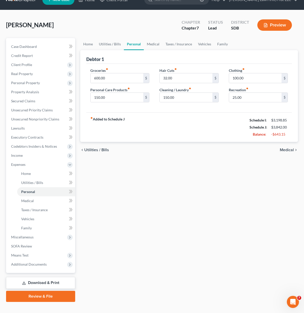
scroll to position [18, 0]
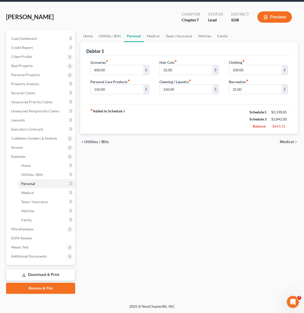
click at [172, 121] on div "fiber_manual_record Added to Schedule J Schedule I: $3,198.85 Schedule J: $3,84…" at bounding box center [188, 118] width 205 height 29
click at [122, 71] on input "600.00" at bounding box center [116, 70] width 52 height 10
click at [205, 111] on div "fiber_manual_record Added to Schedule J Schedule I: $3,198.85 Schedule J: $3,84…" at bounding box center [188, 118] width 205 height 29
click at [194, 90] on input "150.00" at bounding box center [186, 90] width 52 height 10
drag, startPoint x: 134, startPoint y: 213, endPoint x: 190, endPoint y: 30, distance: 190.5
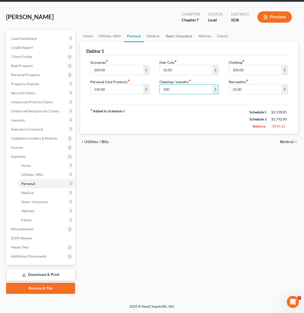
click at [134, 208] on div "Home Utilities / Bills Personal Medical Taxes / Insurance Vehicles Family Debto…" at bounding box center [189, 162] width 223 height 264
click at [154, 40] on link "Medical" at bounding box center [153, 36] width 19 height 12
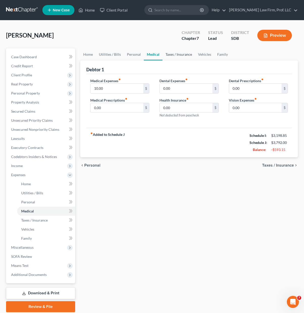
click at [183, 54] on link "Taxes / Insurance" at bounding box center [178, 54] width 33 height 12
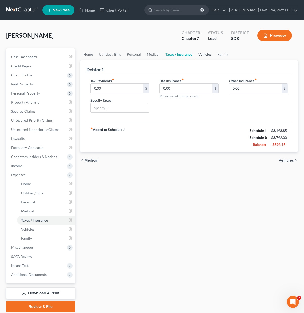
click at [210, 57] on link "Vehicles" at bounding box center [204, 54] width 19 height 12
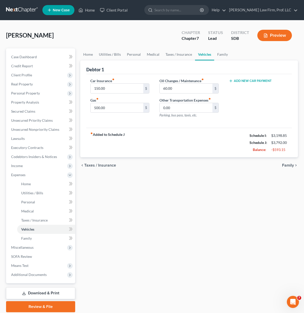
click at [141, 129] on div "fiber_manual_record Added to Schedule J Schedule I: $3,198.85 Schedule J: $3,79…" at bounding box center [188, 142] width 205 height 29
click at [190, 89] on input "60.00" at bounding box center [186, 89] width 52 height 10
drag, startPoint x: 191, startPoint y: 165, endPoint x: 145, endPoint y: 103, distance: 77.4
click at [191, 159] on div "chevron_left Taxes / Insurance Family chevron_right" at bounding box center [188, 165] width 217 height 16
click at [115, 90] on input "150.00" at bounding box center [116, 89] width 52 height 10
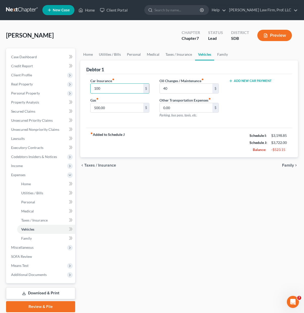
click at [139, 239] on div "Home Utilities / Bills Personal Medical Taxes / Insurance Vehicles Family Debto…" at bounding box center [189, 180] width 223 height 264
click at [222, 57] on link "Family" at bounding box center [222, 54] width 17 height 12
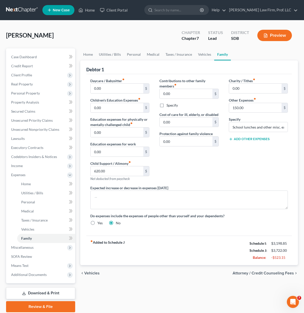
click at [260, 181] on div "Charity / Tithes fiber_manual_record 0.00 $ Other Expenses fiber_manual_record …" at bounding box center [258, 131] width 69 height 107
click at [284, 170] on div "Charity / Tithes fiber_manual_record 0.00 $ Other Expenses fiber_manual_record …" at bounding box center [258, 131] width 69 height 107
click at [133, 171] on input "620.00" at bounding box center [116, 171] width 52 height 10
click at [214, 178] on div "Contributions to other family members fiber_manual_record 0.00 $ Specify Cost o…" at bounding box center [188, 131] width 69 height 107
click at [196, 177] on div "Contributions to other family members fiber_manual_record 0.00 $ Specify Cost o…" at bounding box center [188, 131] width 69 height 107
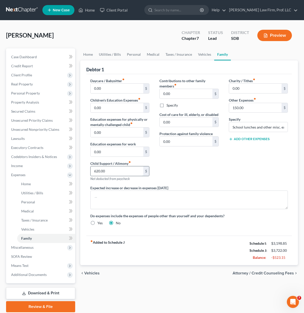
click at [120, 173] on input "620.00" at bounding box center [116, 171] width 52 height 10
click at [265, 172] on div "Charity / Tithes fiber_manual_record 0.00 $ Other Expenses fiber_manual_record …" at bounding box center [258, 131] width 69 height 107
click at [191, 162] on div "Contributions to other family members fiber_manual_record 0.00 $ Specify Cost o…" at bounding box center [188, 131] width 69 height 107
click at [85, 52] on link "Home" at bounding box center [88, 54] width 16 height 12
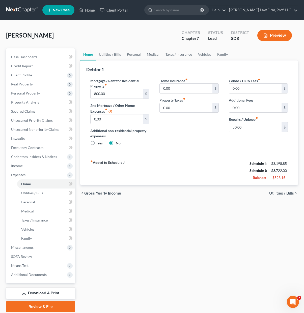
click at [193, 144] on div "Home Insurance fiber_manual_record 0.00 $ Property Taxes fiber_manual_record 0.…" at bounding box center [188, 114] width 69 height 72
click at [32, 162] on span "Income" at bounding box center [41, 165] width 68 height 9
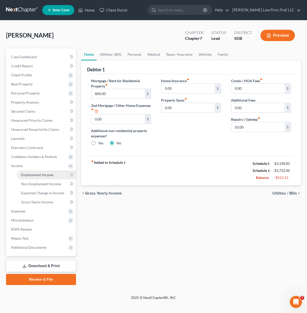
click at [43, 174] on span "Employment Income" at bounding box center [37, 175] width 32 height 4
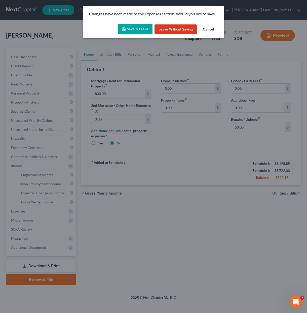
click at [126, 28] on icon "button" at bounding box center [124, 29] width 4 height 4
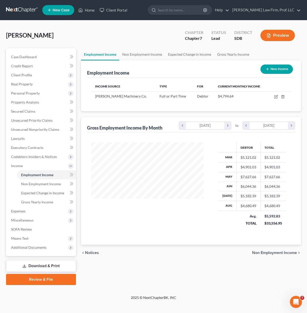
scroll to position [90, 122]
click at [278, 96] on icon "button" at bounding box center [277, 96] width 2 height 2
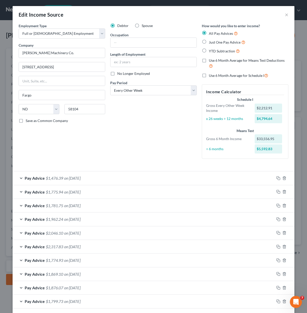
drag, startPoint x: 66, startPoint y: 175, endPoint x: 106, endPoint y: 213, distance: 54.4
click at [66, 175] on div "Pay Advice $1,476.39 on [DATE]" at bounding box center [144, 177] width 262 height 13
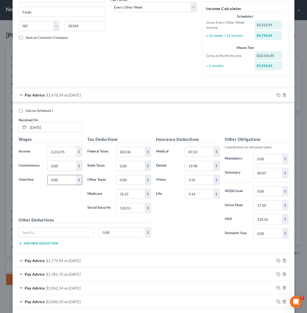
scroll to position [101, 0]
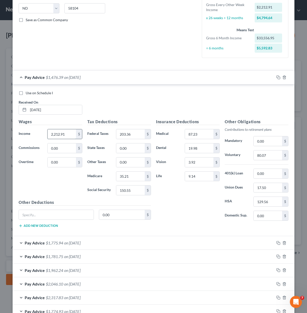
click at [57, 132] on input "2,212.91" at bounding box center [62, 134] width 28 height 10
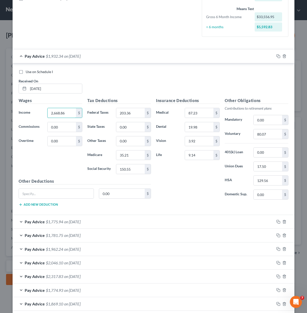
scroll to position [151, 0]
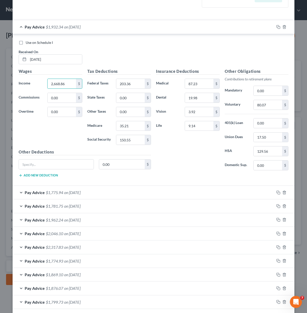
click at [86, 189] on div "Pay Advice $1,775.94 on [DATE]" at bounding box center [144, 192] width 262 height 13
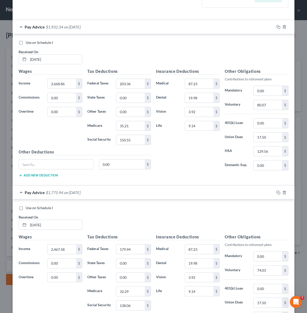
click at [206, 174] on div "Insurance Deductions Medical 87.23 $ Dental 19.98 $ Vision 3.92 $ Life 9.14 $" at bounding box center [188, 121] width 69 height 106
click at [59, 254] on input "2,467.58" at bounding box center [62, 249] width 28 height 10
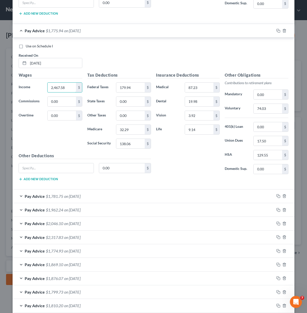
scroll to position [328, 0]
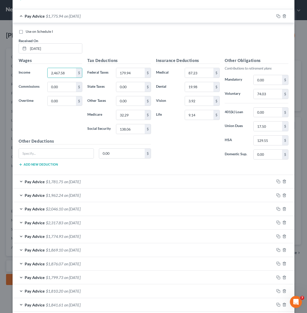
click at [184, 145] on div "Insurance Deductions Medical 87.23 $ Dental 19.98 $ Vision 3.92 $ Life 9.14 $" at bounding box center [188, 110] width 69 height 106
click at [120, 181] on div "Pay Advice $1,781.75 on [DATE]" at bounding box center [144, 181] width 262 height 13
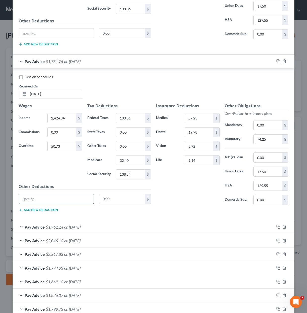
scroll to position [454, 0]
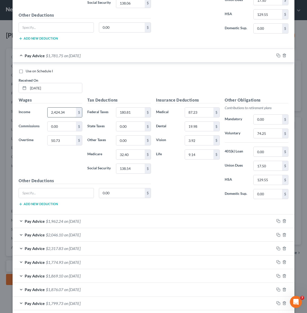
click at [66, 113] on input "2,424.34" at bounding box center [62, 113] width 28 height 10
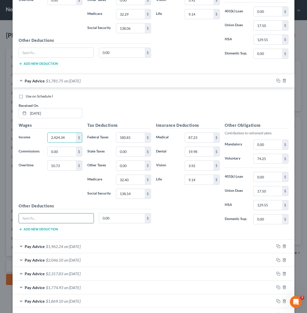
scroll to position [504, 0]
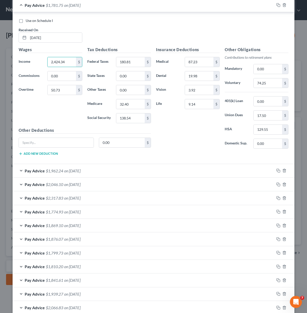
click at [81, 173] on span "on [DATE]" at bounding box center [72, 170] width 16 height 5
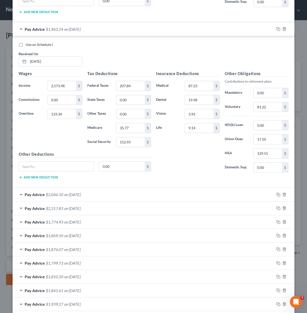
scroll to position [648, 0]
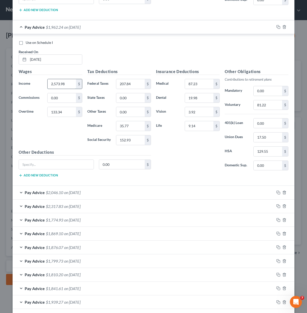
click at [64, 85] on input "2,573.98" at bounding box center [62, 84] width 28 height 10
click at [70, 147] on div "Wages Income * 2,707 $ Commissions 0.00 $ Overtime 133.34 $" at bounding box center [50, 109] width 69 height 81
click at [70, 142] on div "Wages Income * 2,707 $ Commissions 0.00 $ Overtime 133.34 $" at bounding box center [50, 109] width 69 height 81
click at [77, 141] on div "Wages Income * 2,707 $ Commissions 0.00 $ Overtime 133.34 $" at bounding box center [50, 109] width 69 height 81
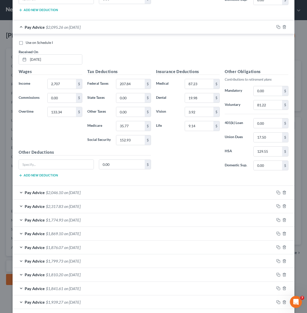
click at [30, 146] on div "Wages Income * 2,707 $ Commissions 0.00 $ Overtime 133.34 $" at bounding box center [50, 109] width 69 height 81
drag, startPoint x: 63, startPoint y: 131, endPoint x: 4, endPoint y: 134, distance: 59.5
click at [62, 131] on div "Wages Income * 2,707 $ Commissions 0.00 $ Overtime 133.34 $" at bounding box center [50, 109] width 69 height 81
click at [69, 85] on input "2,707" at bounding box center [62, 84] width 28 height 10
click at [199, 154] on div "Insurance Deductions Medical 87.23 $ Dental 19.98 $ Vision 3.92 $ Life 9.14 $" at bounding box center [188, 122] width 69 height 106
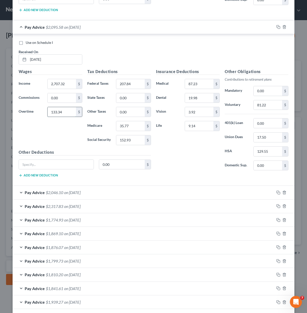
click at [66, 112] on input "133.34" at bounding box center [62, 112] width 28 height 10
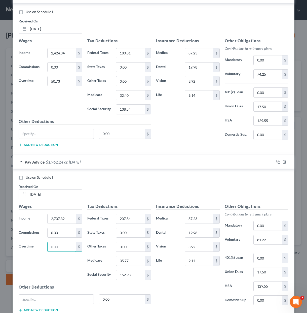
scroll to position [522, 0]
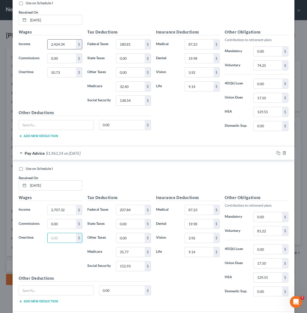
click at [64, 43] on input "2,424.34" at bounding box center [62, 45] width 28 height 10
click at [65, 76] on input "50.73" at bounding box center [62, 73] width 28 height 10
click at [69, 45] on input "2,424.34" at bounding box center [62, 45] width 28 height 10
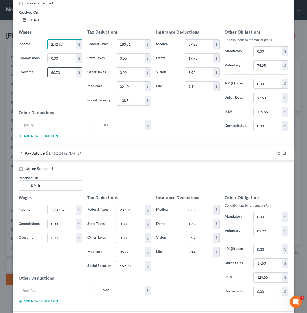
click at [66, 74] on input "50.73" at bounding box center [62, 73] width 28 height 10
click at [63, 43] on input "2,424.34" at bounding box center [62, 45] width 28 height 10
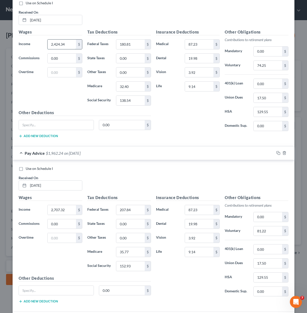
click at [63, 43] on input "2,424.34" at bounding box center [62, 45] width 28 height 10
click at [54, 91] on div "Wages Income * 2,668.86 $ Commissions 0.00 $ Overtime $" at bounding box center [50, 69] width 69 height 81
click at [80, 101] on div "Wages Income * 2,668.86 $ Commissions 0.00 $ Overtime $" at bounding box center [50, 69] width 69 height 81
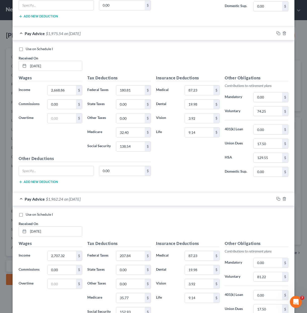
scroll to position [471, 0]
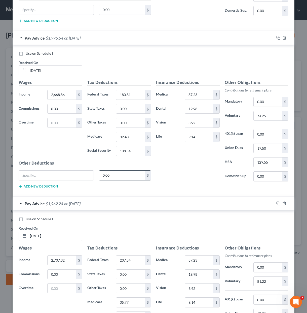
drag, startPoint x: 175, startPoint y: 170, endPoint x: 124, endPoint y: 171, distance: 50.2
click at [175, 170] on div "Insurance Deductions Medical 87.23 $ Dental 19.98 $ Vision 3.92 $ Life 9.14 $" at bounding box center [188, 132] width 69 height 106
click at [159, 159] on div "Insurance Deductions Medical 87.23 $ Dental 19.98 $ Vision 3.92 $ Life 9.14 $" at bounding box center [188, 132] width 69 height 106
click at [168, 162] on div "Insurance Deductions Medical 87.23 $ Dental 19.98 $ Vision 3.92 $ Life 9.14 $" at bounding box center [188, 132] width 69 height 106
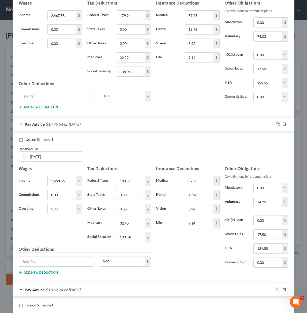
scroll to position [370, 0]
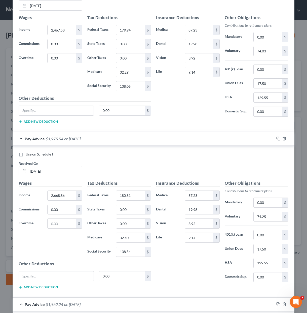
click at [140, 154] on div "Use on Schedule I" at bounding box center [154, 154] width 270 height 5
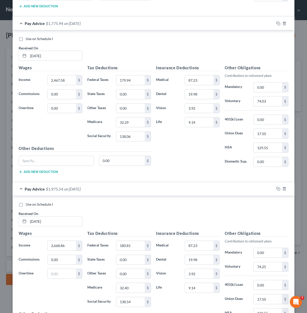
scroll to position [320, 0]
click at [64, 135] on div "Wages Income * 2,467.58 $ Commissions 0.00 $ Overtime 0.00 $" at bounding box center [50, 105] width 69 height 81
click at [59, 77] on input "2,467.58" at bounding box center [62, 81] width 28 height 10
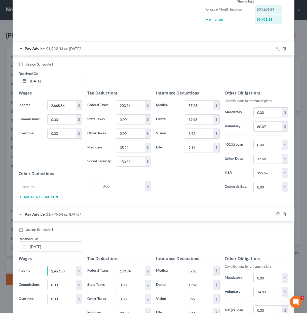
scroll to position [118, 0]
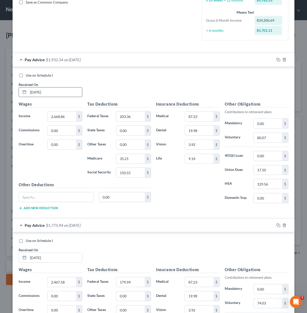
click at [68, 90] on input "[DATE]" at bounding box center [55, 92] width 54 height 10
drag, startPoint x: 96, startPoint y: 74, endPoint x: 6, endPoint y: 78, distance: 90.1
click at [96, 74] on div "Use on Schedule I" at bounding box center [154, 75] width 270 height 5
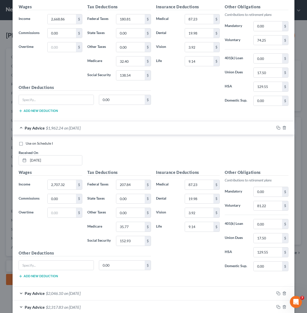
scroll to position [699, 0]
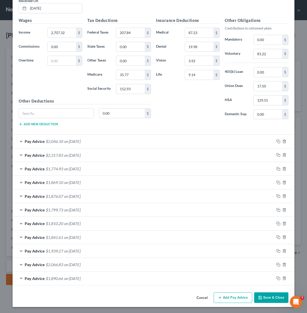
click at [195, 294] on button "Cancel" at bounding box center [202, 298] width 19 height 10
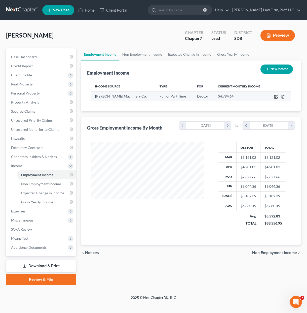
click at [277, 98] on icon "button" at bounding box center [276, 97] width 4 height 4
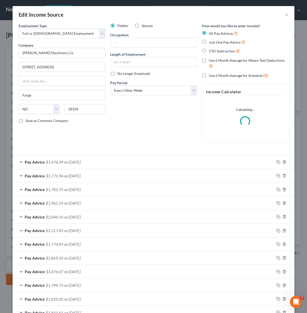
click at [78, 166] on div "Pay Advice $1,476.39 on [DATE]" at bounding box center [144, 161] width 262 height 13
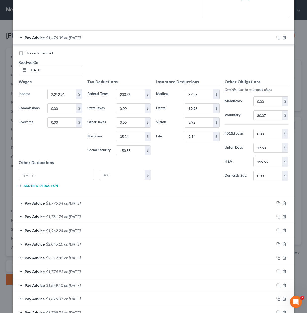
scroll to position [126, 0]
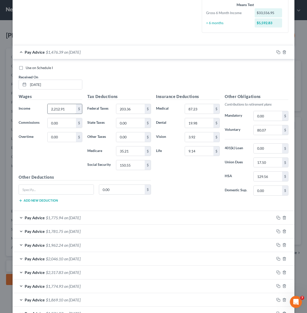
click at [63, 91] on div "Use on Schedule I Received On * [DATE]" at bounding box center [153, 79] width 275 height 28
click at [63, 109] on input "2,212.91" at bounding box center [62, 109] width 28 height 10
drag, startPoint x: 200, startPoint y: 182, endPoint x: 204, endPoint y: 182, distance: 3.5
click at [200, 182] on div "Insurance Deductions Medical 87.23 $ Dental 19.98 $ Vision 3.92 $ Life 9.14 $" at bounding box center [188, 146] width 69 height 106
click at [107, 75] on div "Use on Schedule I Received On * [DATE]" at bounding box center [153, 79] width 275 height 28
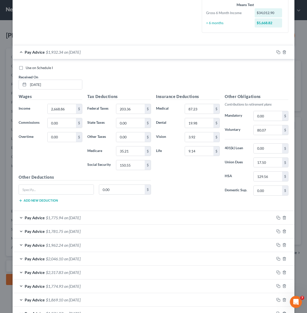
scroll to position [243, 0]
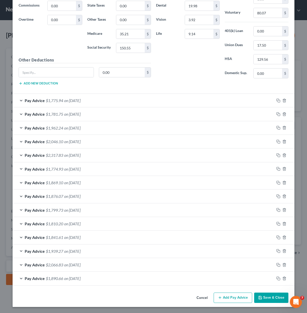
click at [206, 296] on button "Cancel" at bounding box center [202, 298] width 19 height 10
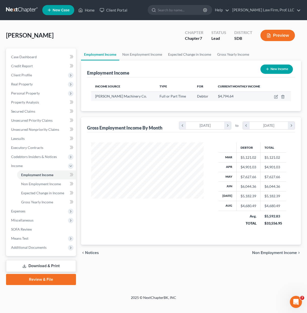
click at [276, 99] on td at bounding box center [280, 96] width 23 height 10
click at [276, 97] on icon "button" at bounding box center [276, 97] width 4 height 4
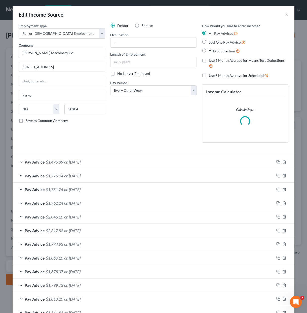
click at [107, 156] on div "Pay Advice $1,476.39 on [DATE]" at bounding box center [144, 161] width 262 height 13
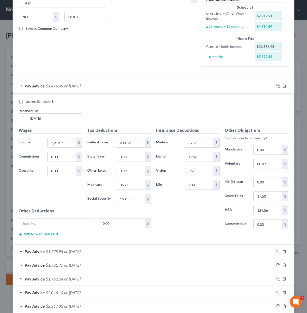
scroll to position [101, 0]
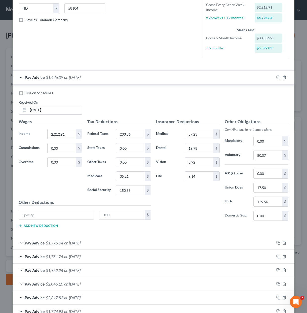
click at [90, 243] on div "Pay Advice $1,775.94 on [DATE]" at bounding box center [144, 242] width 262 height 13
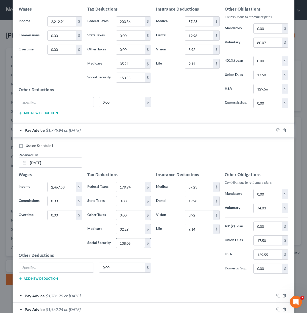
scroll to position [252, 0]
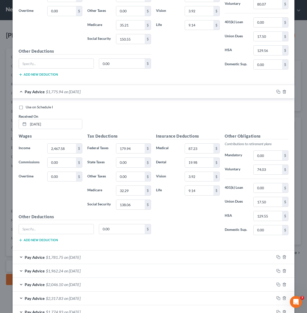
click at [61, 205] on div "Wages Income * 2,467.58 $ Commissions 0.00 $ Overtime 0.00 $" at bounding box center [50, 173] width 69 height 81
click at [61, 195] on div "Wages Income * 2,467.58 $ Commissions 0.00 $ Overtime 0.00 $" at bounding box center [50, 173] width 69 height 81
click at [168, 229] on div "Insurance Deductions Medical 87.23 $ Dental 19.98 $ Vision 3.92 $ Life 9.14 $" at bounding box center [188, 186] width 69 height 106
click at [275, 217] on input "129.55" at bounding box center [268, 216] width 28 height 10
click at [40, 211] on div "Wages Income * 2,467.58 $ Commissions 0.00 $ Overtime 0.00 $" at bounding box center [50, 173] width 69 height 81
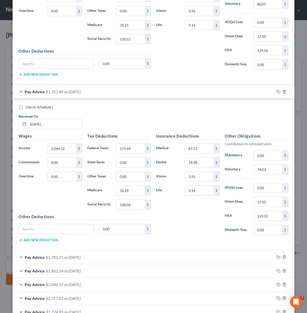
click at [32, 213] on div "Wages Income * 2,044.12 $ Commissions 0.00 $ Overtime 0.00 $" at bounding box center [50, 173] width 69 height 81
click at [75, 204] on div "Wages Income * 2,044.12 $ Commissions 0.00 $ Overtime 0.00 $" at bounding box center [50, 173] width 69 height 81
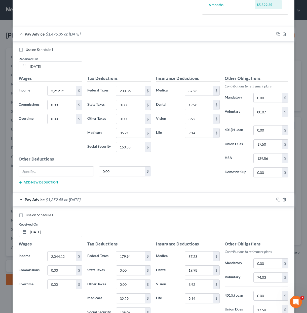
scroll to position [277, 0]
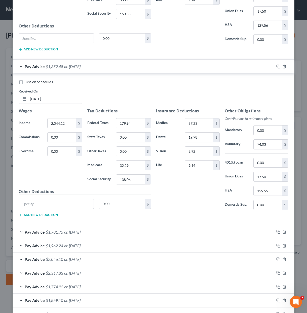
click at [181, 211] on div "Insurance Deductions Medical 87.23 $ Dental 19.98 $ Vision 3.92 $ Life 9.14 $" at bounding box center [188, 161] width 69 height 106
click at [58, 175] on div "Wages Income * 2,044.12 $ Commissions 0.00 $ Overtime 0.00 $" at bounding box center [50, 148] width 69 height 81
click at [208, 198] on div "Insurance Deductions Medical 87.23 $ Dental 19.98 $ Vision 3.92 $ Life 9.14 $" at bounding box center [188, 161] width 69 height 106
click at [67, 179] on div "Wages Income * 2,044.12 $ Commissions 0.00 $ Overtime 0.00 $" at bounding box center [50, 148] width 69 height 81
click at [41, 156] on label "Overtime" at bounding box center [30, 151] width 29 height 10
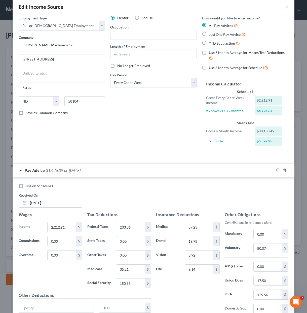
scroll to position [0, 0]
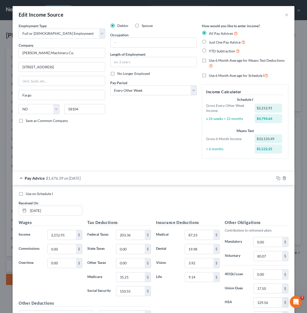
click at [146, 121] on div "Debtor Spouse Occupation Length of Employment No Longer Employed Pay Period * S…" at bounding box center [154, 93] width 92 height 140
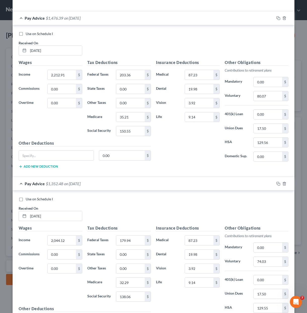
scroll to position [151, 0]
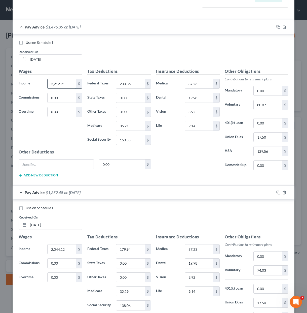
click at [58, 84] on input "2,212.91" at bounding box center [62, 84] width 28 height 10
click at [49, 127] on div "Wages Income * 2,668.86 $ Commissions 0.00 $ Overtime 0.00 $" at bounding box center [50, 108] width 69 height 81
click at [61, 125] on div "Wages Income * 2,668.86 $ Commissions 0.00 $ Overtime 0.00 $" at bounding box center [50, 108] width 69 height 81
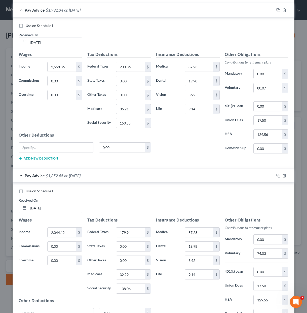
scroll to position [202, 0]
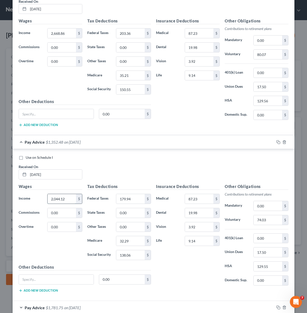
click at [58, 196] on input "2,044.12" at bounding box center [62, 199] width 28 height 10
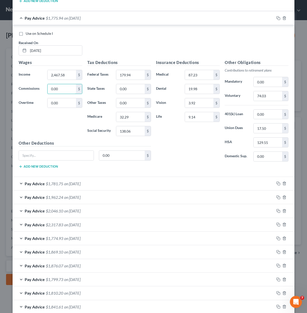
scroll to position [328, 0]
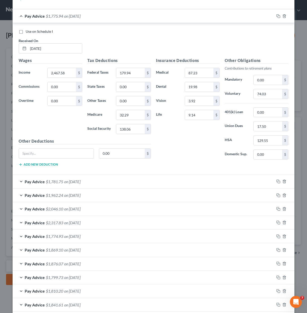
click at [77, 117] on div "Wages Income * 2,467.58 $ Commissions 0.00 $ Overtime 0.00 $" at bounding box center [50, 97] width 69 height 81
click at [81, 181] on span "on [DATE]" at bounding box center [72, 181] width 16 height 5
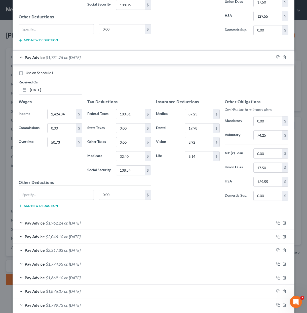
scroll to position [479, 0]
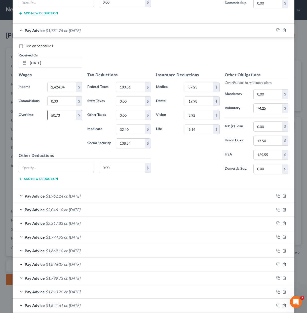
click at [54, 117] on input "50.73" at bounding box center [62, 115] width 28 height 10
click at [63, 84] on input "2,424.34" at bounding box center [62, 87] width 28 height 10
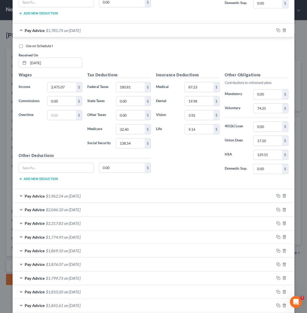
click at [50, 123] on div "Wages Income * 2,475.07 $ Commissions 0.00 $ Overtime $" at bounding box center [50, 112] width 69 height 81
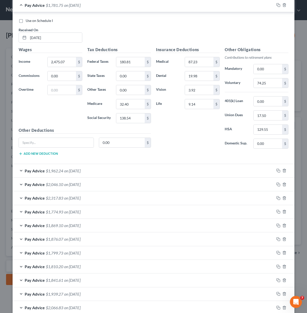
scroll to position [547, 0]
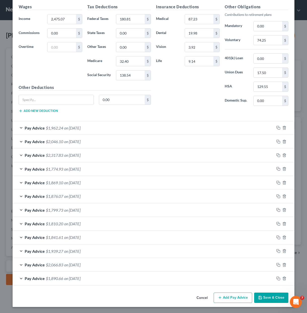
click at [79, 129] on span "on [DATE]" at bounding box center [72, 127] width 16 height 5
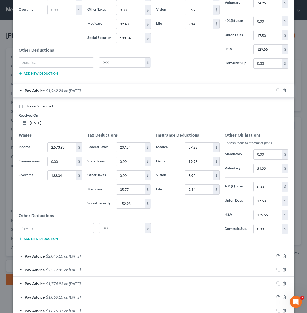
scroll to position [597, 0]
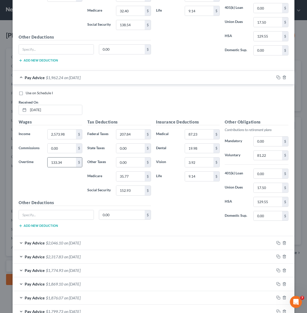
click at [62, 157] on div "133.34 $" at bounding box center [64, 162] width 35 height 10
drag, startPoint x: 61, startPoint y: 165, endPoint x: 61, endPoint y: 160, distance: 5.3
click at [61, 165] on input "133.34" at bounding box center [62, 162] width 28 height 10
click at [61, 160] on input "133.34" at bounding box center [62, 162] width 28 height 10
click at [61, 133] on input "2,573.98" at bounding box center [62, 135] width 28 height 10
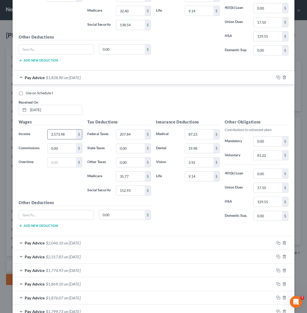
click at [61, 133] on input "2,573.98" at bounding box center [62, 135] width 28 height 10
click at [70, 180] on div "Wages Income * 2,707.32 $ Commissions 0.00 $ Overtime $" at bounding box center [50, 159] width 69 height 81
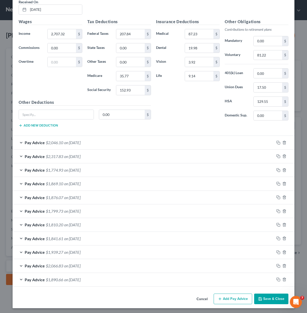
scroll to position [698, 0]
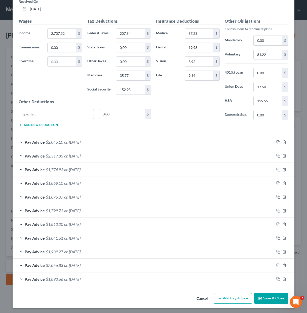
click at [86, 137] on div "Pay Advice $2,046.10 on [DATE]" at bounding box center [144, 141] width 262 height 13
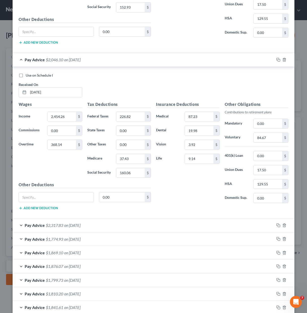
scroll to position [799, 0]
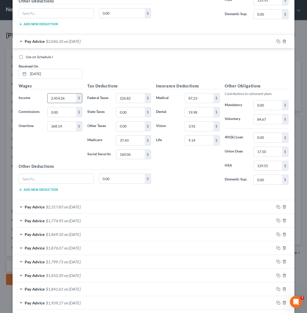
click at [68, 101] on input "2,454.26" at bounding box center [62, 98] width 28 height 10
click at [65, 152] on div "Wages Income * 2,822.40 $ Commissions 0.00 $ Overtime 368.14 $" at bounding box center [50, 123] width 69 height 81
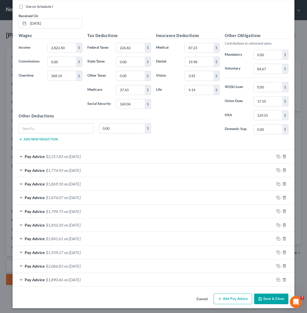
scroll to position [850, 0]
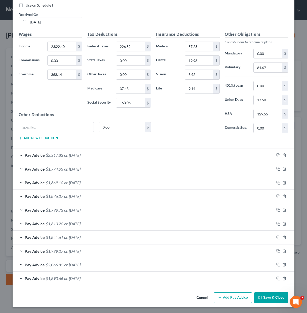
click at [117, 156] on div "Pay Advice $2,317.83 on [DATE]" at bounding box center [144, 154] width 262 height 13
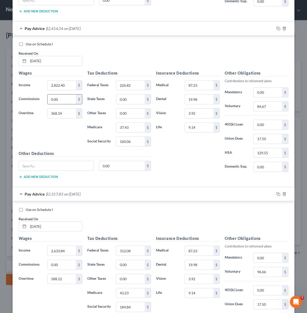
scroll to position [800, 0]
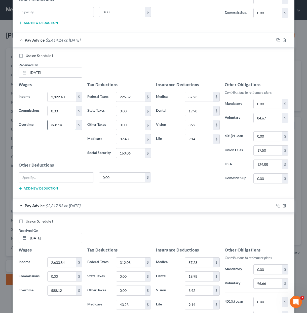
click at [59, 121] on input "368.14" at bounding box center [62, 125] width 28 height 10
click at [65, 153] on div "Wages Income * 2,822.40 $ Commissions 0.00 $ Overtime $" at bounding box center [50, 122] width 69 height 81
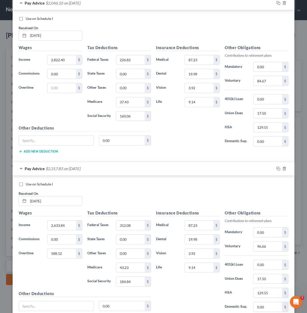
scroll to position [850, 0]
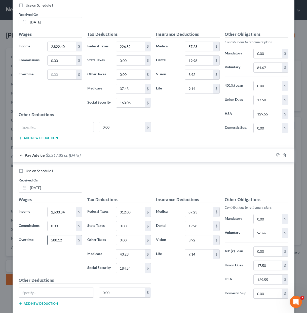
click at [58, 241] on input "588.12" at bounding box center [62, 240] width 28 height 10
click at [63, 211] on input "2,633.84" at bounding box center [62, 212] width 28 height 10
click at [60, 242] on input "text" at bounding box center [62, 240] width 28 height 10
drag, startPoint x: 42, startPoint y: 259, endPoint x: 58, endPoint y: 179, distance: 81.4
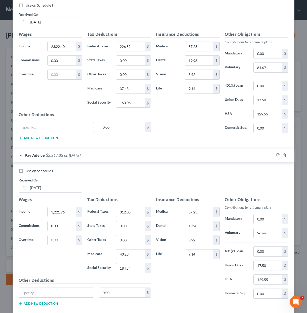
click at [42, 258] on div "Wages Income * 3,221.96 $ Commissions 0.00 $ Overtime $" at bounding box center [50, 237] width 69 height 81
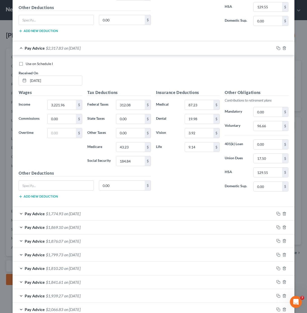
scroll to position [976, 0]
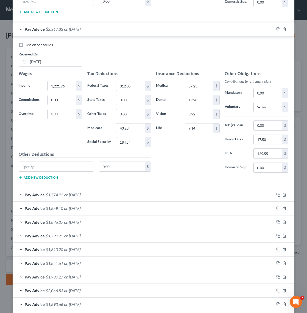
drag, startPoint x: 109, startPoint y: 197, endPoint x: 110, endPoint y: 191, distance: 6.1
click at [109, 197] on div "Pay Advice $1,774.93 on [DATE]" at bounding box center [144, 194] width 262 height 13
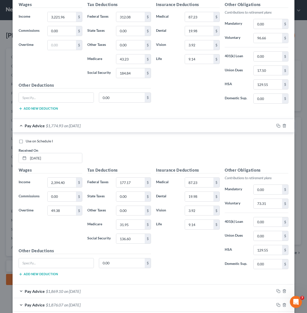
scroll to position [1052, 0]
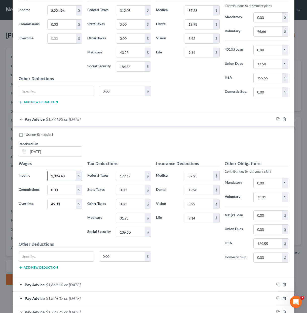
click at [67, 177] on input "2,394.40" at bounding box center [62, 176] width 28 height 10
click at [54, 210] on div "Wages Income * $ Commissions 0.00 $ Overtime 49.38 $" at bounding box center [50, 201] width 69 height 81
click at [54, 205] on input "49.38" at bounding box center [62, 204] width 28 height 10
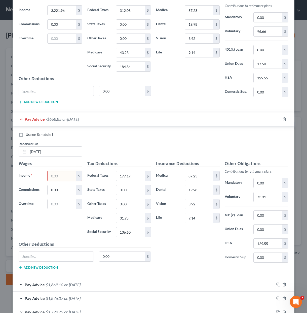
click at [55, 177] on input "text" at bounding box center [62, 176] width 28 height 10
drag, startPoint x: 55, startPoint y: 177, endPoint x: 70, endPoint y: 173, distance: 15.5
click at [55, 177] on input "text" at bounding box center [62, 176] width 28 height 10
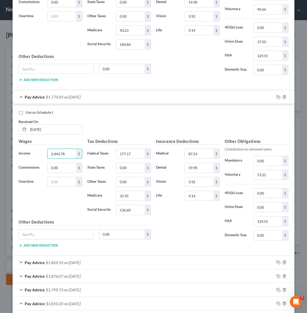
scroll to position [1153, 0]
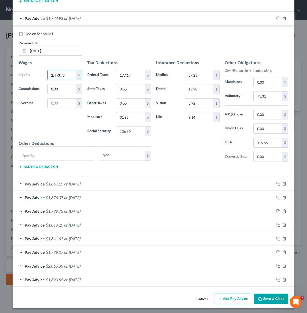
drag, startPoint x: 71, startPoint y: 186, endPoint x: 74, endPoint y: 188, distance: 3.7
click at [71, 186] on div "Pay Advice $1,869.10 on [DATE]" at bounding box center [144, 183] width 262 height 13
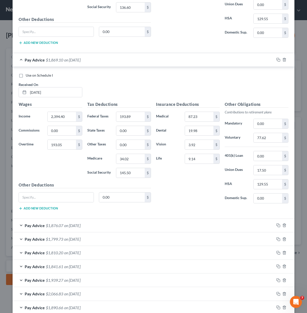
scroll to position [1279, 0]
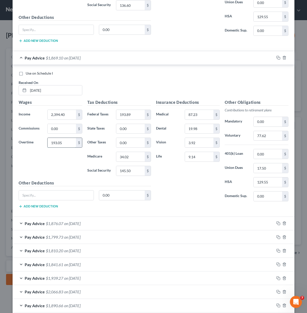
click at [62, 142] on input "193.05" at bounding box center [62, 143] width 28 height 10
click at [70, 113] on input "2,394.40" at bounding box center [62, 115] width 28 height 10
click at [63, 159] on div "Wages Income * 2,587.45 $ Commissions 0.00 $ Overtime $" at bounding box center [50, 139] width 69 height 81
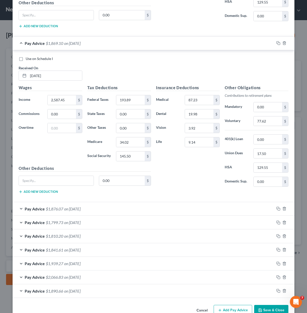
scroll to position [1306, 0]
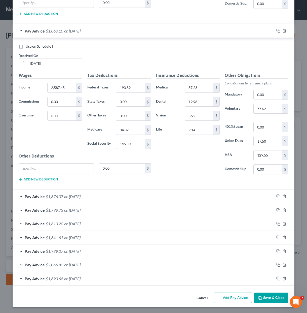
click at [73, 198] on span "on [DATE]" at bounding box center [72, 196] width 16 height 5
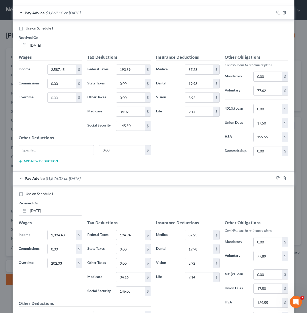
scroll to position [1457, 0]
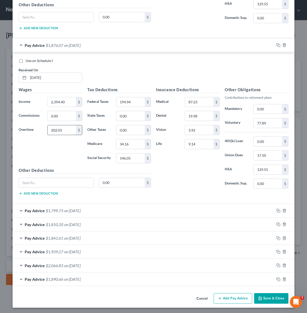
click at [57, 133] on input "202.03" at bounding box center [62, 130] width 28 height 10
click at [64, 102] on input "2,394.40" at bounding box center [62, 102] width 28 height 10
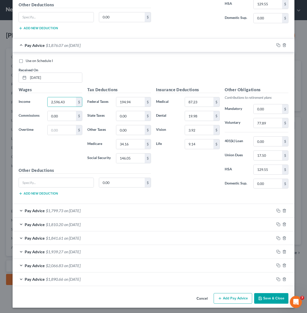
click at [71, 140] on div "Wages Income * 2,596.43 $ Commissions 0.00 $ Overtime $" at bounding box center [50, 127] width 69 height 81
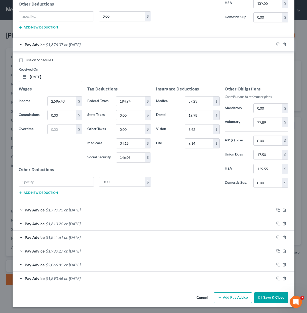
click at [65, 208] on span "on [DATE]" at bounding box center [72, 209] width 16 height 5
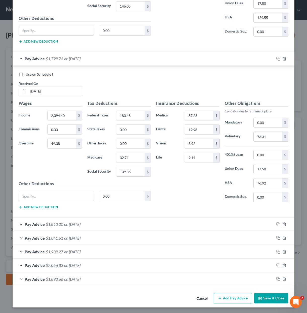
scroll to position [1609, 0]
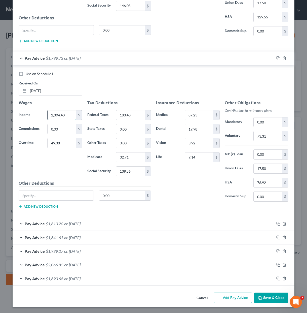
click at [61, 116] on input "2,394.40" at bounding box center [62, 115] width 28 height 10
click at [55, 140] on input "49.38" at bounding box center [62, 143] width 28 height 10
click at [55, 144] on input "49.38" at bounding box center [62, 143] width 28 height 10
click at [53, 117] on input "text" at bounding box center [62, 115] width 28 height 10
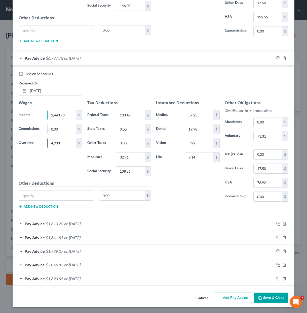
click at [60, 173] on div "Wages Income * 2,443.78 $ Commissions 0.00 $ Overtime 4,938 $" at bounding box center [50, 140] width 69 height 81
click at [64, 143] on input "4,938" at bounding box center [62, 143] width 28 height 10
click at [52, 172] on div "Wages Income * 2,443.78 $ Commissions 0.00 $ Overtime $" at bounding box center [50, 140] width 69 height 81
click at [60, 222] on span "$1,810.20" at bounding box center [54, 223] width 17 height 5
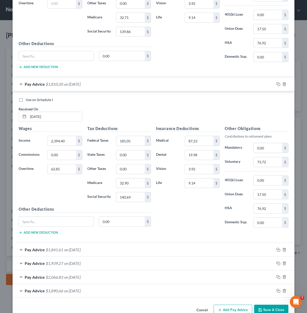
scroll to position [1761, 0]
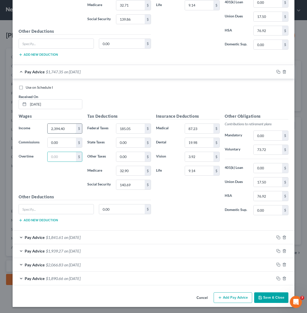
click at [60, 129] on input "2,394.40" at bounding box center [62, 129] width 28 height 10
click at [50, 185] on div "Wages Income * 2,457.25 $ Commissions 0.00 $ Overtime $" at bounding box center [50, 153] width 69 height 81
drag, startPoint x: 55, startPoint y: 236, endPoint x: 72, endPoint y: 226, distance: 19.8
click at [55, 236] on span "$1,841.61" at bounding box center [54, 237] width 17 height 5
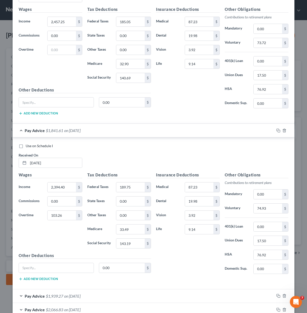
scroll to position [1887, 0]
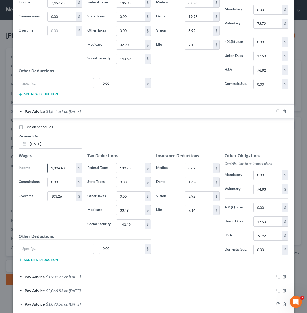
click at [64, 168] on input "2,394.40" at bounding box center [62, 168] width 28 height 10
click at [61, 200] on input "103.26" at bounding box center [62, 197] width 28 height 10
drag, startPoint x: 61, startPoint y: 172, endPoint x: 62, endPoint y: 169, distance: 3.8
click at [61, 172] on input "text" at bounding box center [62, 168] width 28 height 10
click at [72, 234] on h5 "Other Deductions" at bounding box center [85, 236] width 133 height 6
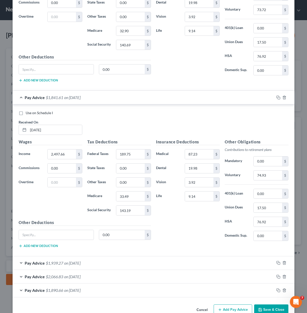
scroll to position [1913, 0]
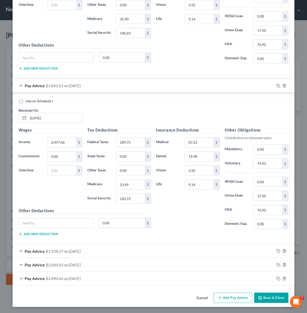
click at [67, 248] on div "Pay Advice $1,939.27 on [DATE]" at bounding box center [144, 250] width 262 height 13
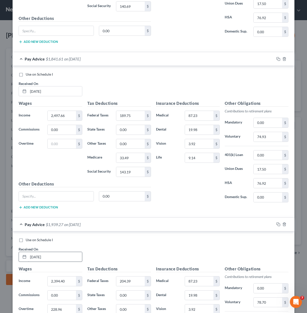
scroll to position [2065, 0]
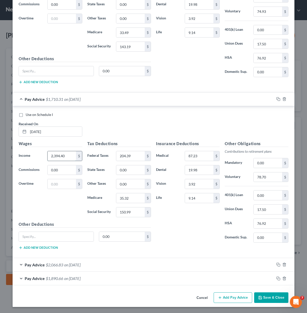
click at [65, 157] on input "2,394.40" at bounding box center [62, 156] width 28 height 10
click at [72, 208] on div "Wages Income * 2,623.36 $ Commissions 0.00 $ Overtime $" at bounding box center [50, 181] width 69 height 81
click at [81, 264] on span "on [DATE]" at bounding box center [72, 264] width 16 height 5
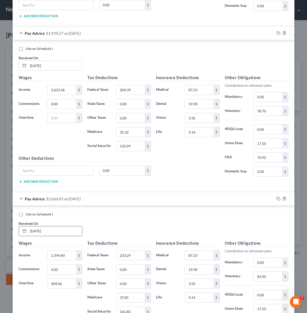
scroll to position [2141, 0]
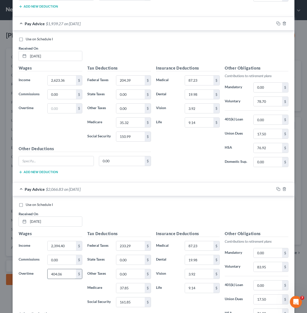
click at [60, 272] on input "404.06" at bounding box center [62, 274] width 28 height 10
click at [63, 243] on input "2,394.40" at bounding box center [62, 246] width 28 height 10
click at [51, 297] on div "Wages Income * 2,798.46 $ Commissions 0.00 $ Overtime $" at bounding box center [50, 271] width 69 height 81
click at [101, 212] on div "Use on Schedule I Received On * [DATE]" at bounding box center [153, 216] width 275 height 28
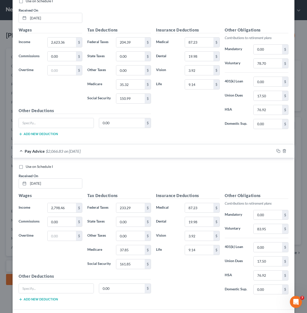
scroll to position [2217, 0]
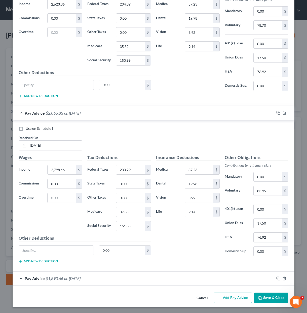
drag, startPoint x: 67, startPoint y: 274, endPoint x: 67, endPoint y: 279, distance: 4.6
click at [66, 274] on div "Pay Advice $1,890.66 on [DATE]" at bounding box center [144, 278] width 262 height 13
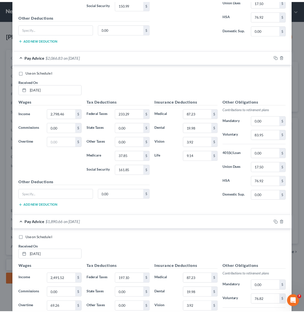
scroll to position [2368, 0]
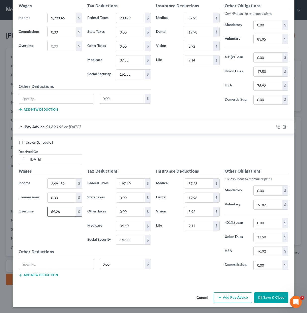
click at [64, 213] on input "69.26" at bounding box center [62, 212] width 28 height 10
click at [59, 184] on input "2,491.52" at bounding box center [62, 184] width 28 height 10
drag, startPoint x: 108, startPoint y: 304, endPoint x: 206, endPoint y: 276, distance: 101.6
click at [109, 304] on div "Cancel Add Pay Advice Save & Close" at bounding box center [154, 298] width 282 height 17
drag, startPoint x: 272, startPoint y: 295, endPoint x: 213, endPoint y: 179, distance: 130.1
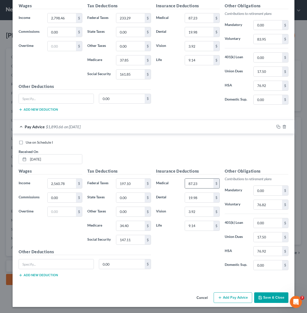
click at [271, 295] on button "Save & Close" at bounding box center [272, 297] width 34 height 11
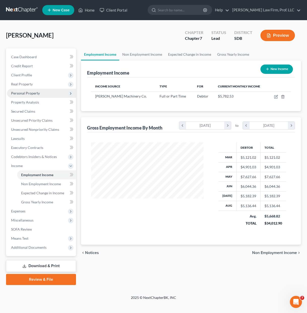
click at [146, 233] on div "Debtor Total Mar $5,121.02 $5,121.02 Apr $4,901.03 $4,901.03 May $7,627.66 $7,6…" at bounding box center [191, 188] width 208 height 112
click at [150, 234] on div "Debtor Total Mar $5,121.02 $5,121.02 Apr $4,901.03 $4,901.03 May $7,627.66 $7,6…" at bounding box center [191, 188] width 208 height 112
click at [21, 212] on span "Expenses" at bounding box center [18, 211] width 14 height 4
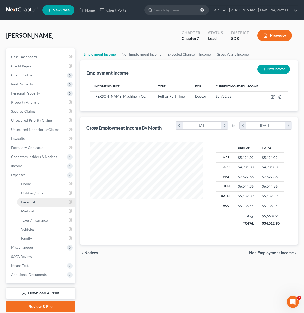
scroll to position [251898, 251867]
click at [28, 184] on span "Home" at bounding box center [26, 184] width 10 height 4
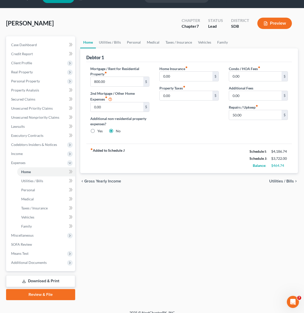
scroll to position [18, 0]
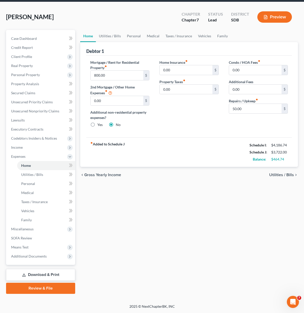
click at [180, 129] on div "Home Insurance fiber_manual_record 0.00 $ Property Taxes fiber_manual_record 0.…" at bounding box center [188, 96] width 69 height 72
click at [214, 122] on div "Home Insurance fiber_manual_record 0.00 $ Property Taxes fiber_manual_record 0.…" at bounding box center [188, 96] width 69 height 72
click at [113, 37] on link "Utilities / Bills" at bounding box center [110, 36] width 28 height 12
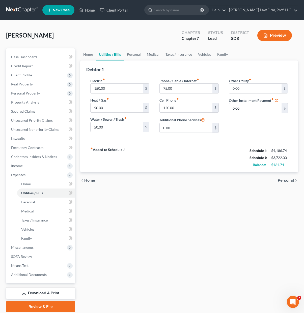
click at [193, 161] on div "fiber_manual_record Added to Schedule J Schedule I: $4,186.74 Schedule J: $3,72…" at bounding box center [188, 157] width 205 height 29
click at [124, 132] on div "50.00 $" at bounding box center [119, 127] width 59 height 10
click at [166, 152] on div "fiber_manual_record Added to Schedule J Schedule I: $4,186.74 Schedule J: $3,72…" at bounding box center [188, 157] width 205 height 29
click at [134, 54] on link "Personal" at bounding box center [134, 54] width 20 height 12
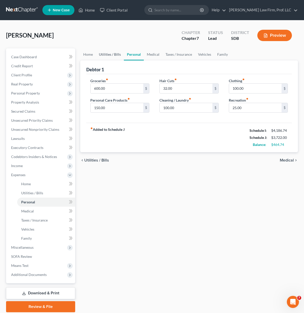
click at [114, 58] on link "Utilities / Bills" at bounding box center [110, 54] width 28 height 12
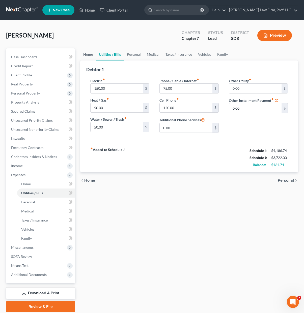
drag, startPoint x: 86, startPoint y: 54, endPoint x: 130, endPoint y: 67, distance: 45.6
click at [86, 54] on link "Home" at bounding box center [88, 54] width 16 height 12
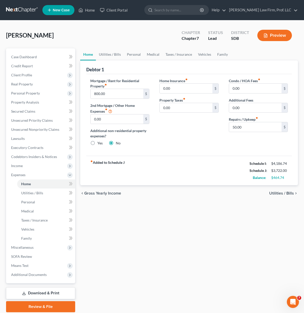
drag, startPoint x: 159, startPoint y: 132, endPoint x: 173, endPoint y: 107, distance: 28.5
click at [159, 132] on div "Home Insurance fiber_manual_record 0.00 $ Property Taxes fiber_manual_record 0.…" at bounding box center [188, 114] width 69 height 72
click at [104, 96] on input "800.00" at bounding box center [116, 94] width 52 height 10
click at [117, 55] on link "Utilities / Bills" at bounding box center [110, 54] width 28 height 12
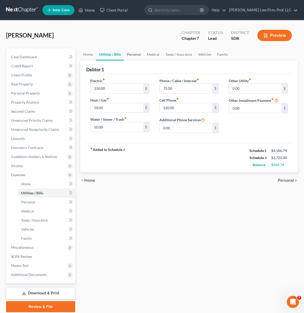
click at [137, 53] on link "Personal" at bounding box center [134, 54] width 20 height 12
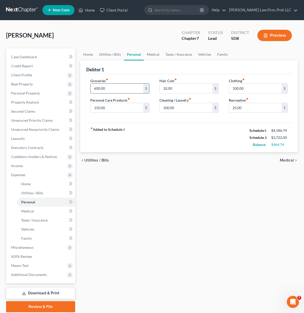
click at [109, 89] on input "600.00" at bounding box center [116, 89] width 52 height 10
click at [217, 241] on div "Home Utilities / Bills Personal Medical Taxes / Insurance Vehicles Family Debto…" at bounding box center [189, 180] width 223 height 264
click at [177, 88] on input "32.00" at bounding box center [186, 89] width 52 height 10
click at [245, 89] on input "100.00" at bounding box center [255, 89] width 52 height 10
click at [194, 147] on div "fiber_manual_record Added to Schedule J Schedule I: $4,186.74 Schedule J: $4,03…" at bounding box center [188, 137] width 205 height 29
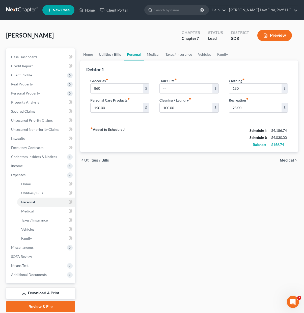
drag, startPoint x: 105, startPoint y: 53, endPoint x: 132, endPoint y: 52, distance: 26.7
click at [105, 53] on link "Utilities / Bills" at bounding box center [110, 54] width 28 height 12
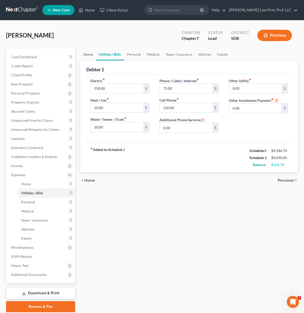
click at [85, 54] on link "Home" at bounding box center [88, 54] width 16 height 12
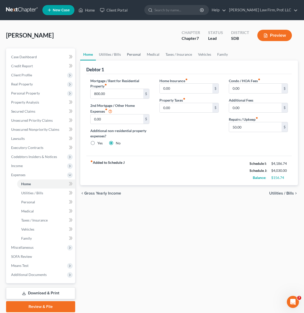
click at [131, 54] on link "Personal" at bounding box center [134, 54] width 20 height 12
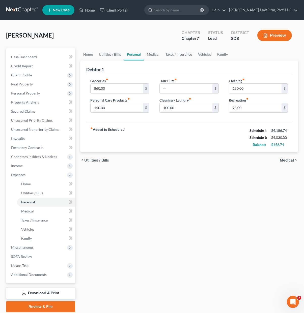
drag, startPoint x: 202, startPoint y: 182, endPoint x: 227, endPoint y: 137, distance: 51.4
click at [202, 182] on div "Home Utilities / Bills Personal Medical Taxes / Insurance Vehicles Family Debto…" at bounding box center [189, 180] width 223 height 264
click at [120, 109] on input "150.00" at bounding box center [116, 108] width 52 height 10
click at [173, 136] on div "fiber_manual_record Added to Schedule J Schedule I: $4,186.74 Schedule J: $3,97…" at bounding box center [188, 137] width 205 height 29
click at [199, 105] on input "100.00" at bounding box center [186, 108] width 52 height 10
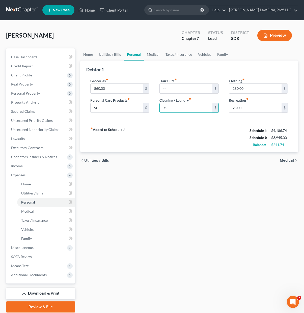
click at [168, 126] on div "fiber_manual_record Added to Schedule J Schedule I: $4,186.74 Schedule J: $3,94…" at bounding box center [188, 137] width 205 height 29
click at [257, 123] on div "fiber_manual_record Added to Schedule J Schedule I: $4,186.74 Schedule J: $3,94…" at bounding box center [188, 137] width 205 height 29
click at [258, 106] on input "25.00" at bounding box center [255, 108] width 52 height 10
click at [212, 153] on div "chevron_left Utilities / Bills Medical chevron_right" at bounding box center [188, 160] width 217 height 16
drag, startPoint x: 213, startPoint y: 147, endPoint x: 221, endPoint y: 119, distance: 28.9
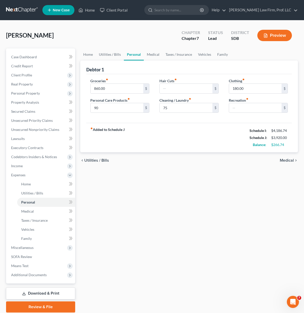
click at [213, 146] on div "fiber_manual_record Added to Schedule J Schedule I: $4,186.74 Schedule J: $3,92…" at bounding box center [188, 137] width 205 height 29
click at [157, 56] on link "Medical" at bounding box center [153, 54] width 19 height 12
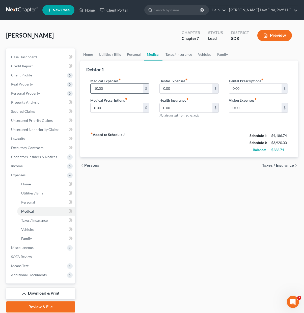
click at [121, 88] on input "10.00" at bounding box center [116, 89] width 52 height 10
click at [129, 193] on div "Home Utilities / Bills Personal Medical Taxes / Insurance Vehicles Family Debto…" at bounding box center [189, 180] width 223 height 264
click at [172, 52] on link "Taxes / Insurance" at bounding box center [178, 54] width 33 height 12
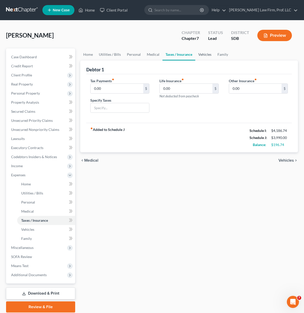
click at [201, 56] on link "Vehicles" at bounding box center [204, 54] width 19 height 12
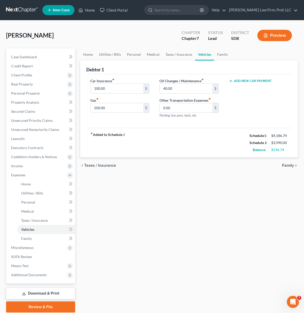
click at [258, 101] on div "Add New Car Payment" at bounding box center [258, 100] width 69 height 44
click at [116, 89] on input "100.00" at bounding box center [116, 89] width 52 height 10
click at [117, 112] on input "500.00" at bounding box center [116, 108] width 52 height 10
click at [167, 136] on div "fiber_manual_record Added to Schedule J Schedule I: $4,186.74 Schedule J: $4,03…" at bounding box center [188, 142] width 205 height 29
click at [206, 153] on div "fiber_manual_record Added to Schedule J Schedule I: $4,186.74 Schedule J: $4,03…" at bounding box center [188, 142] width 205 height 29
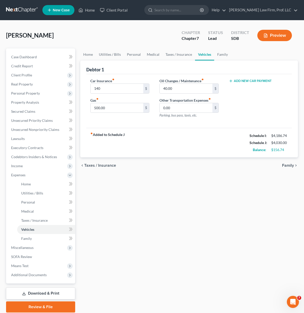
click at [251, 103] on div "Add New Car Payment" at bounding box center [258, 100] width 69 height 44
click at [134, 50] on link "Personal" at bounding box center [134, 54] width 20 height 12
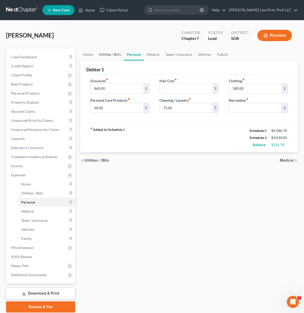
click at [100, 60] on link "Utilities / Bills" at bounding box center [110, 54] width 28 height 12
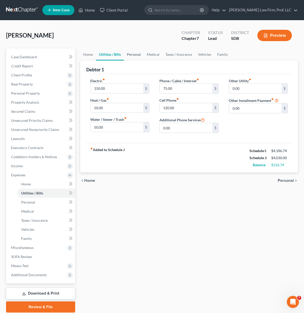
click at [138, 58] on link "Personal" at bounding box center [134, 54] width 20 height 12
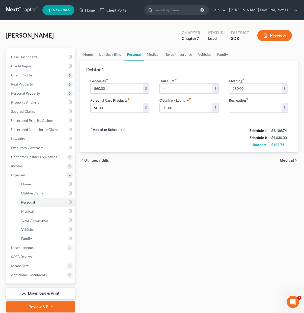
click at [210, 140] on div "fiber_manual_record Added to Schedule J Schedule I: $4,186.74 Schedule J: $4,03…" at bounding box center [188, 137] width 205 height 29
click at [218, 52] on link "Family" at bounding box center [222, 54] width 17 height 12
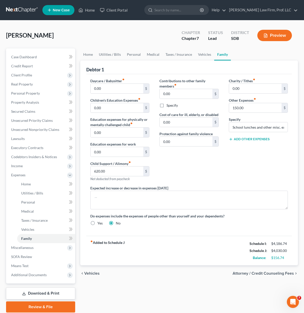
drag, startPoint x: 264, startPoint y: 166, endPoint x: 280, endPoint y: 148, distance: 23.9
click at [265, 166] on div "Charity / Tithes fiber_manual_record 0.00 $ Other Expenses fiber_manual_record …" at bounding box center [258, 131] width 69 height 107
click at [251, 109] on input "150.00" at bounding box center [255, 108] width 52 height 10
click at [247, 188] on div "Expected increase or decrease in expenses [DATE]" at bounding box center [188, 197] width 207 height 24
click at [263, 130] on input "School lunches and other misc. expenses as they arise" at bounding box center [258, 127] width 58 height 10
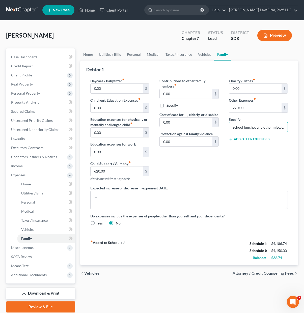
scroll to position [0, 30]
drag, startPoint x: 263, startPoint y: 129, endPoint x: 267, endPoint y: 159, distance: 31.0
click at [304, 131] on html "Home New Case Client Portal [PERSON_NAME] Law Firm, Prof. LLC [PERSON_NAME][EMA…" at bounding box center [152, 165] width 304 height 331
click at [261, 167] on div "Charity / Tithes fiber_manual_record 0.00 $ Other Expenses fiber_manual_record …" at bounding box center [258, 131] width 69 height 107
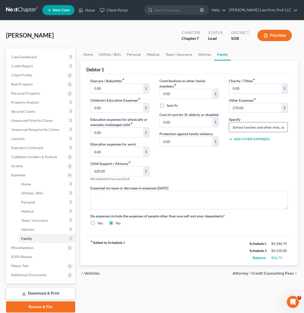
click at [267, 130] on input "School lunches and other misc. expenses as they arise" at bounding box center [258, 127] width 58 height 10
click at [269, 128] on input "School lunches and other misc. expenses as they arise" at bounding box center [258, 127] width 58 height 10
click at [258, 128] on input "School lunches and other misc. expenses as they arise" at bounding box center [258, 127] width 58 height 10
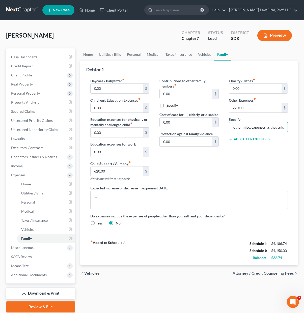
drag, startPoint x: 232, startPoint y: 128, endPoint x: 309, endPoint y: 129, distance: 77.1
click at [304, 129] on html "Home New Case Client Portal [PERSON_NAME] Law Firm, Prof. LLC [PERSON_NAME][EMA…" at bounding box center [152, 165] width 304 height 331
click at [246, 160] on div "Charity / Tithes fiber_manual_record 0.00 $ Other Expenses fiber_manual_record …" at bounding box center [258, 131] width 69 height 107
click at [254, 127] on input "Misc" at bounding box center [258, 127] width 58 height 10
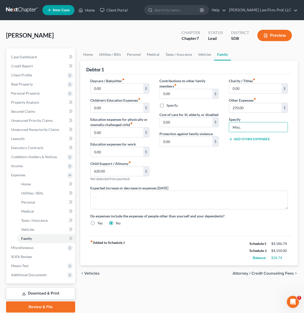
click at [226, 171] on div "Charity / Tithes fiber_manual_record 0.00 $ Other Expenses fiber_manual_record …" at bounding box center [258, 131] width 69 height 107
click at [167, 156] on div "Contributions to other family members fiber_manual_record 0.00 $ Specify Cost o…" at bounding box center [188, 131] width 69 height 107
drag, startPoint x: 210, startPoint y: 170, endPoint x: 205, endPoint y: 164, distance: 7.5
click at [210, 168] on div "Contributions to other family members fiber_manual_record 0.00 $ Specify Cost o…" at bounding box center [188, 131] width 69 height 107
click at [186, 159] on div "Contributions to other family members fiber_manual_record 0.00 $ Specify Cost o…" at bounding box center [188, 131] width 69 height 107
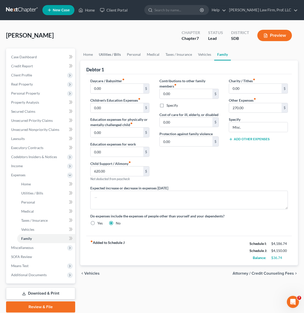
click at [117, 51] on link "Utilities / Bills" at bounding box center [110, 54] width 28 height 12
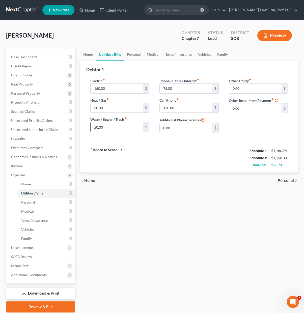
click at [119, 130] on input "50.00" at bounding box center [116, 127] width 52 height 10
click at [237, 120] on div "Other Utility fiber_manual_record 0.00 $ Other Installment Payment fiber_manual…" at bounding box center [258, 107] width 69 height 59
click at [94, 55] on link "Home" at bounding box center [88, 54] width 16 height 12
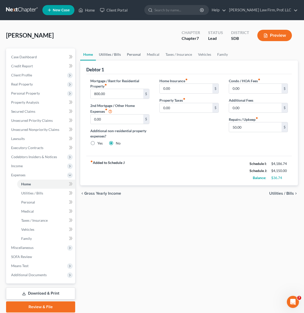
drag, startPoint x: 118, startPoint y: 52, endPoint x: 138, endPoint y: 52, distance: 19.2
click at [118, 52] on link "Utilities / Bills" at bounding box center [110, 54] width 28 height 12
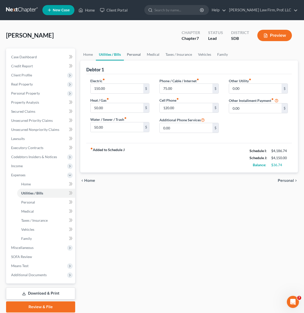
click at [137, 54] on link "Personal" at bounding box center [134, 54] width 20 height 12
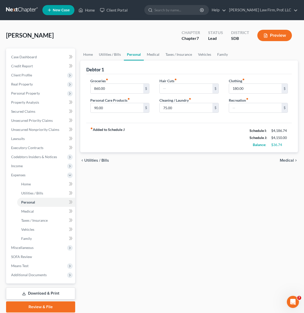
click at [205, 125] on div "fiber_manual_record Added to Schedule J Schedule I: $4,186.74 Schedule J: $4,15…" at bounding box center [188, 137] width 205 height 29
click at [197, 133] on div "fiber_manual_record Added to Schedule J Schedule I: $4,186.74 Schedule J: $4,15…" at bounding box center [188, 137] width 205 height 29
click at [226, 119] on div "Groceries fiber_manual_record 860.00 $ Personal Care Products fiber_manual_reco…" at bounding box center [188, 98] width 205 height 49
drag, startPoint x: 247, startPoint y: 109, endPoint x: 254, endPoint y: 104, distance: 8.5
click at [247, 109] on input "text" at bounding box center [255, 108] width 52 height 10
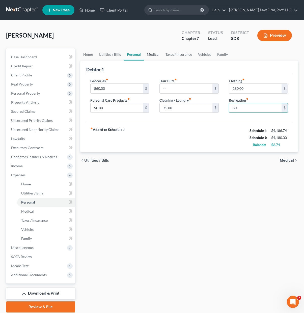
click at [153, 53] on link "Medical" at bounding box center [153, 54] width 19 height 12
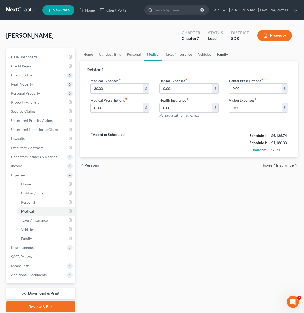
click at [216, 54] on link "Family" at bounding box center [222, 54] width 17 height 12
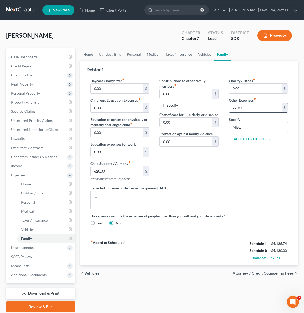
click at [236, 110] on input "270.00" at bounding box center [255, 108] width 52 height 10
click at [235, 106] on input "270.00" at bounding box center [255, 108] width 52 height 10
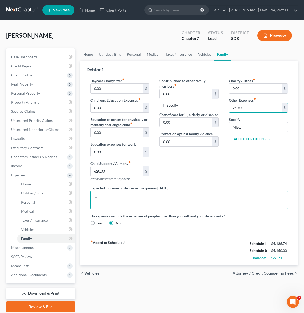
click at [239, 191] on textarea at bounding box center [188, 200] width 197 height 19
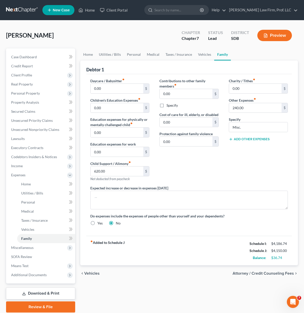
drag, startPoint x: 209, startPoint y: 178, endPoint x: 164, endPoint y: 147, distance: 54.0
click at [209, 177] on div "Contributions to other family members fiber_manual_record 0.00 $ Specify Cost o…" at bounding box center [188, 131] width 69 height 107
click at [119, 110] on input "0.00" at bounding box center [116, 108] width 52 height 10
click at [116, 108] on input "50" at bounding box center [116, 108] width 52 height 10
click at [116, 109] on input "50" at bounding box center [116, 108] width 52 height 10
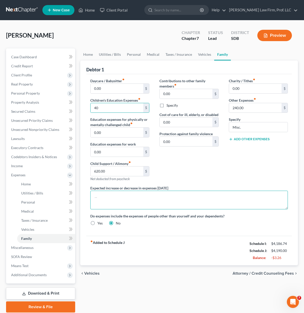
click at [202, 197] on textarea at bounding box center [188, 200] width 197 height 19
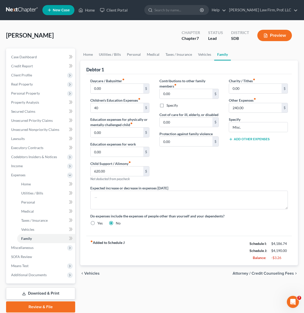
click at [177, 156] on div "Contributions to other family members fiber_manual_record 0.00 $ Specify Cost o…" at bounding box center [188, 131] width 69 height 107
drag, startPoint x: 214, startPoint y: 174, endPoint x: 243, endPoint y: 132, distance: 51.1
click at [214, 173] on div "Contributions to other family members fiber_manual_record 0.00 $ Specify Cost o…" at bounding box center [188, 131] width 69 height 107
drag, startPoint x: 33, startPoint y: 249, endPoint x: 50, endPoint y: 250, distance: 17.4
click at [33, 249] on span "Miscellaneous" at bounding box center [22, 247] width 22 height 4
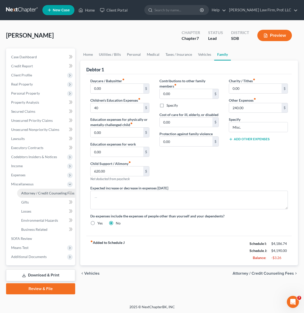
click at [34, 193] on span "Attorney / Credit Counseling Fees" at bounding box center [47, 193] width 53 height 4
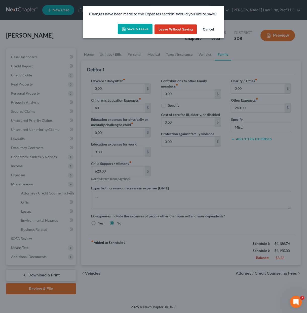
click at [123, 33] on button "Save & Leave" at bounding box center [135, 29] width 35 height 11
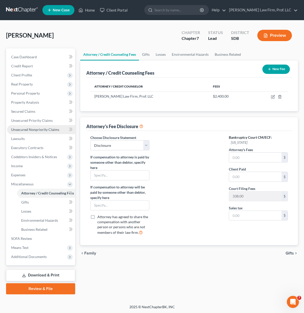
click at [42, 133] on link "Unsecured Nonpriority Claims" at bounding box center [41, 129] width 68 height 9
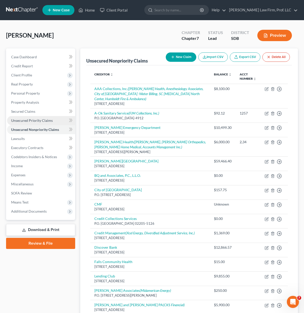
click at [38, 119] on span "Unsecured Priority Claims" at bounding box center [32, 120] width 42 height 4
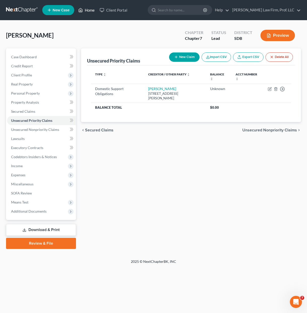
click at [85, 7] on link "Home" at bounding box center [86, 10] width 21 height 9
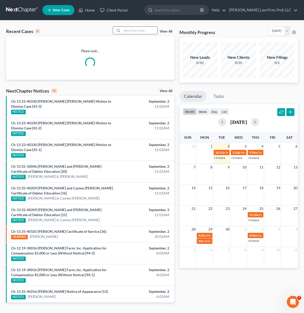
click at [150, 30] on input "search" at bounding box center [139, 30] width 35 height 7
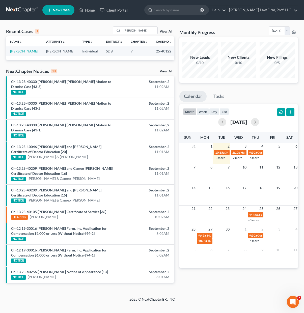
click at [9, 50] on td "[PERSON_NAME]" at bounding box center [24, 50] width 36 height 9
click at [20, 50] on link "[PERSON_NAME]" at bounding box center [24, 51] width 28 height 4
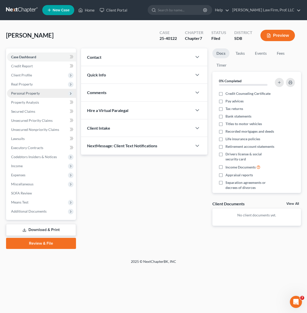
click at [39, 92] on span "Personal Property" at bounding box center [25, 93] width 29 height 4
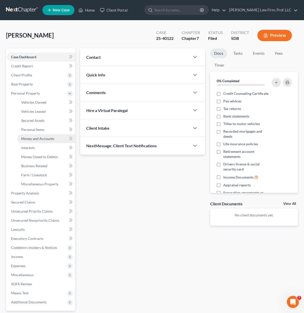
click at [50, 139] on span "Money and Accounts" at bounding box center [37, 138] width 33 height 4
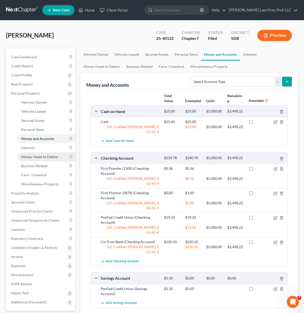
click at [48, 156] on span "Money Owed to Debtor" at bounding box center [39, 156] width 37 height 4
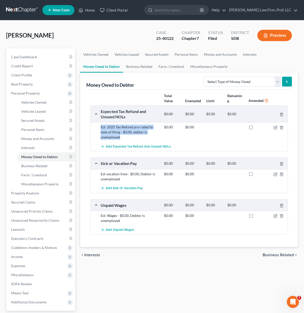
drag, startPoint x: 124, startPoint y: 137, endPoint x: 99, endPoint y: 125, distance: 27.8
click at [99, 125] on div "Est. 2025 Tax Refund pro-rated to date of filing - $0.00, debtor is unemployed" at bounding box center [129, 131] width 63 height 15
click at [165, 132] on div "$0.00 $0.00" at bounding box center [224, 131] width 126 height 15
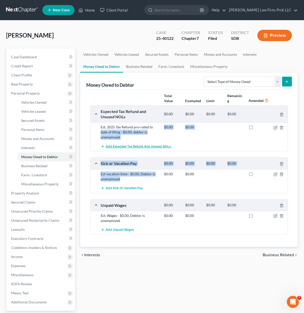
drag, startPoint x: 129, startPoint y: 180, endPoint x: 127, endPoint y: 145, distance: 34.8
click at [94, 127] on div "Expected Tax Refund and Unused NOLs $0.00 $0.00 $0.00 $0.00 Est. 2025 Tax Refun…" at bounding box center [188, 169] width 197 height 129
click at [143, 154] on div "Expected Tax Refund and Unused NOLs $0.00 $0.00 $0.00 $0.00 Est. 2025 Tax Refun…" at bounding box center [188, 169] width 197 height 129
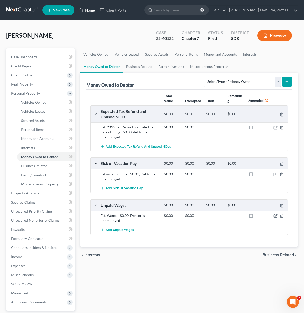
click at [80, 9] on icon at bounding box center [80, 10] width 5 height 6
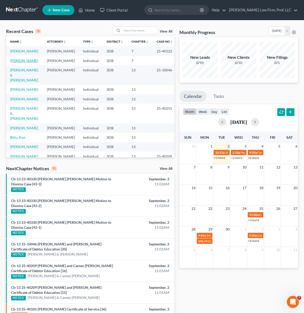
click at [20, 61] on link "[PERSON_NAME]" at bounding box center [24, 60] width 28 height 4
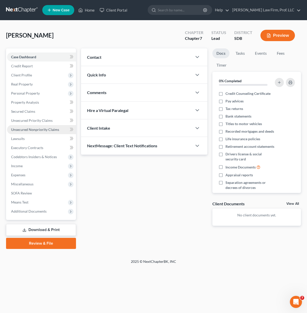
click at [35, 129] on span "Unsecured Nonpriority Claims" at bounding box center [35, 129] width 48 height 4
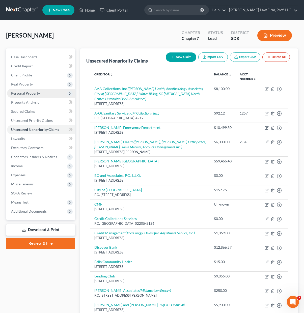
click at [40, 94] on span "Personal Property" at bounding box center [41, 93] width 68 height 9
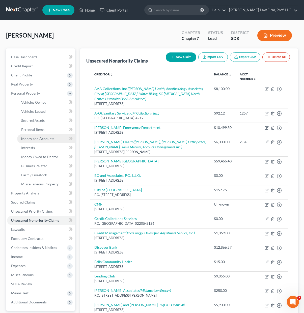
click at [47, 137] on span "Money and Accounts" at bounding box center [37, 138] width 33 height 4
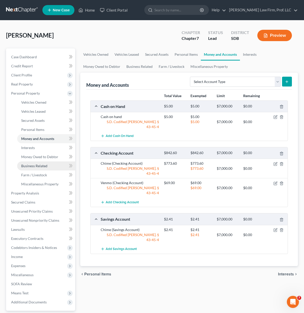
click at [36, 162] on link "Business Related" at bounding box center [46, 165] width 58 height 9
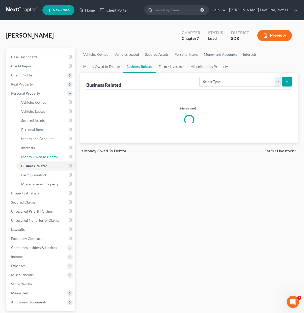
click at [43, 157] on span "Money Owed to Debtor" at bounding box center [39, 156] width 37 height 4
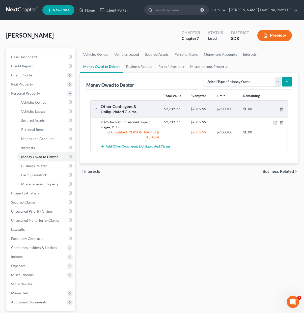
click at [273, 122] on icon "button" at bounding box center [274, 122] width 3 height 3
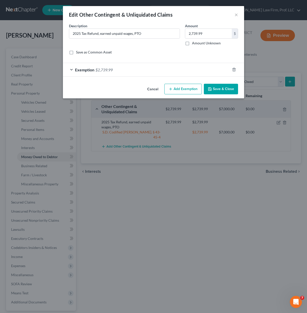
click at [100, 42] on div "Description * 2025 Tax Refund, earned unpaid wages, PTO" at bounding box center [125, 34] width 116 height 22
drag, startPoint x: 90, startPoint y: 37, endPoint x: 80, endPoint y: 34, distance: 10.7
click at [90, 37] on input "2025 Tax Refund, earned unpaid wages, PTO" at bounding box center [124, 34] width 111 height 10
click at [81, 34] on input "2025 Tax Refund, earned unpaid wages, PTO" at bounding box center [124, 34] width 111 height 10
click at [112, 34] on input "2025 Pro-Rated Tax Refund, earned unpaid wages, PTO" at bounding box center [124, 34] width 111 height 10
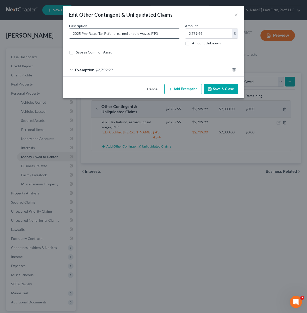
click at [157, 29] on input "2025 Pro-Rated Tax Refund, earned unpaid wages, PTO" at bounding box center [124, 34] width 111 height 10
click at [160, 34] on input "2025 Pro-Rated Tax Refund, earned unpaid wages, PTO" at bounding box center [124, 34] width 111 height 10
drag, startPoint x: 225, startPoint y: 88, endPoint x: 163, endPoint y: 38, distance: 79.7
click at [181, 50] on div "Edit Other Contingent & Unliquidated Claims × An exemption set must first be se…" at bounding box center [153, 52] width 181 height 92
click at [163, 33] on input "2025 Pro-Rated Tax Refund, earned unpaid wages, PTO" at bounding box center [124, 34] width 111 height 10
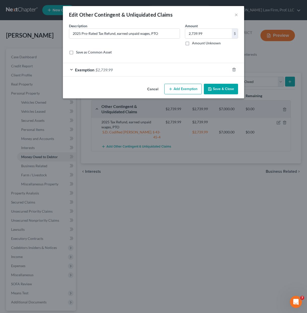
click at [216, 89] on button "Save & Close" at bounding box center [221, 89] width 34 height 11
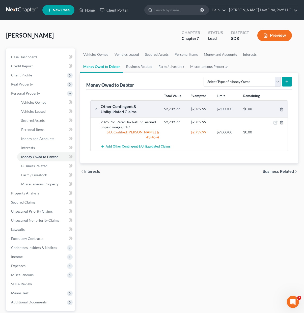
click at [162, 189] on div "Vehicles Owned Vehicles Leased Secured Assets Personal Items Money and Accounts…" at bounding box center [189, 193] width 223 height 291
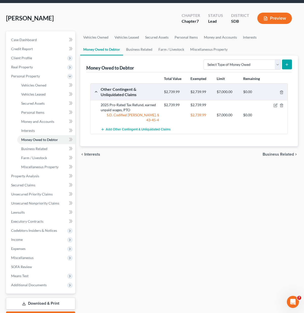
scroll to position [46, 0]
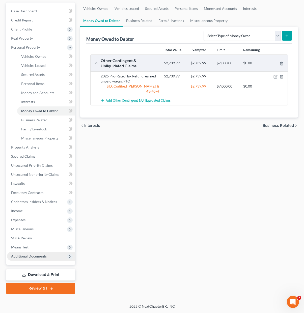
click at [24, 256] on span "Additional Documents" at bounding box center [29, 256] width 36 height 4
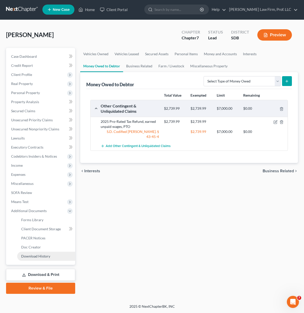
scroll to position [1, 0]
click at [42, 202] on span "Means Test" at bounding box center [41, 201] width 68 height 9
drag, startPoint x: 167, startPoint y: 213, endPoint x: 46, endPoint y: 244, distance: 125.0
click at [167, 213] on div "Vehicles Owned Vehicles Leased Secured Assets Personal Items Money and Accounts…" at bounding box center [189, 171] width 223 height 246
click at [37, 256] on span "Additional Documents" at bounding box center [29, 256] width 36 height 4
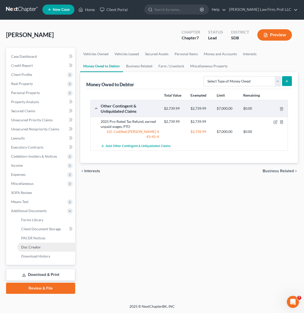
drag, startPoint x: 144, startPoint y: 235, endPoint x: 73, endPoint y: 250, distance: 72.8
click at [145, 234] on div "Vehicles Owned Vehicles Leased Secured Assets Personal Items Money and Accounts…" at bounding box center [189, 171] width 223 height 246
click at [38, 275] on link "Download & Print" at bounding box center [40, 275] width 69 height 12
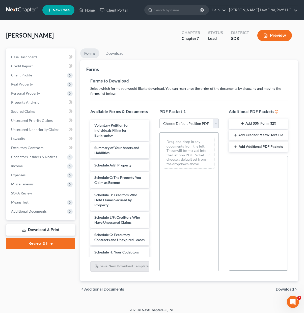
drag, startPoint x: 191, startPoint y: 124, endPoint x: 191, endPoint y: 128, distance: 3.1
click at [191, 124] on select "Choose Default Petition PDF Packet Complete Bankruptcy Petition (all forms and …" at bounding box center [188, 123] width 59 height 10
click at [159, 118] on select "Choose Default Petition PDF Packet Complete Bankruptcy Petition (all forms and …" at bounding box center [188, 123] width 59 height 10
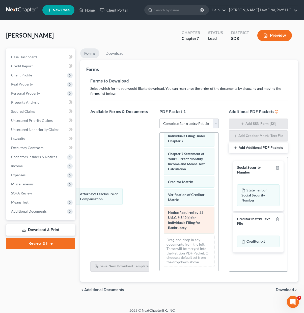
drag, startPoint x: 189, startPoint y: 220, endPoint x: 165, endPoint y: 214, distance: 24.6
click at [160, 191] on div "Attorney's Disclosure of Compensation Voluntary Petition for Individuals Filing…" at bounding box center [189, 78] width 58 height 385
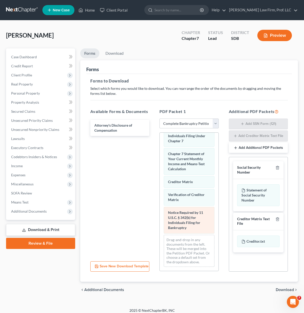
click at [165, 214] on div "Notice Required by 11 U.S.C. § 342(b) for Individuals Filing for Bankruptcy" at bounding box center [189, 220] width 50 height 27
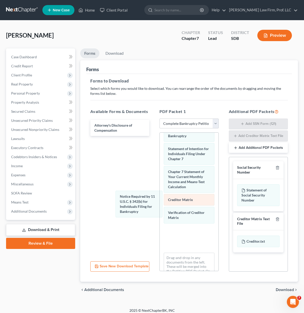
drag, startPoint x: 167, startPoint y: 218, endPoint x: 176, endPoint y: 215, distance: 10.0
click at [160, 170] on div "Notice Required by 11 U.S.C. § 342(b) for Individuals Filing for Bankruptcy Vol…" at bounding box center [189, 96] width 58 height 385
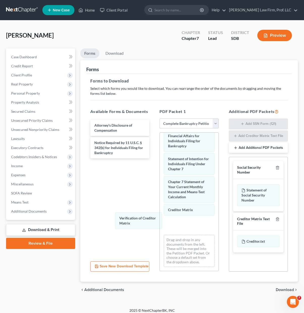
drag, startPoint x: 175, startPoint y: 228, endPoint x: 212, endPoint y: 229, distance: 36.8
click at [160, 196] on div "Verification of Creditor Matrix Voluntary Petition for Individuals Filing for B…" at bounding box center [189, 92] width 58 height 357
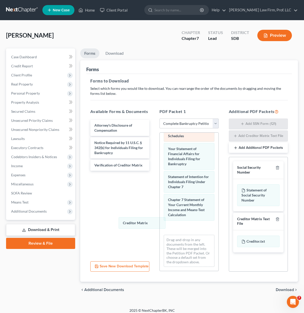
drag, startPoint x: 190, startPoint y: 232, endPoint x: 196, endPoint y: 146, distance: 86.1
click at [160, 217] on div "Creditor Matrix Voluntary Petition for Individuals Filing for Bankruptcy Summar…" at bounding box center [189, 101] width 58 height 339
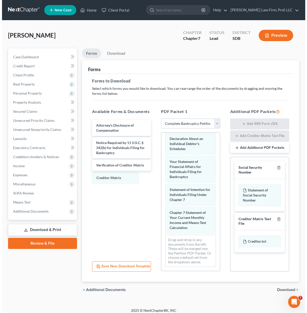
scroll to position [198, 0]
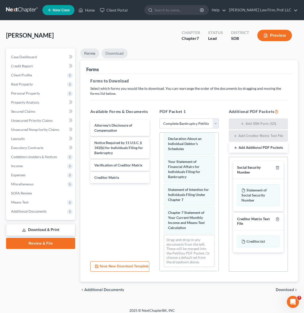
click at [113, 52] on link "Download" at bounding box center [114, 53] width 26 height 10
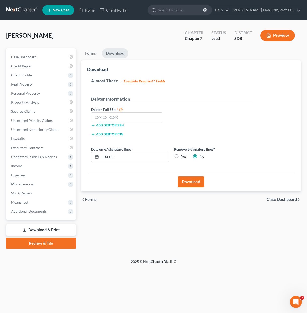
drag, startPoint x: 121, startPoint y: 100, endPoint x: 121, endPoint y: 112, distance: 11.4
click at [121, 104] on div "Debtor Information" at bounding box center [172, 101] width 166 height 10
click at [124, 115] on input "text" at bounding box center [126, 117] width 71 height 10
drag, startPoint x: 187, startPoint y: 177, endPoint x: 213, endPoint y: 186, distance: 28.1
click at [187, 176] on button "Download" at bounding box center [191, 181] width 26 height 11
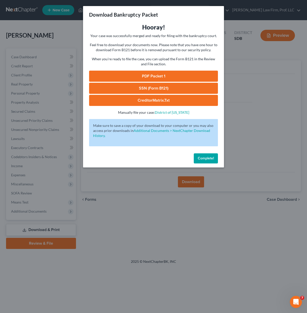
drag, startPoint x: 176, startPoint y: 75, endPoint x: 176, endPoint y: 82, distance: 7.1
click at [176, 75] on link "PDF Packet 1" at bounding box center [153, 76] width 129 height 11
drag, startPoint x: 146, startPoint y: 75, endPoint x: 190, endPoint y: 82, distance: 44.2
click at [146, 75] on link "PDF Packet 1" at bounding box center [153, 76] width 129 height 11
